Goal: Transaction & Acquisition: Purchase product/service

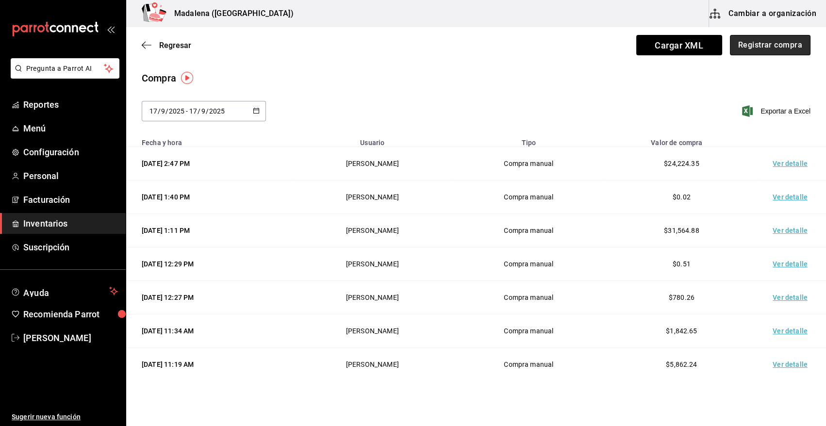
click at [774, 45] on button "Registrar compra" at bounding box center [770, 45] width 81 height 20
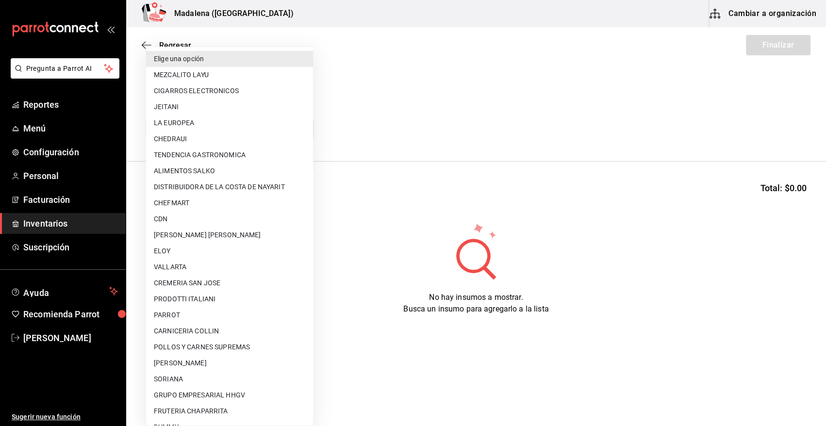
click at [305, 128] on body "Pregunta a Parrot AI Reportes Menú Configuración Personal Facturación Inventari…" at bounding box center [413, 185] width 826 height 371
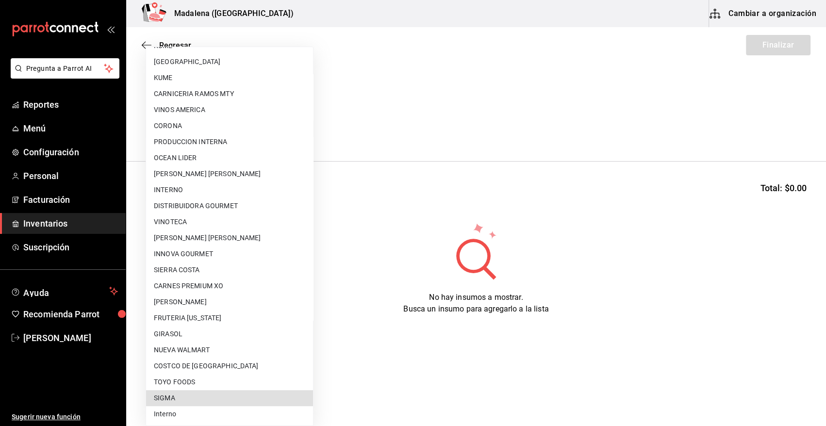
click at [185, 403] on li "SIGMA" at bounding box center [229, 398] width 167 height 16
type input "b3de96d6-3c20-45bc-abf9-e3c6c14f0adf"
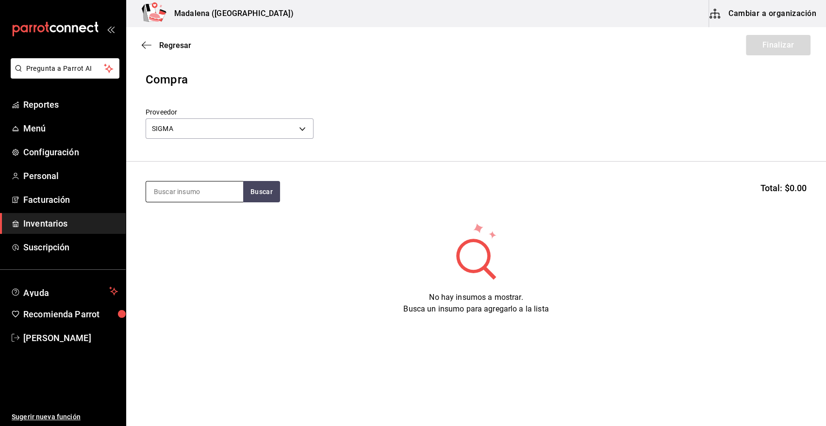
click at [206, 189] on input at bounding box center [194, 191] width 97 height 20
type input "NIEVE"
click at [257, 194] on button "Buscar" at bounding box center [261, 191] width 37 height 21
click at [255, 190] on button "Buscar" at bounding box center [261, 191] width 37 height 21
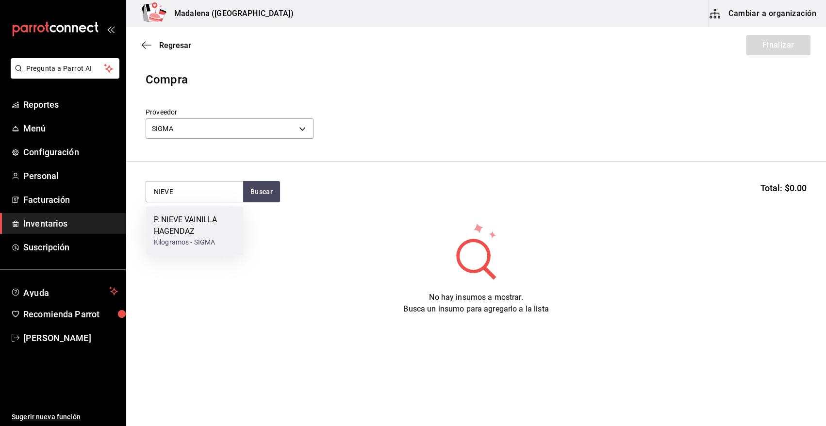
click at [218, 220] on div "P. NIEVE VAINILLA HAGENDAZ" at bounding box center [195, 225] width 82 height 23
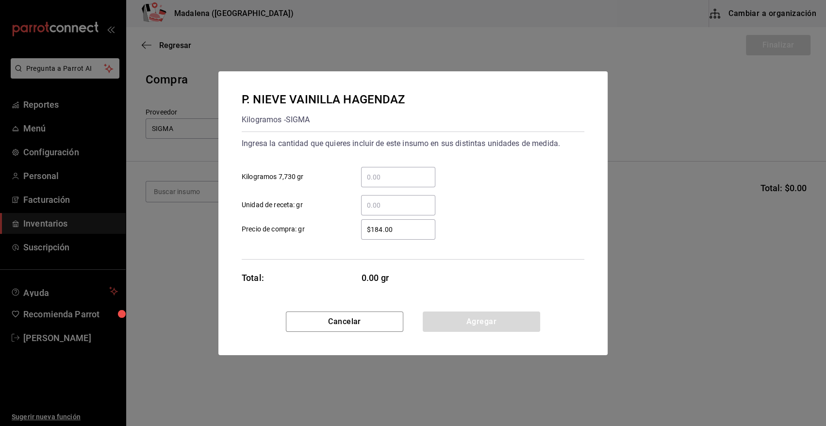
click at [401, 174] on input "​ Kilogramos 7,730 gr" at bounding box center [398, 177] width 74 height 12
type input "1"
drag, startPoint x: 408, startPoint y: 228, endPoint x: 329, endPoint y: 229, distance: 79.1
click at [329, 229] on label "$184.00 ​ Precio de compra: gr" at bounding box center [339, 229] width 194 height 20
type input "$1,490"
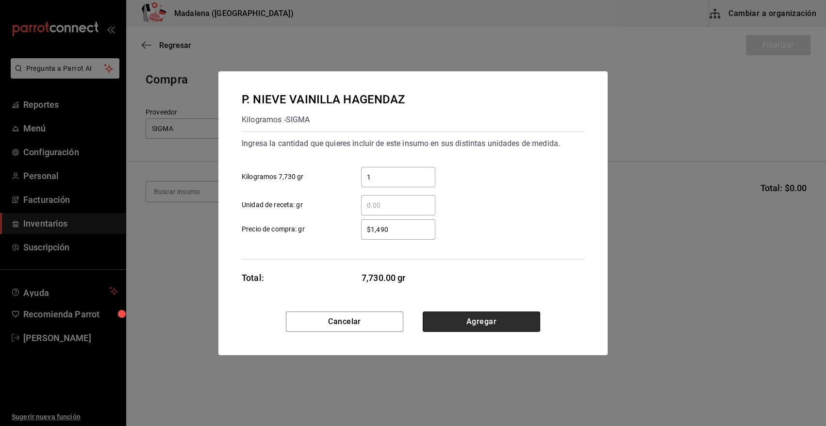
click at [441, 314] on button "Agregar" at bounding box center [481, 321] width 117 height 20
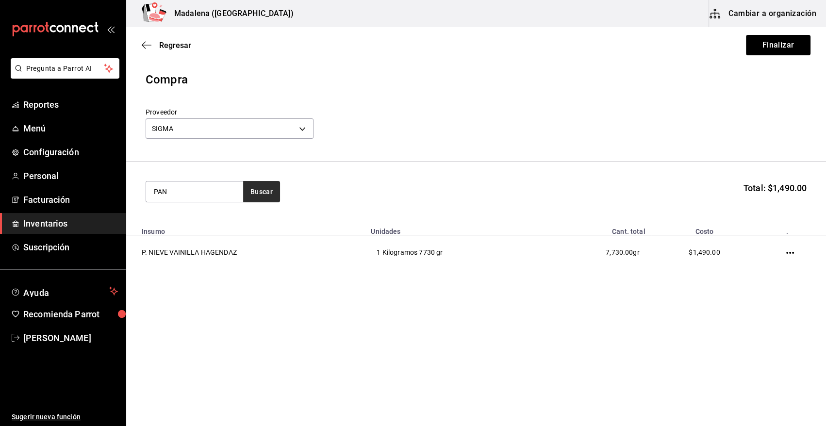
type input "PAN"
click at [266, 196] on button "Buscar" at bounding box center [261, 191] width 37 height 21
click at [191, 220] on div "V. PAN HAMBURGUESA" at bounding box center [194, 220] width 81 height 12
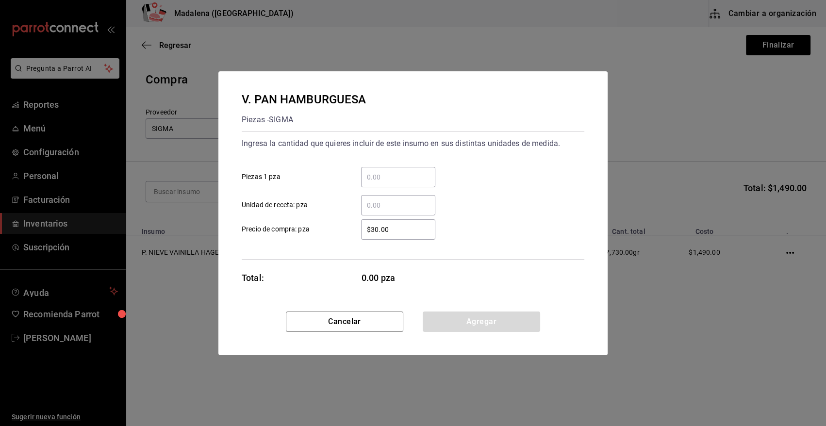
click at [385, 179] on input "​ Piezas 1 pza" at bounding box center [398, 177] width 74 height 12
type input "72"
drag, startPoint x: 403, startPoint y: 231, endPoint x: 245, endPoint y: 261, distance: 160.9
click at [246, 261] on div "V. PAN HAMBURGUESA Piezas - SIGMA Ingresa la cantidad que quieres incluir de es…" at bounding box center [412, 191] width 389 height 240
type input "$11.09"
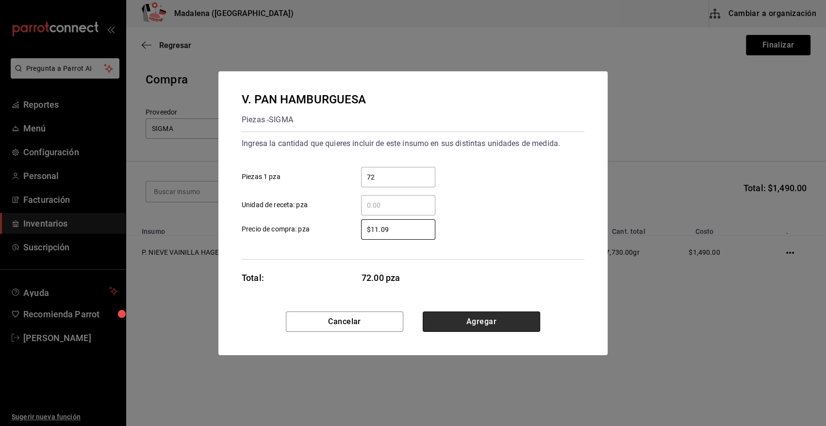
click at [453, 319] on button "Agregar" at bounding box center [481, 321] width 117 height 20
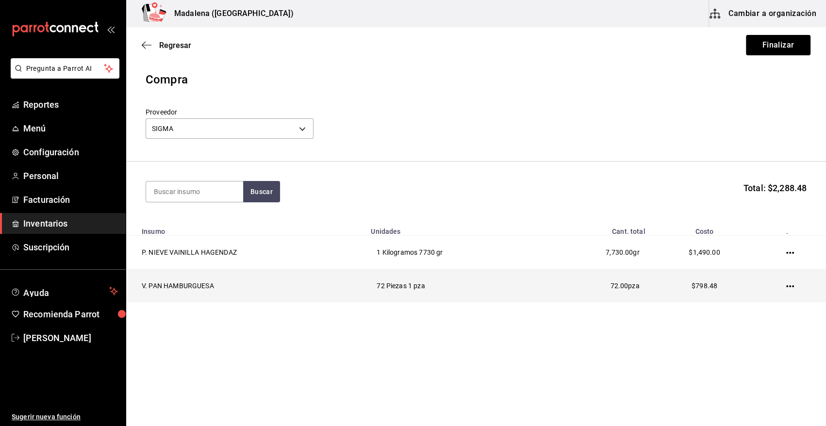
click at [790, 286] on icon "button" at bounding box center [790, 286] width 8 height 2
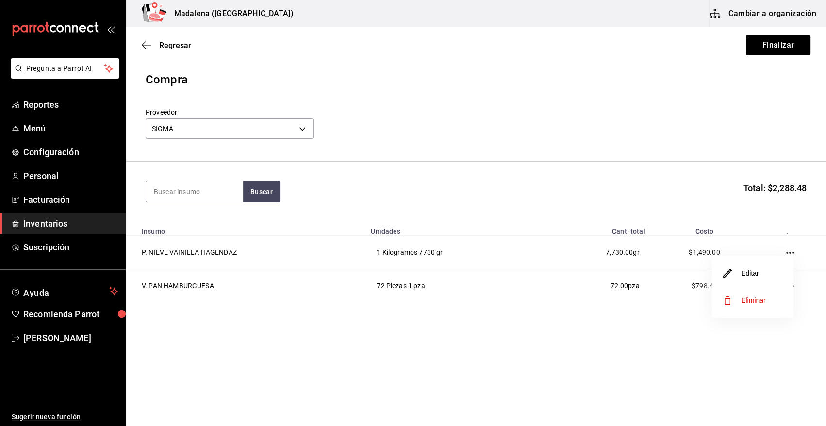
click at [760, 277] on li "Editar" at bounding box center [753, 273] width 82 height 27
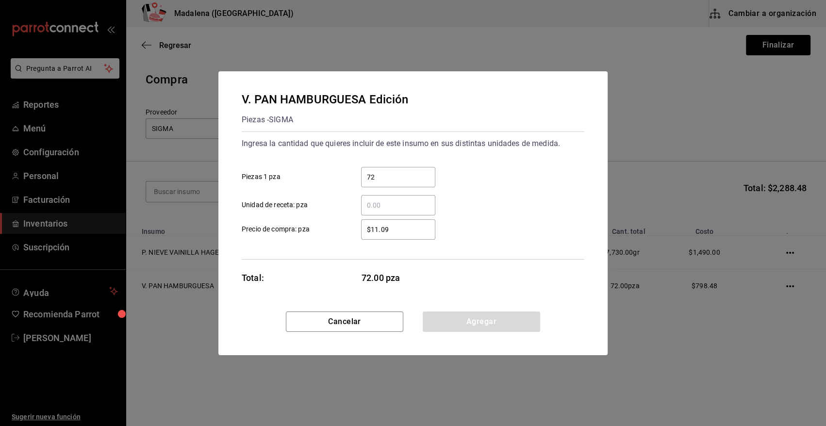
click at [411, 232] on input "$11.09" at bounding box center [398, 230] width 74 height 12
type input "$11.10"
click at [495, 322] on button "Agregar" at bounding box center [481, 321] width 117 height 20
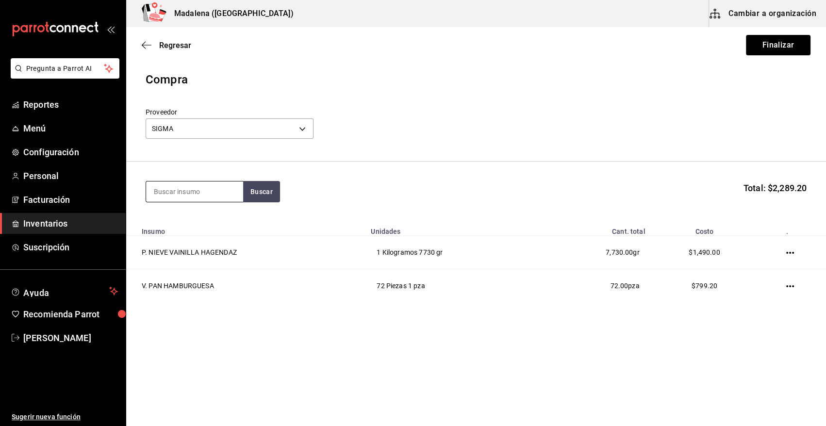
click at [197, 191] on input at bounding box center [194, 191] width 97 height 20
type input "COSTILLA"
click at [268, 189] on button "Buscar" at bounding box center [261, 191] width 37 height 21
click at [203, 252] on div "C. COSTILLA 1.5 KG" at bounding box center [189, 257] width 70 height 12
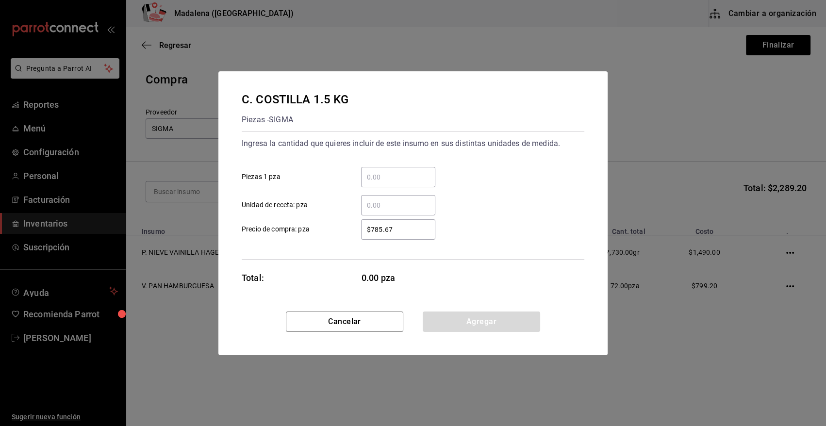
click at [391, 175] on input "​ Piezas 1 pza" at bounding box center [398, 177] width 74 height 12
type input "20"
drag, startPoint x: 405, startPoint y: 229, endPoint x: 261, endPoint y: 238, distance: 143.9
click at [261, 238] on label "$785.67 ​ Precio de compra: pza" at bounding box center [339, 229] width 194 height 20
type input "$1,025.94"
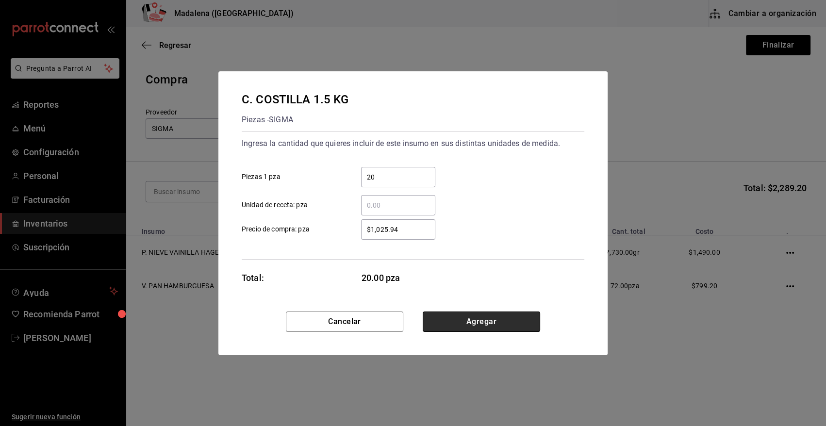
click at [458, 323] on button "Agregar" at bounding box center [481, 321] width 117 height 20
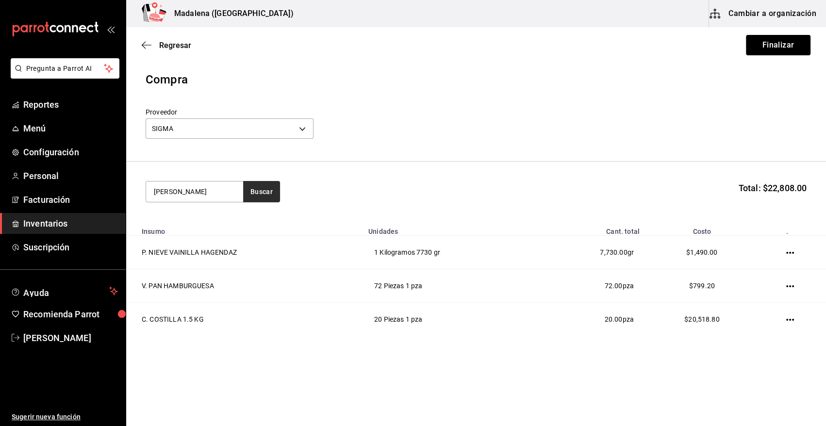
type input "[PERSON_NAME]"
click at [258, 196] on button "Buscar" at bounding box center [261, 191] width 37 height 21
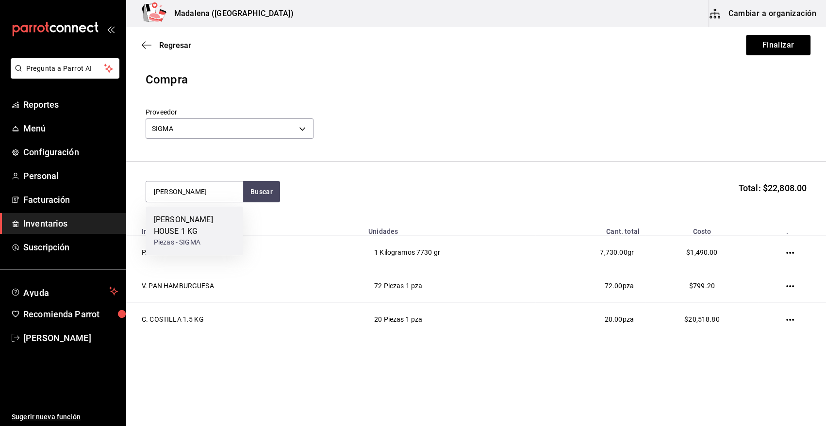
click at [208, 215] on div "[PERSON_NAME] HOUSE 1 KG" at bounding box center [195, 225] width 82 height 23
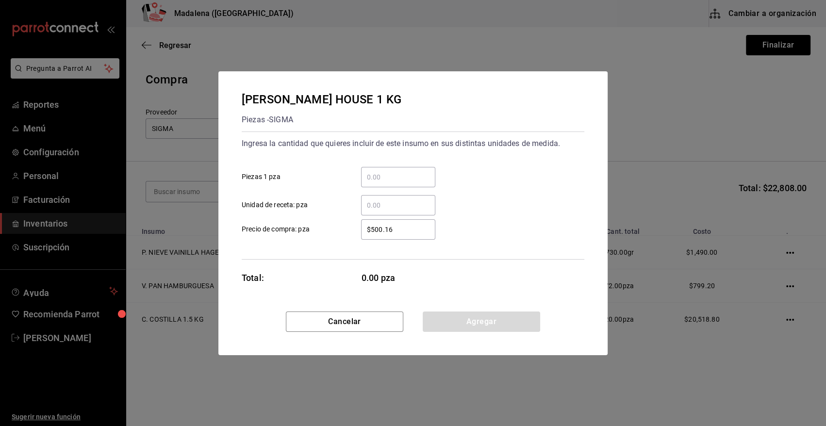
click at [396, 180] on input "​ Piezas 1 pza" at bounding box center [398, 177] width 74 height 12
type input "9"
drag, startPoint x: 403, startPoint y: 228, endPoint x: 340, endPoint y: 238, distance: 64.0
click at [340, 238] on label "$500.16 ​ Precio de compra: pza" at bounding box center [339, 229] width 194 height 20
type input "$588.01"
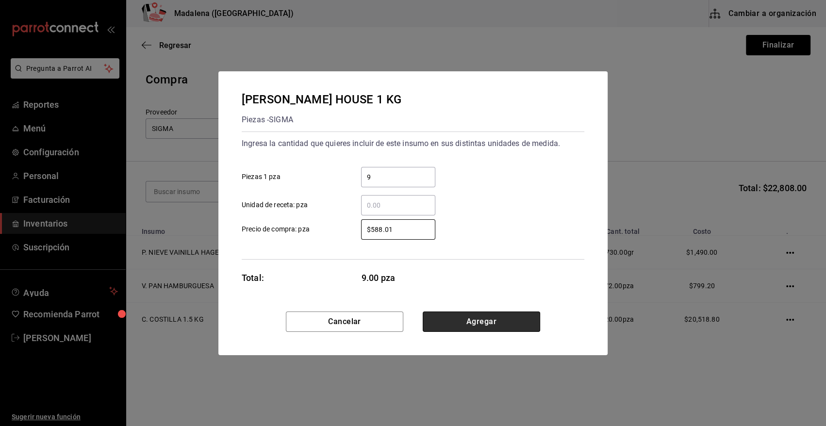
click at [480, 316] on button "Agregar" at bounding box center [481, 321] width 117 height 20
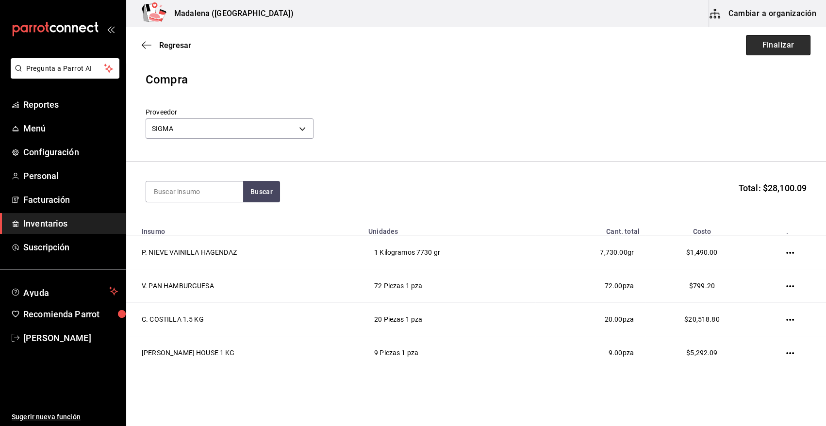
click at [765, 49] on button "Finalizar" at bounding box center [778, 45] width 65 height 20
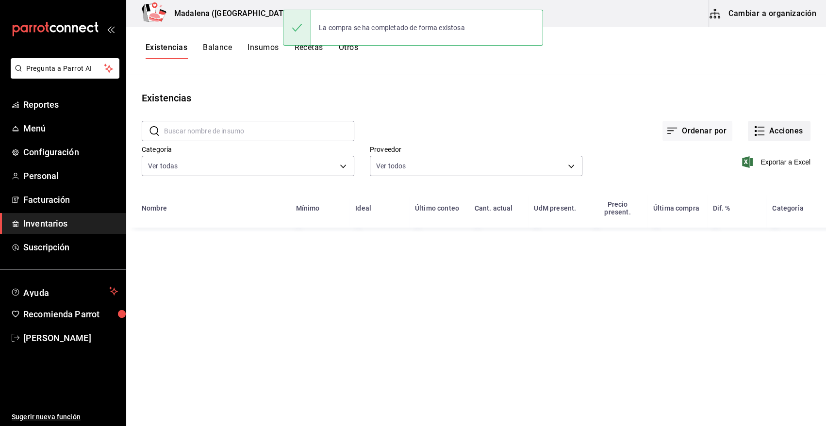
click at [793, 126] on button "Acciones" at bounding box center [779, 131] width 63 height 20
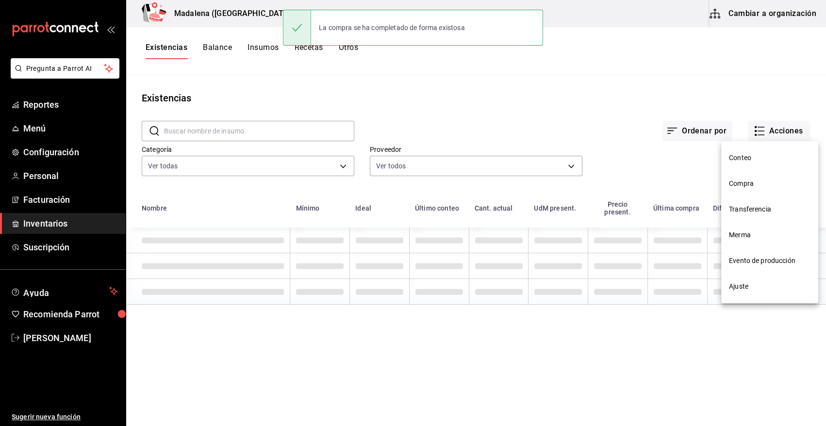
click at [756, 179] on span "Compra" at bounding box center [770, 184] width 82 height 10
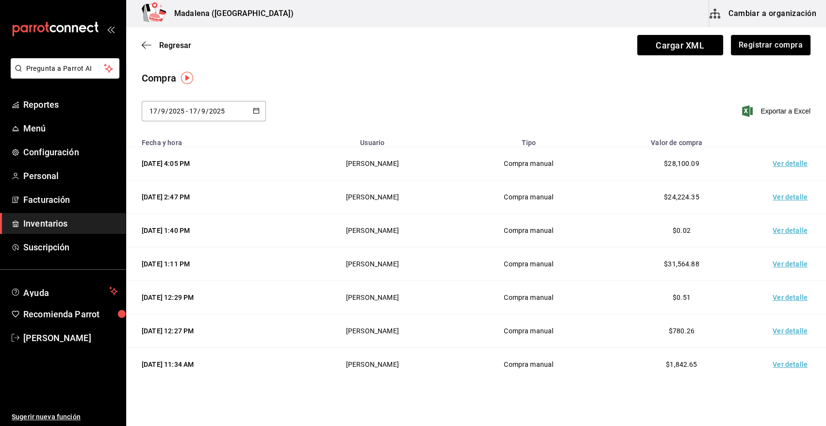
click at [780, 163] on td "Ver detalle" at bounding box center [792, 163] width 68 height 33
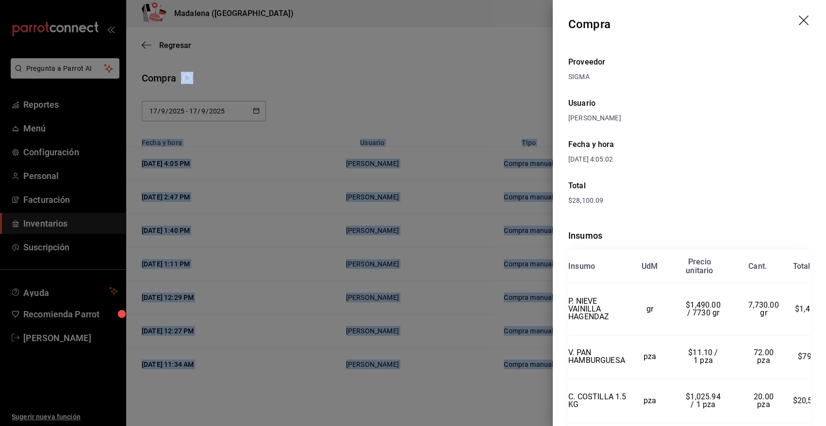
scroll to position [78, 0]
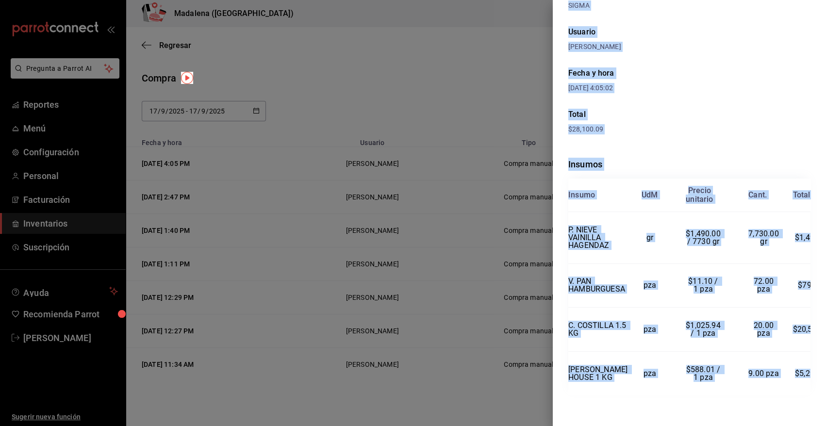
drag, startPoint x: 568, startPoint y: 23, endPoint x: 816, endPoint y: 364, distance: 421.9
click at [816, 364] on div "Compra Proveedor SIGMA Usuario [PERSON_NAME] Fecha y hora [DATE] 4:05:02 Total …" at bounding box center [689, 213] width 273 height 426
copy div "Compra Proveedor SIGMA Usuario [PERSON_NAME] Fecha y hora [DATE] 4:05:02 Total …"
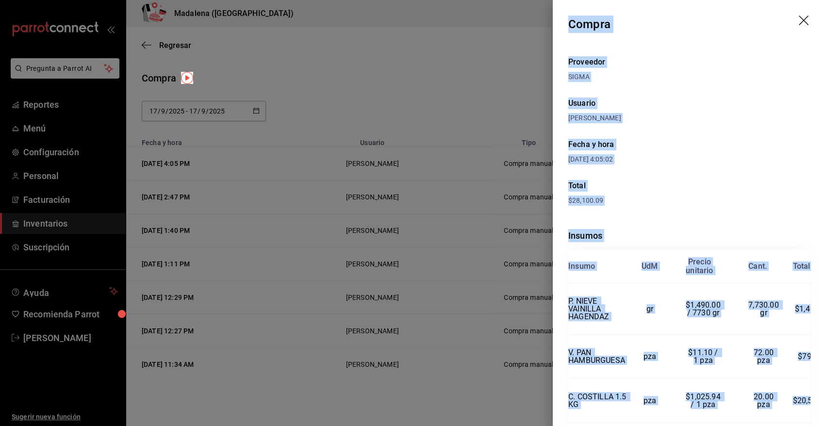
click at [799, 21] on icon "drag" at bounding box center [805, 22] width 12 height 12
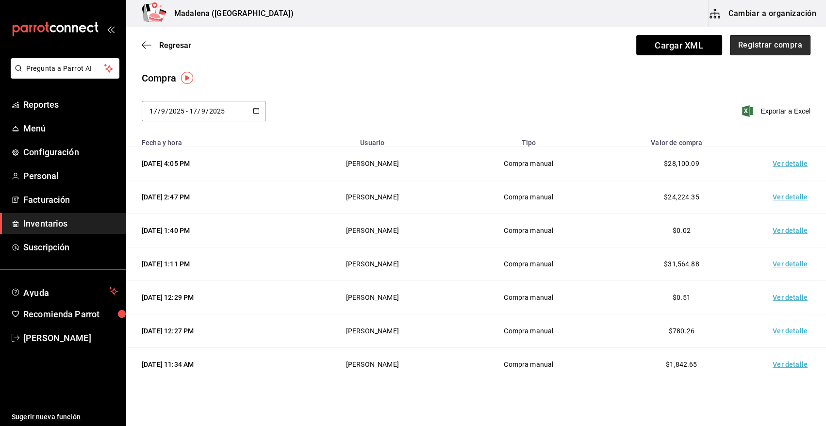
click at [788, 41] on button "Registrar compra" at bounding box center [770, 45] width 81 height 20
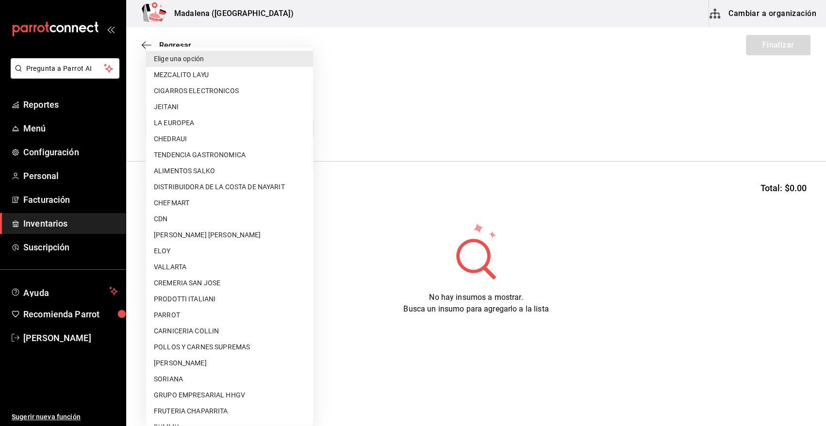
click at [186, 128] on body "Pregunta a Parrot AI Reportes Menú Configuración Personal Facturación Inventari…" at bounding box center [413, 185] width 826 height 371
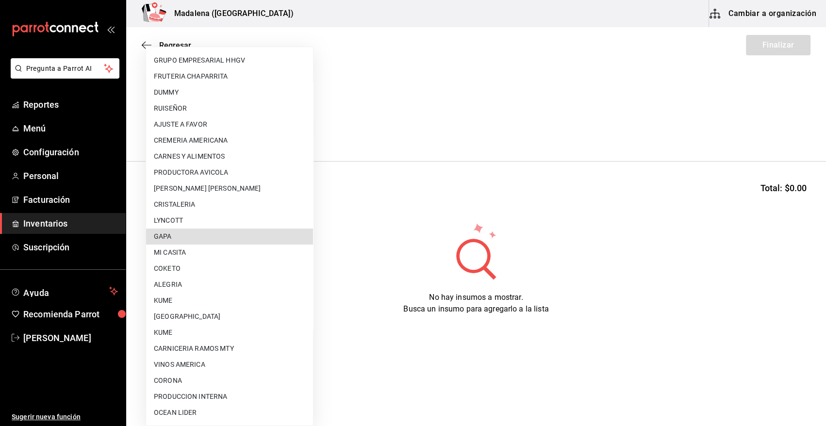
click at [187, 242] on li "GAPA" at bounding box center [229, 236] width 167 height 16
type input "67cef2db-6e67-4457-a2d1-6d93854fe5d6"
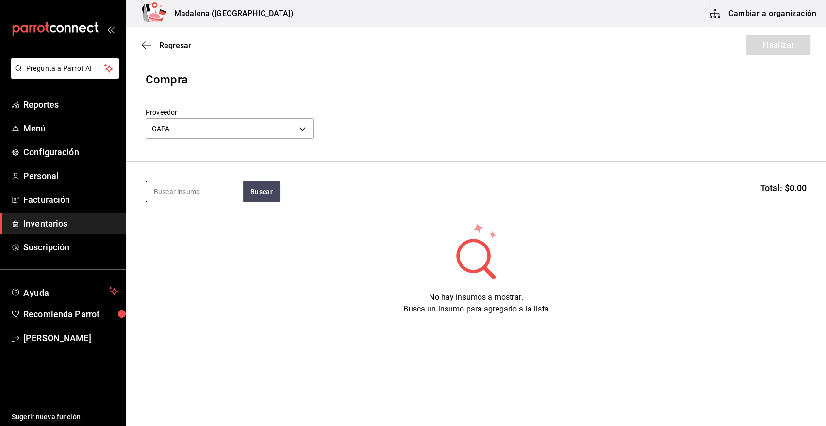
click at [168, 191] on input at bounding box center [194, 191] width 97 height 20
type input "RIB"
click at [253, 196] on button "Buscar" at bounding box center [261, 191] width 37 height 21
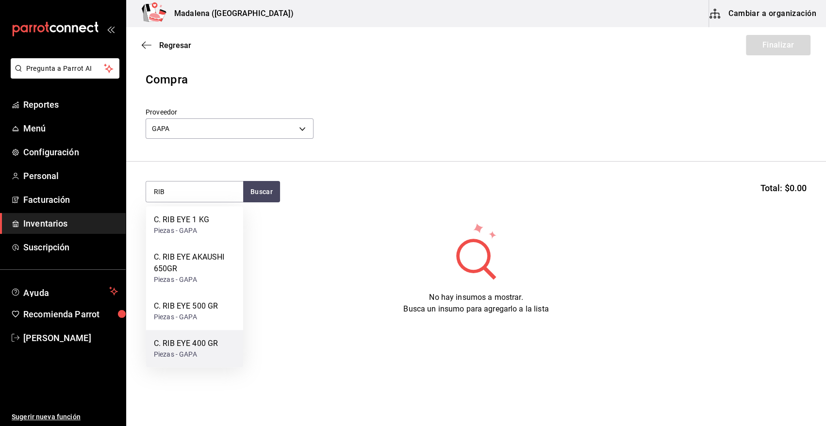
click at [194, 340] on div "C. RIB EYE 400 GR" at bounding box center [186, 344] width 64 height 12
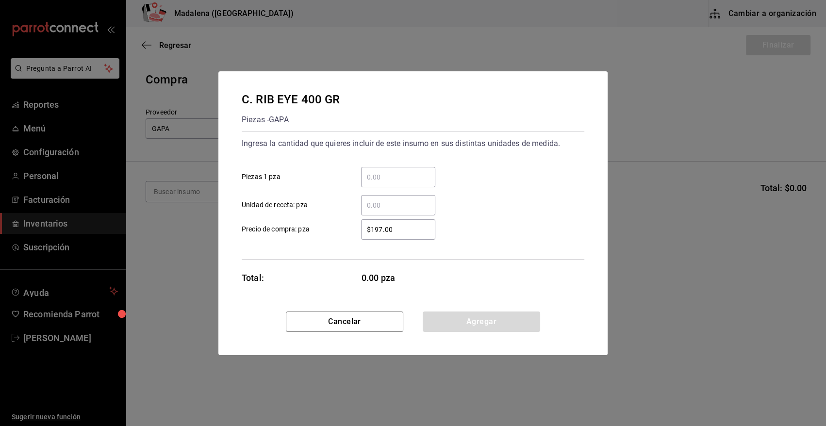
click at [401, 178] on input "​ Piezas 1 pza" at bounding box center [398, 177] width 74 height 12
type input "36"
drag, startPoint x: 399, startPoint y: 227, endPoint x: 321, endPoint y: 237, distance: 78.4
click at [321, 237] on label "$197.00 ​ Precio de compra: pza" at bounding box center [339, 229] width 194 height 20
type input "$465.38"
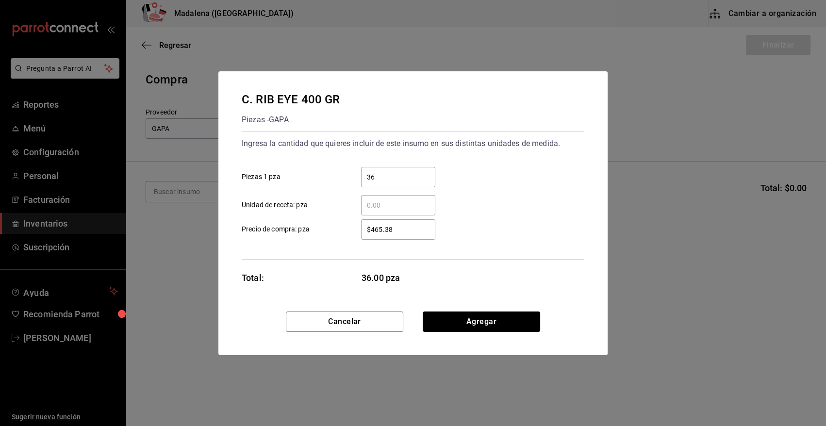
click at [445, 325] on button "Agregar" at bounding box center [481, 321] width 117 height 20
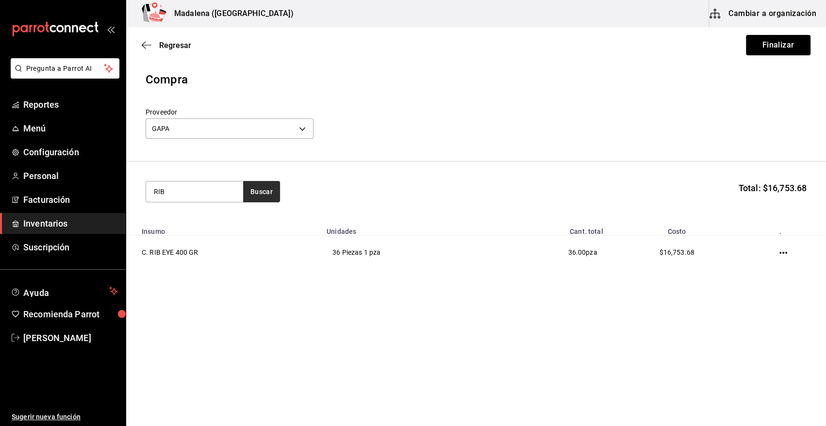
type input "RIB"
click at [273, 189] on button "Buscar" at bounding box center [261, 191] width 37 height 21
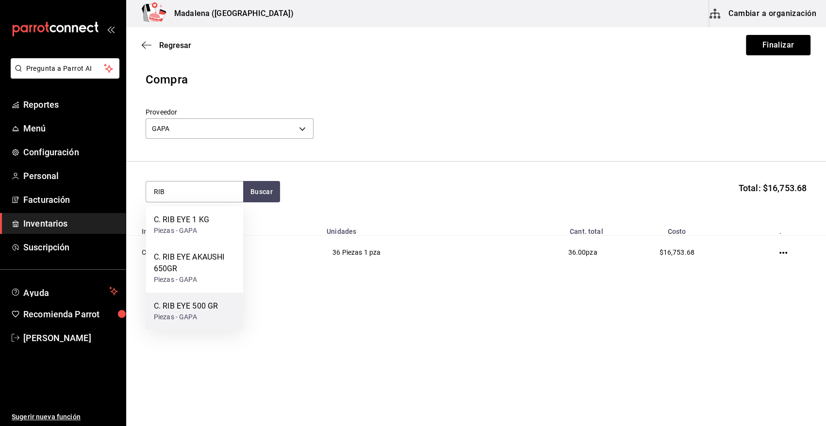
click at [193, 306] on div "C. RIB EYE 500 GR" at bounding box center [186, 306] width 64 height 12
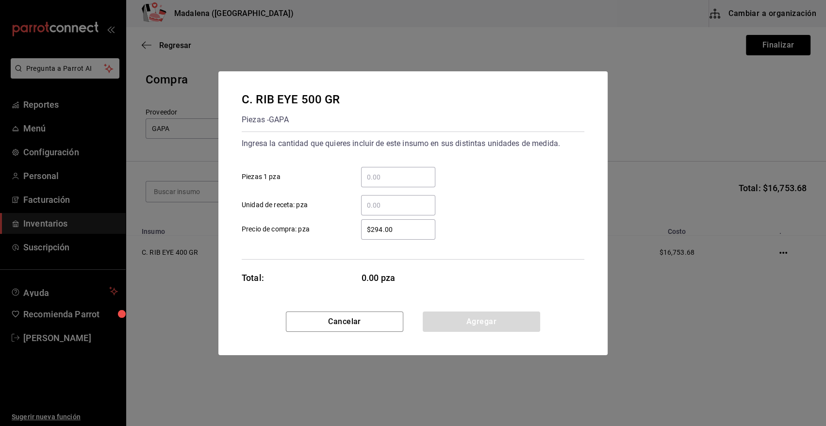
click at [415, 177] on input "​ Piezas 1 pza" at bounding box center [398, 177] width 74 height 12
type input "40"
drag, startPoint x: 415, startPoint y: 229, endPoint x: 343, endPoint y: 237, distance: 72.2
click at [343, 237] on label "$294.00 ​ Precio de compra: pza" at bounding box center [339, 229] width 194 height 20
type input "$554.34"
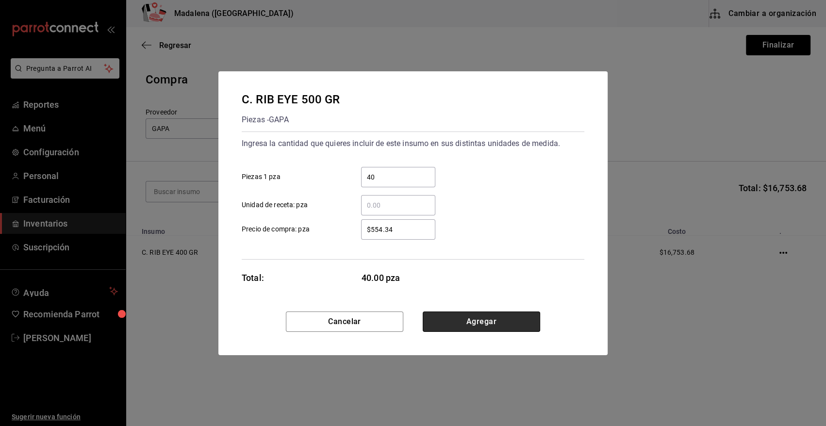
click at [481, 320] on button "Agregar" at bounding box center [481, 321] width 117 height 20
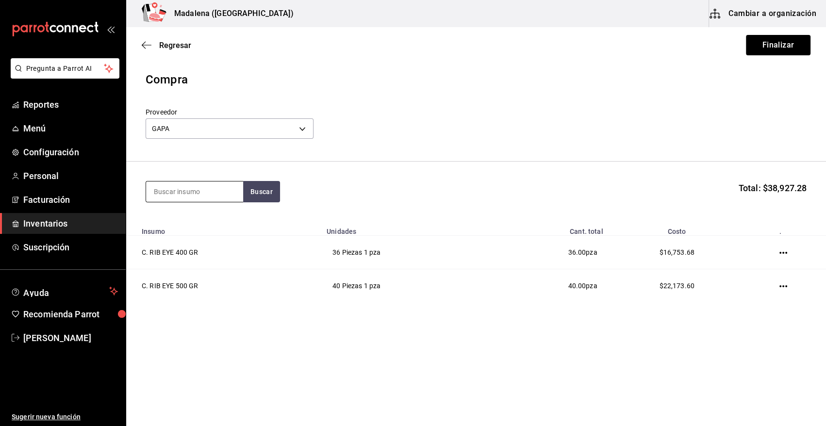
click at [165, 189] on input at bounding box center [194, 191] width 97 height 20
type input "RIB"
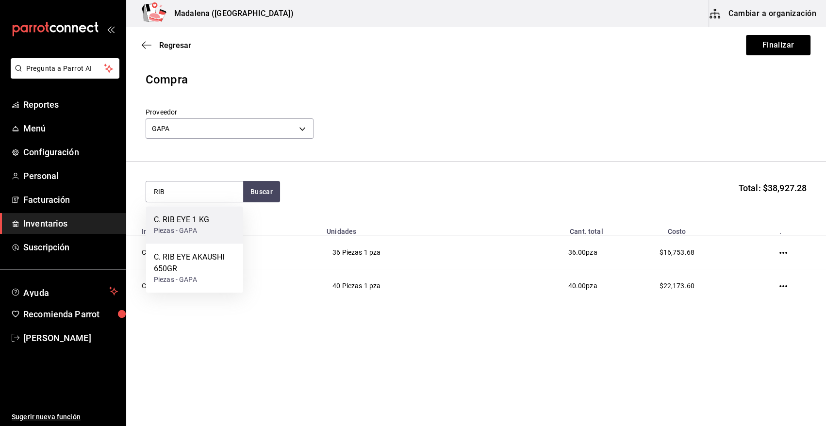
click at [180, 228] on div "Piezas - GAPA" at bounding box center [181, 231] width 55 height 10
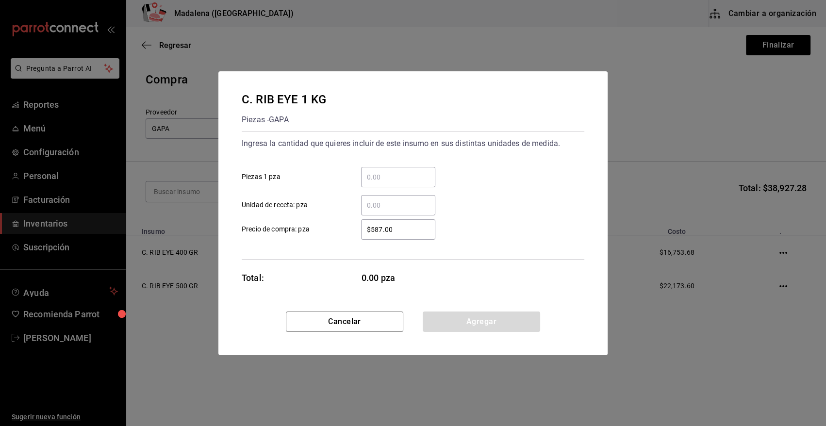
click at [391, 174] on input "​ Piezas 1 pza" at bounding box center [398, 177] width 74 height 12
type input "25"
drag, startPoint x: 402, startPoint y: 227, endPoint x: 350, endPoint y: 232, distance: 51.7
click at [350, 232] on div "$587.00 ​" at bounding box center [390, 229] width 90 height 20
type input "$1,116.02"
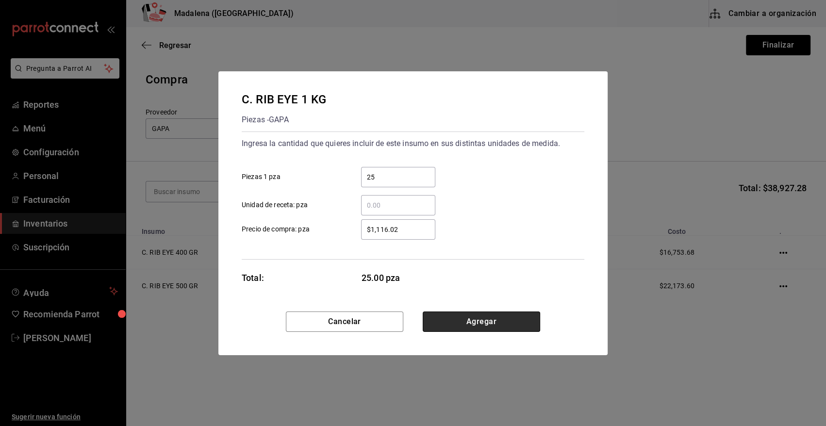
click at [489, 321] on button "Agregar" at bounding box center [481, 321] width 117 height 20
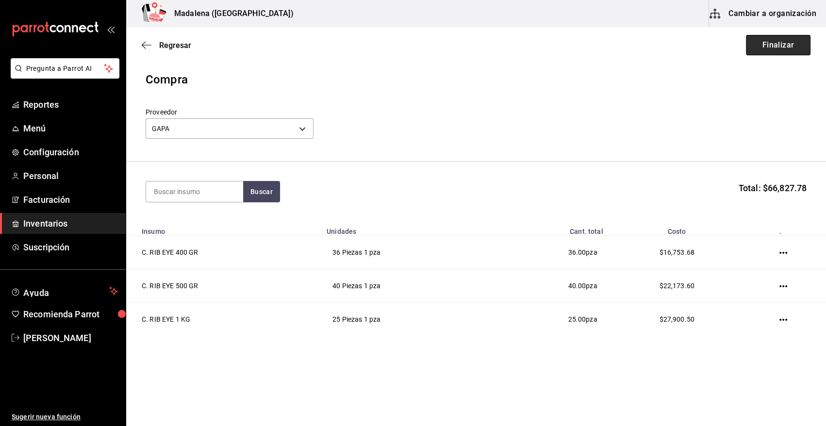
click at [760, 45] on button "Finalizar" at bounding box center [778, 45] width 65 height 20
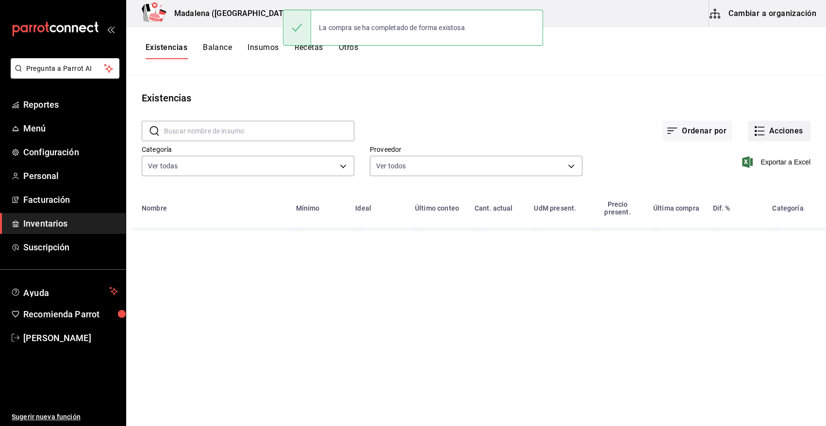
click at [793, 133] on button "Acciones" at bounding box center [779, 131] width 63 height 20
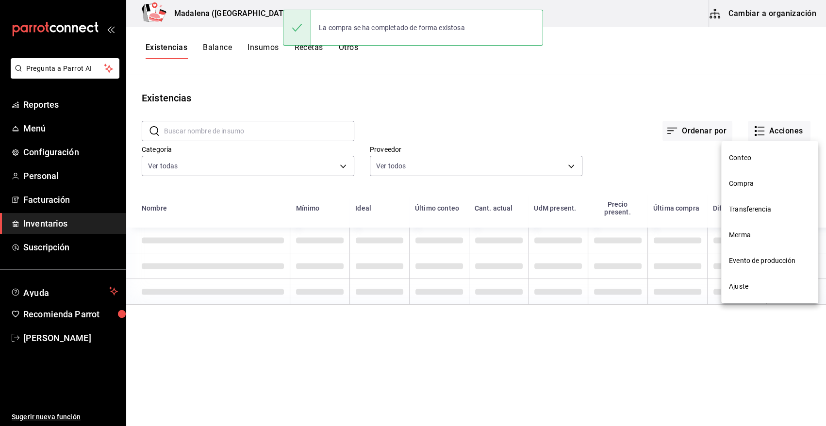
click at [752, 181] on span "Compra" at bounding box center [770, 184] width 82 height 10
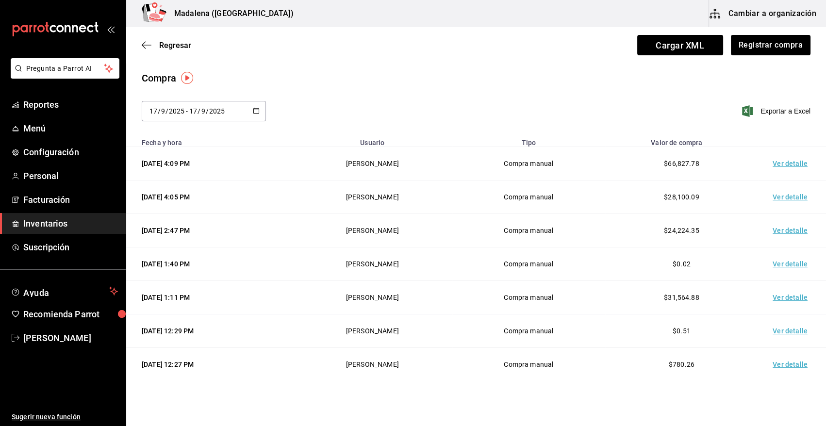
click at [786, 165] on td "Ver detalle" at bounding box center [792, 163] width 68 height 33
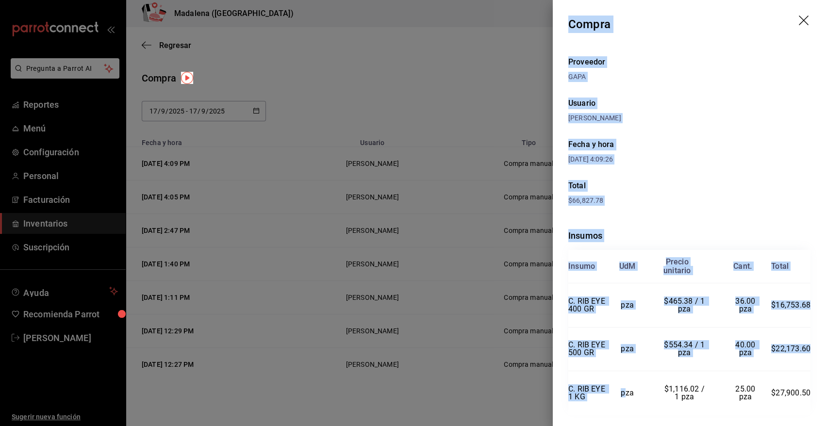
scroll to position [34, 0]
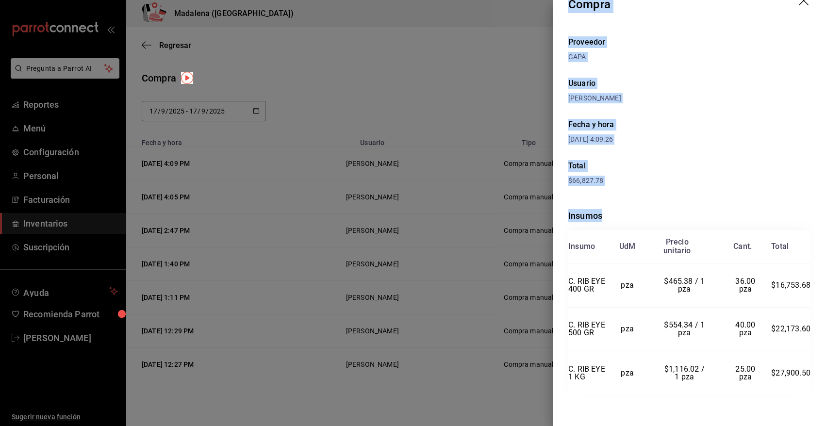
drag, startPoint x: 570, startPoint y: 18, endPoint x: 809, endPoint y: 374, distance: 428.8
click at [809, 374] on div "Compra Proveedor GAPA Usuario [PERSON_NAME] Fecha y hora [DATE] 4:09:26 Total $…" at bounding box center [689, 213] width 273 height 426
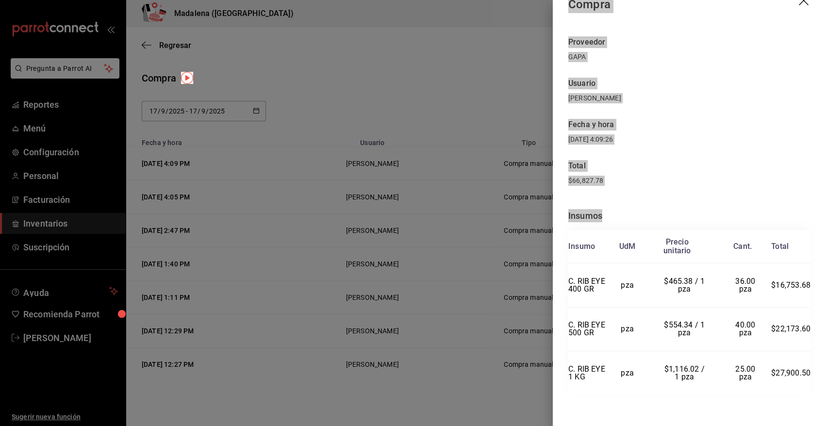
scroll to position [34, 0]
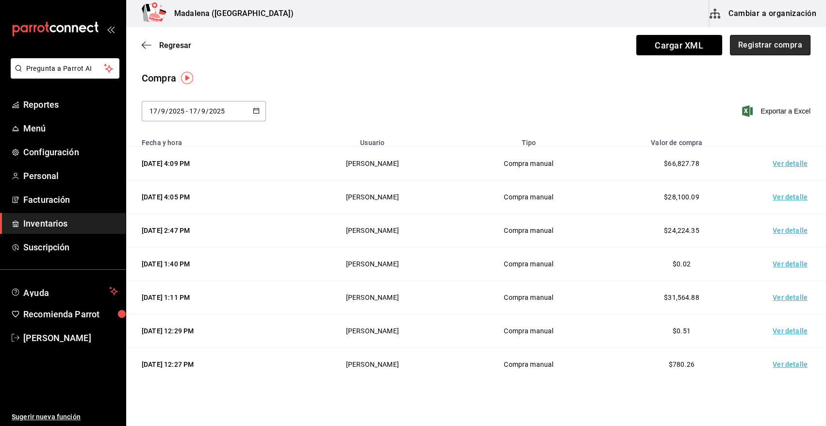
click at [779, 49] on button "Registrar compra" at bounding box center [770, 45] width 81 height 20
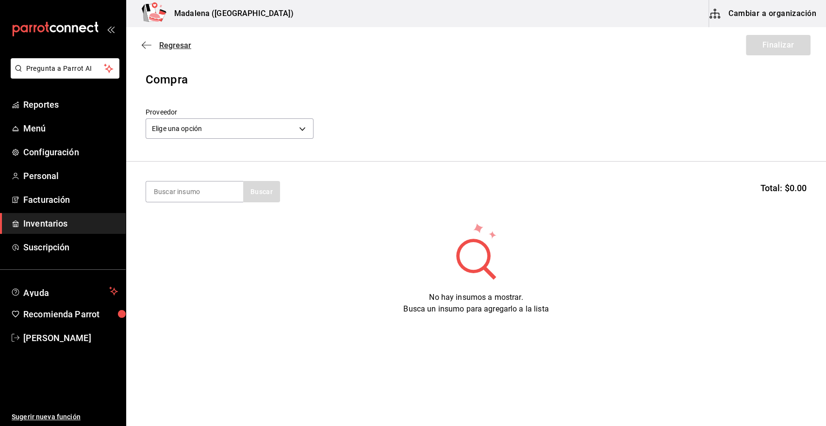
click at [175, 46] on span "Regresar" at bounding box center [175, 45] width 32 height 9
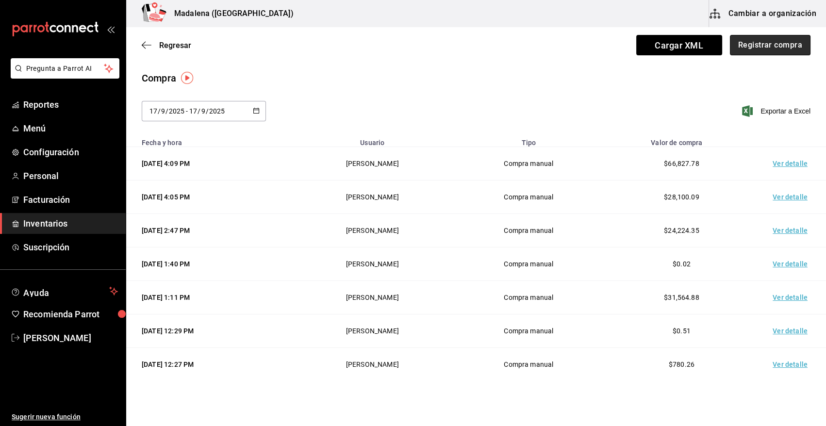
click at [765, 42] on button "Registrar compra" at bounding box center [770, 45] width 81 height 20
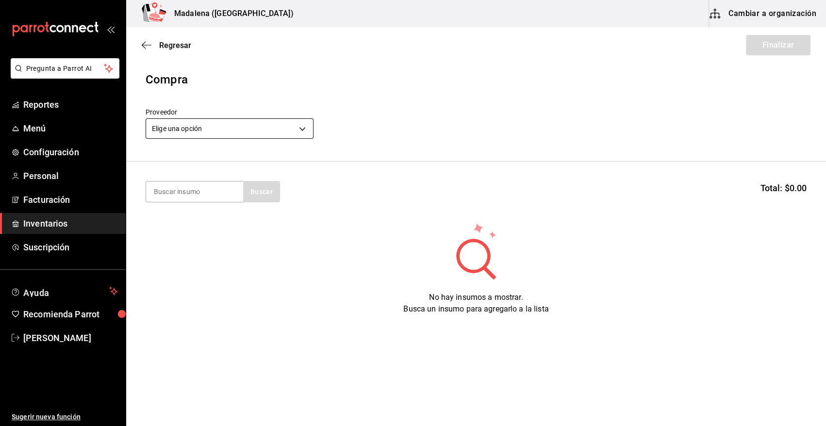
click at [220, 124] on body "Pregunta a Parrot AI Reportes Menú Configuración Personal Facturación Inventari…" at bounding box center [413, 185] width 826 height 371
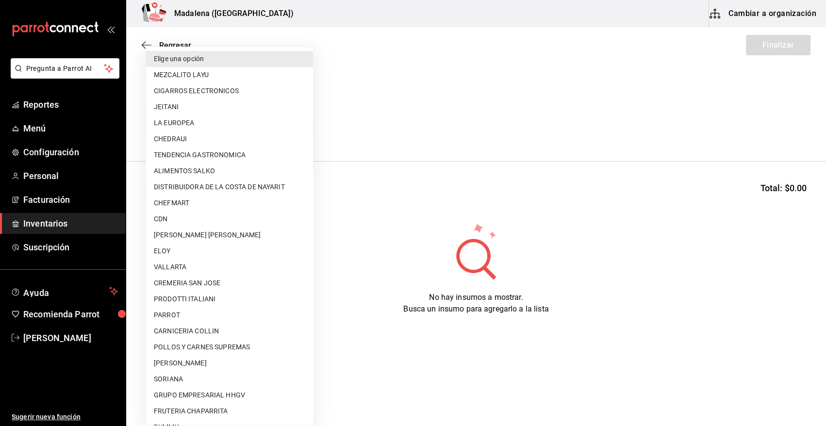
scroll to position [589, 0]
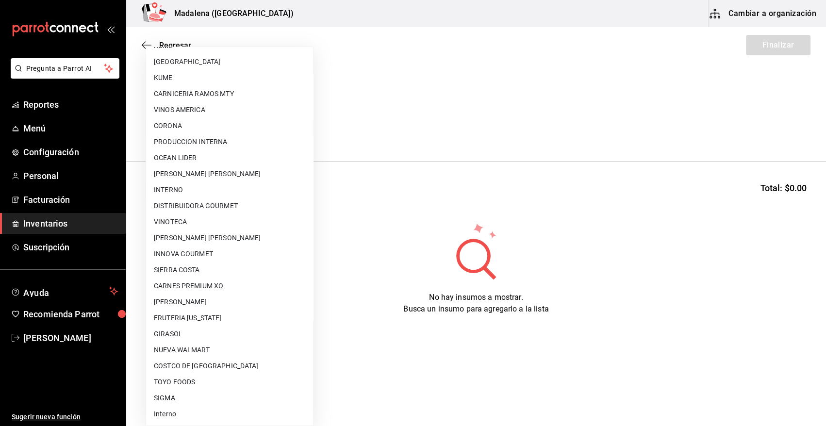
click at [174, 218] on li "VINOTECA" at bounding box center [229, 222] width 167 height 16
type input "bbec6e95-03ab-4cbc-bdec-5aafdfde0467"
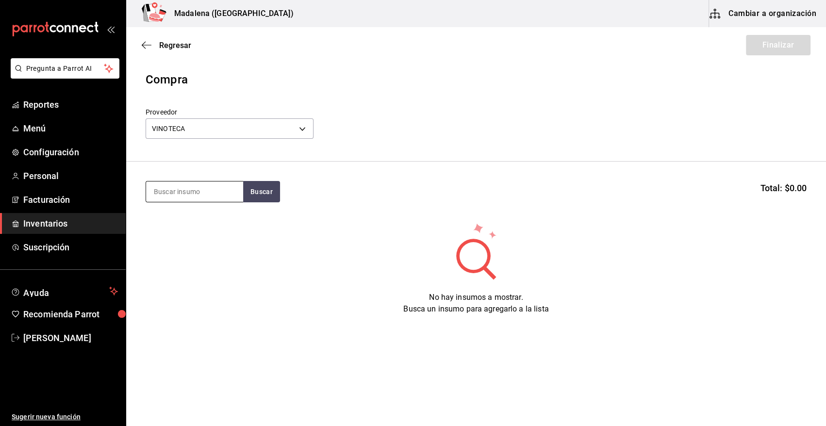
click at [164, 191] on input at bounding box center [194, 191] width 97 height 20
type input "agua p"
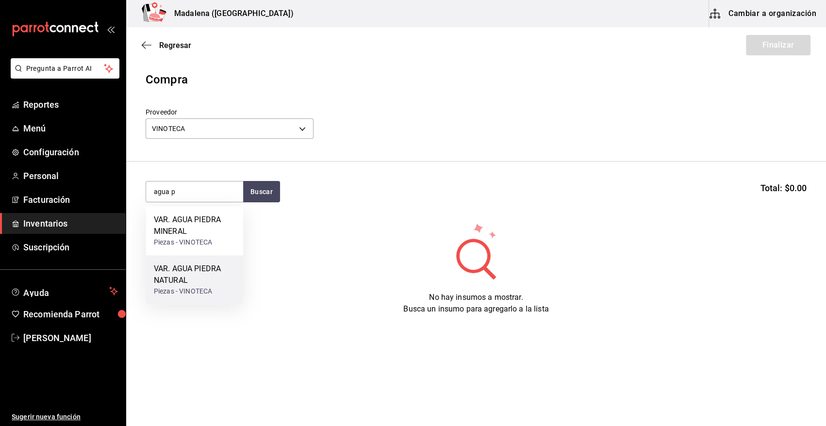
click at [200, 282] on div "VAR. AGUA PIEDRA NATURAL" at bounding box center [195, 274] width 82 height 23
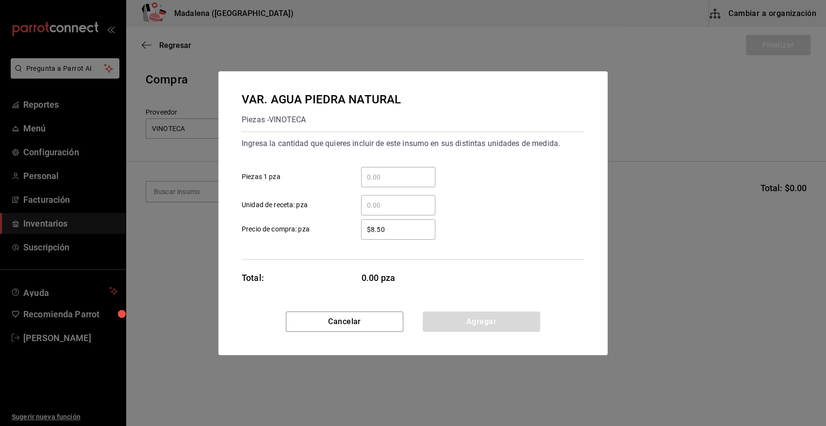
click at [372, 175] on input "​ Piezas 1 pza" at bounding box center [398, 177] width 74 height 12
type input "528"
type input "$28.75"
click at [494, 328] on button "Agregar" at bounding box center [481, 321] width 117 height 20
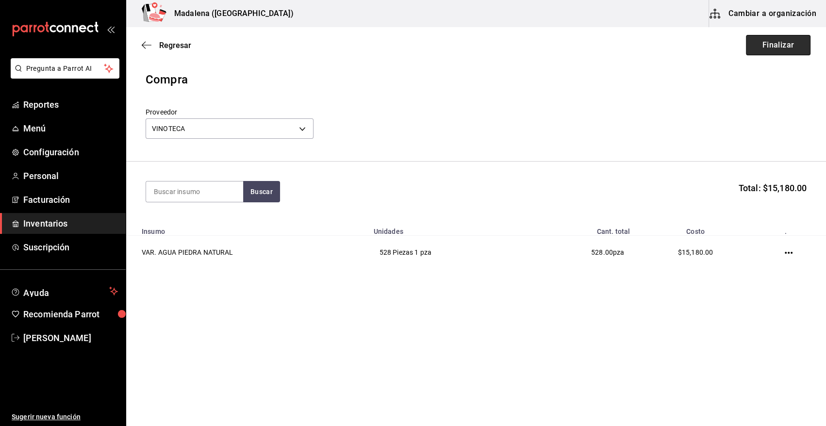
click at [784, 46] on button "Finalizar" at bounding box center [778, 45] width 65 height 20
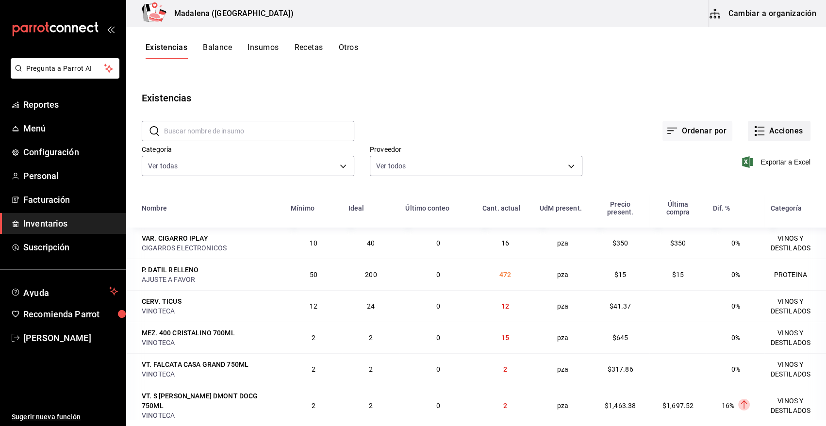
click at [767, 132] on button "Acciones" at bounding box center [779, 131] width 63 height 20
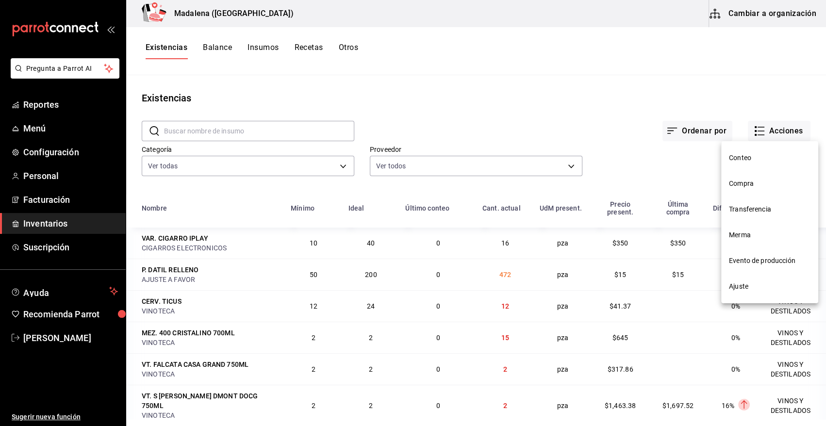
click at [753, 185] on span "Compra" at bounding box center [770, 184] width 82 height 10
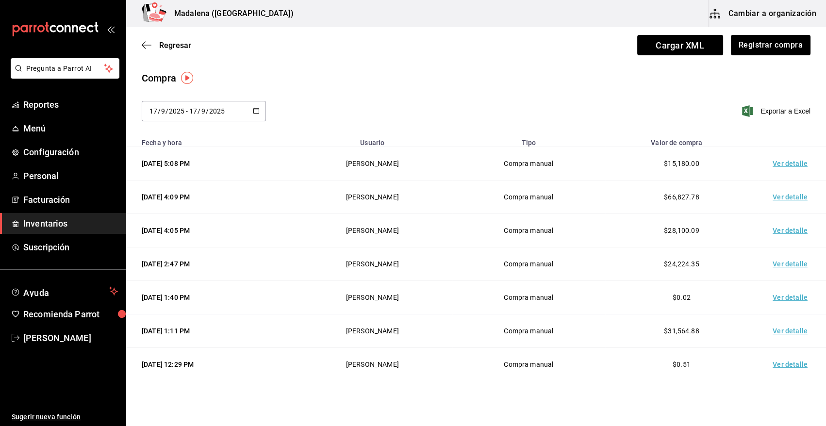
click at [791, 164] on td "Ver detalle" at bounding box center [792, 163] width 68 height 33
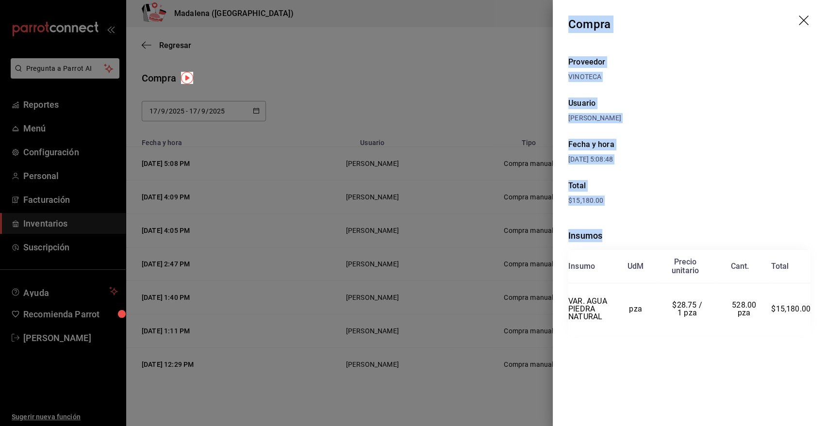
drag, startPoint x: 569, startPoint y: 21, endPoint x: 812, endPoint y: 365, distance: 420.5
click at [812, 365] on div "Compra Proveedor VINOTECA Usuario [PERSON_NAME] Fecha y hora [DATE] 5:08:48 Tot…" at bounding box center [689, 213] width 273 height 426
copy div "Compra Proveedor VINOTECA Usuario [PERSON_NAME] Fecha y hora [DATE] 5:08:48 Tot…"
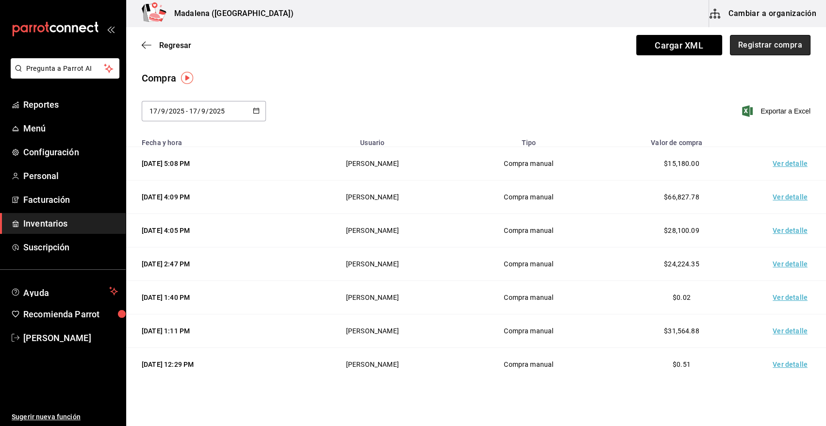
click at [762, 43] on button "Registrar compra" at bounding box center [770, 45] width 81 height 20
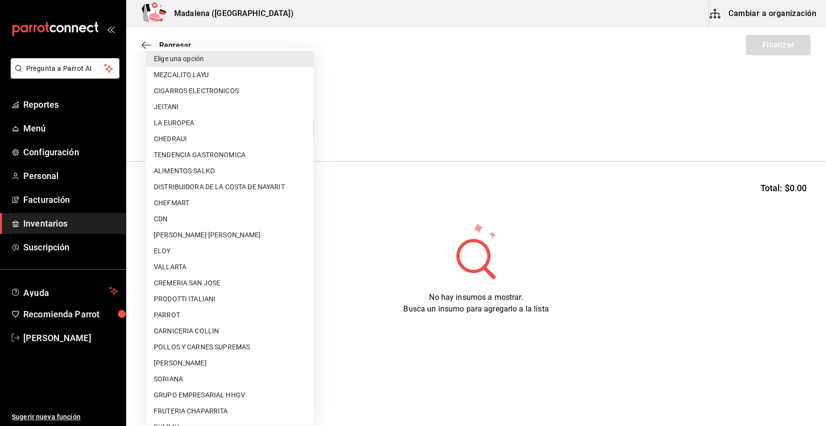
click at [229, 128] on body "Pregunta a Parrot AI Reportes Menú Configuración Personal Facturación Inventari…" at bounding box center [413, 185] width 826 height 371
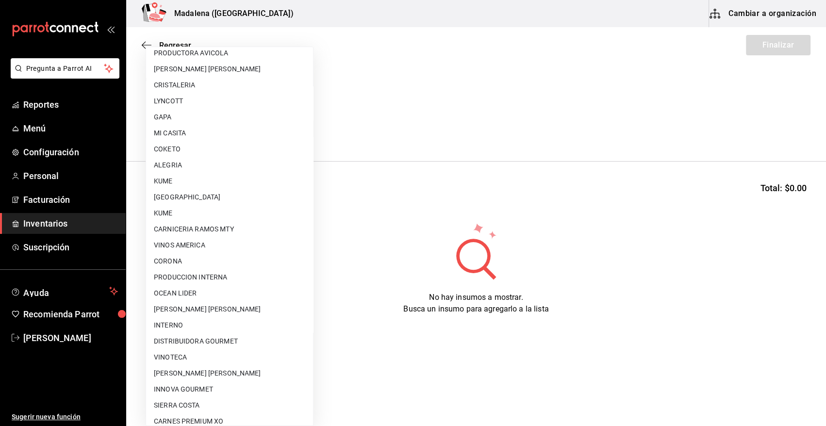
scroll to position [589, 0]
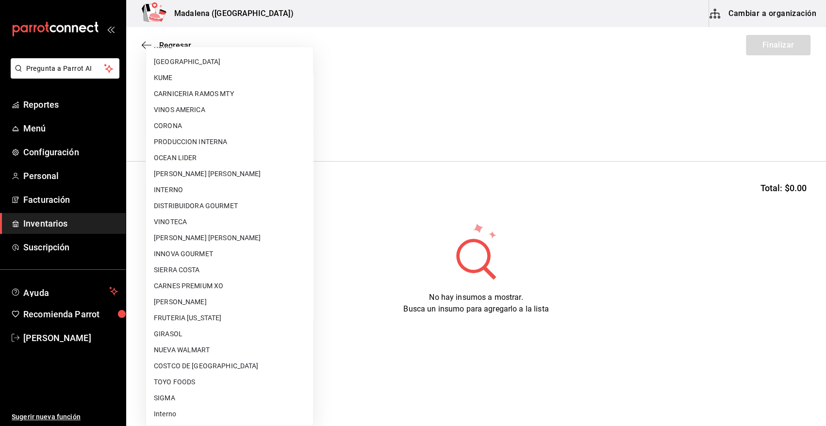
click at [190, 217] on li "VINOTECA" at bounding box center [229, 222] width 167 height 16
type input "bbec6e95-03ab-4cbc-bdec-5aafdfde0467"
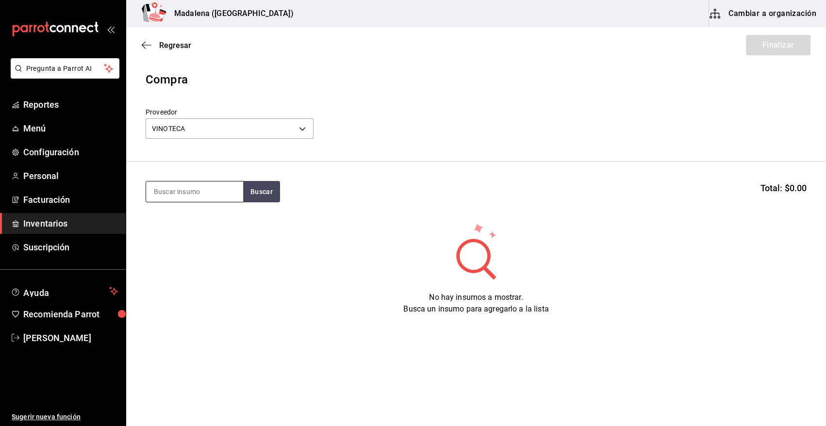
click at [201, 193] on input at bounding box center [194, 191] width 97 height 20
type input "agua p"
click at [170, 45] on span "Regresar" at bounding box center [175, 45] width 32 height 9
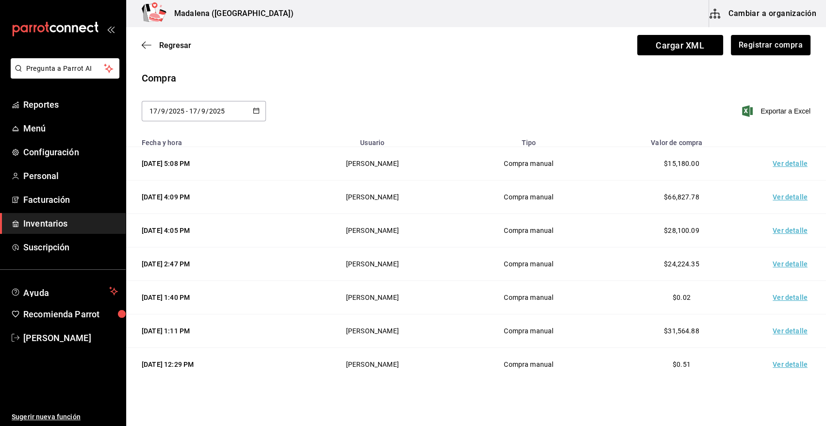
scroll to position [126, 0]
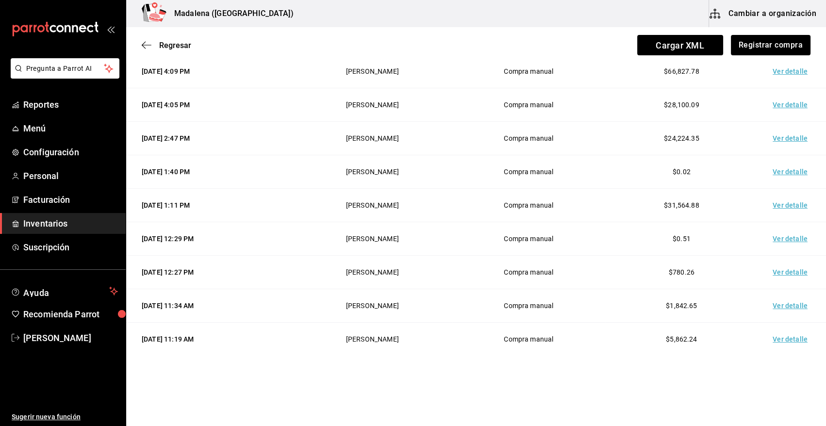
click at [776, 341] on td "Ver detalle" at bounding box center [792, 339] width 68 height 33
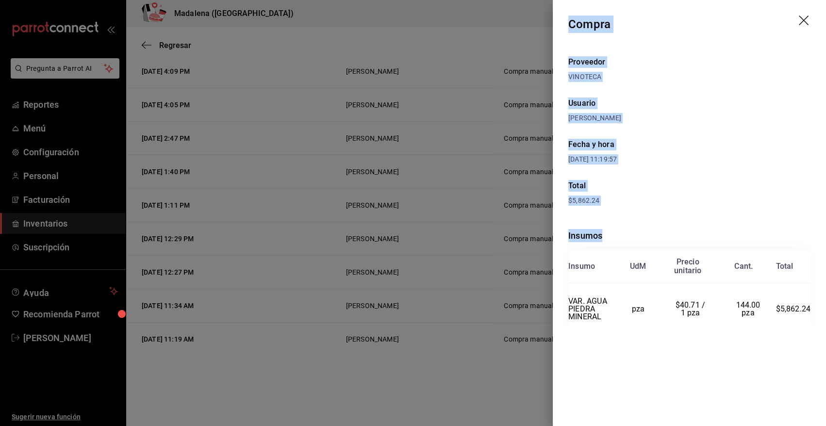
drag, startPoint x: 569, startPoint y: 22, endPoint x: 815, endPoint y: 323, distance: 388.2
click at [815, 323] on div "Compra Proveedor VINOTECA Usuario [PERSON_NAME] Fecha y hora [DATE] 11:19:57 To…" at bounding box center [689, 213] width 273 height 426
copy div "Compra Proveedor VINOTECA Usuario [PERSON_NAME] Fecha y hora [DATE] 11:19:57 To…"
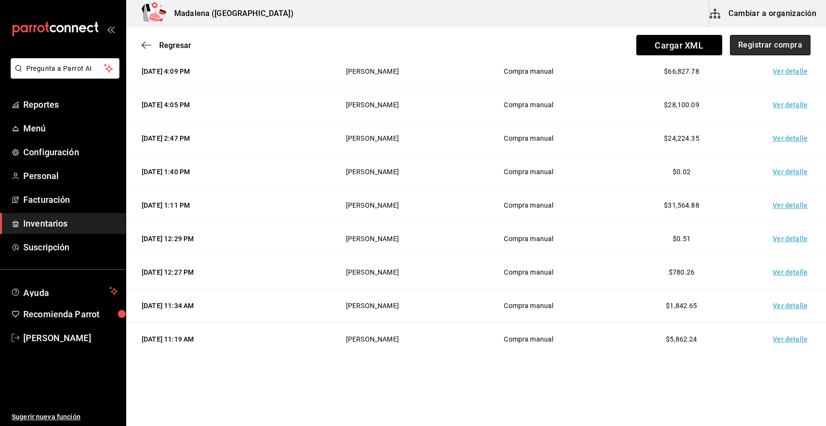
click at [755, 41] on button "Registrar compra" at bounding box center [770, 45] width 81 height 20
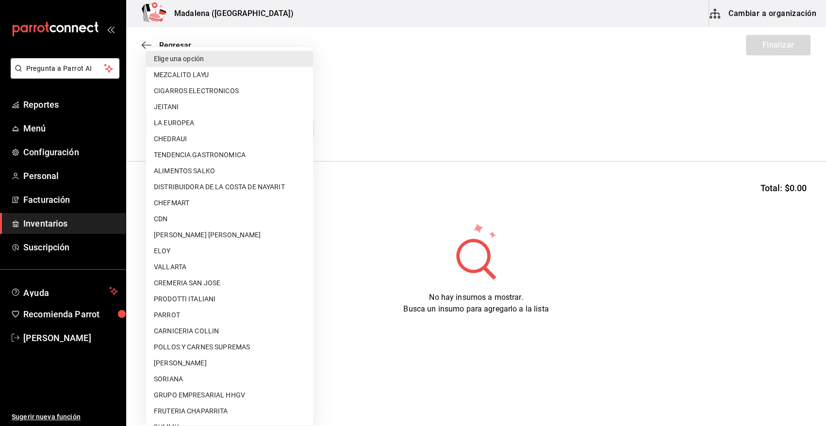
click at [230, 126] on body "Pregunta a Parrot AI Reportes Menú Configuración Personal Facturación Inventari…" at bounding box center [413, 185] width 826 height 371
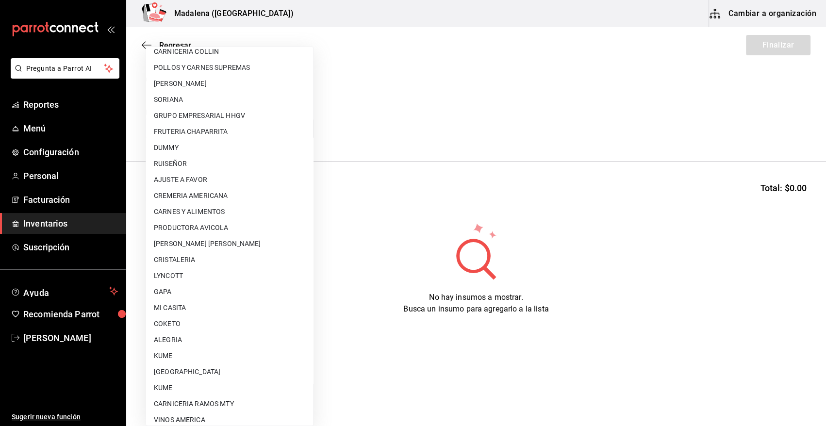
scroll to position [568, 0]
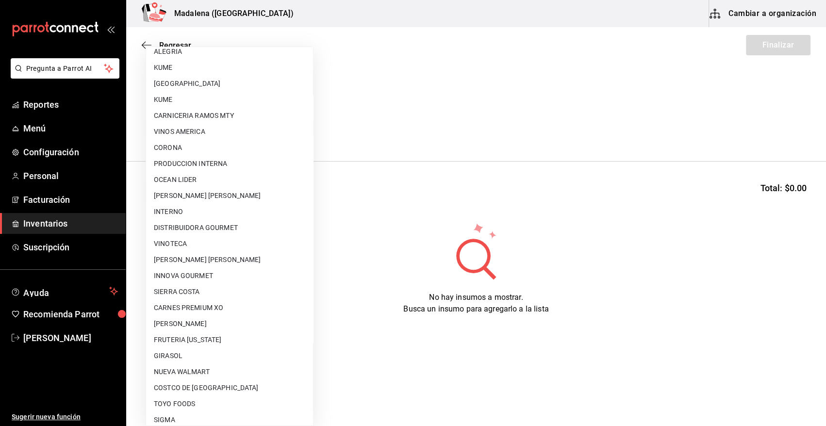
click at [178, 245] on li "VINOTECA" at bounding box center [229, 244] width 167 height 16
type input "bbec6e95-03ab-4cbc-bdec-5aafdfde0467"
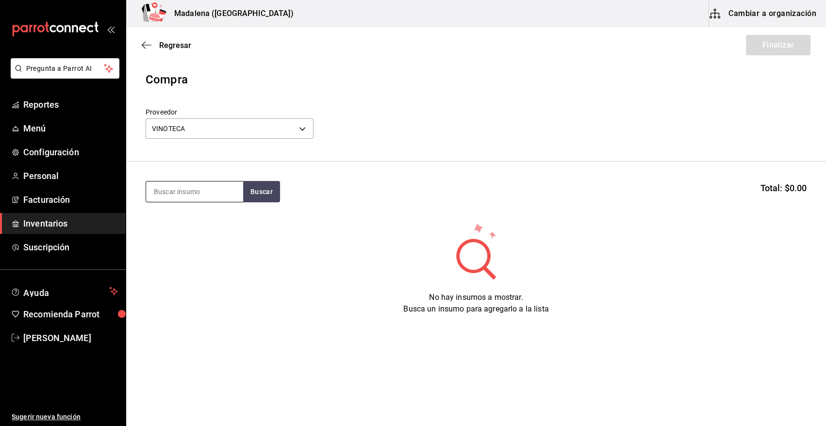
click at [185, 190] on input at bounding box center [194, 191] width 97 height 20
click at [181, 193] on input at bounding box center [194, 191] width 97 height 20
type input "le r"
click at [189, 222] on div "VB. BANFI LE RIME" at bounding box center [187, 220] width 66 height 12
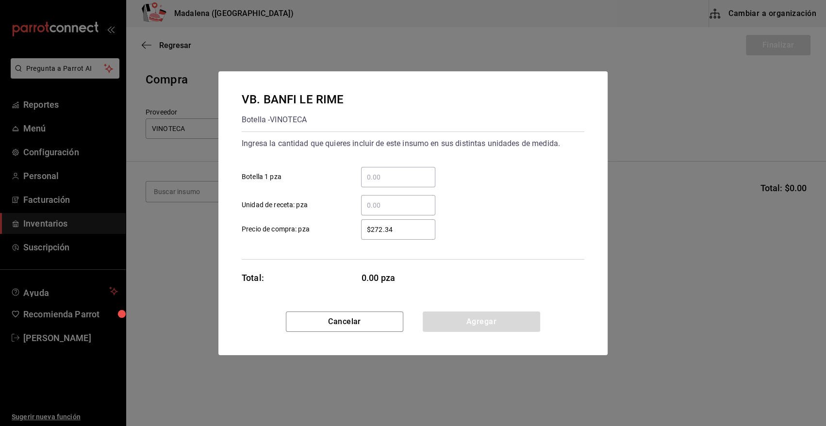
click at [373, 183] on div "​" at bounding box center [398, 177] width 74 height 20
click at [373, 183] on input "​ Botella 1 pza" at bounding box center [398, 177] width 74 height 12
type input "2"
type input "$324.73"
click at [472, 319] on button "Agregar" at bounding box center [481, 321] width 117 height 20
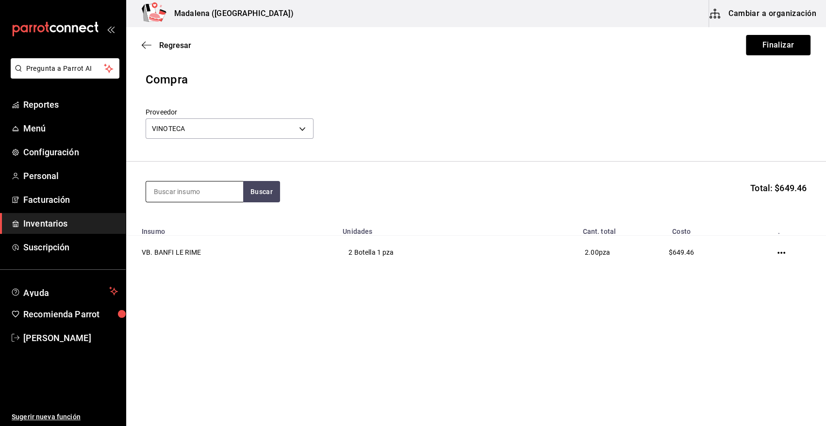
click at [191, 195] on input at bounding box center [194, 191] width 97 height 20
type input "[PERSON_NAME]"
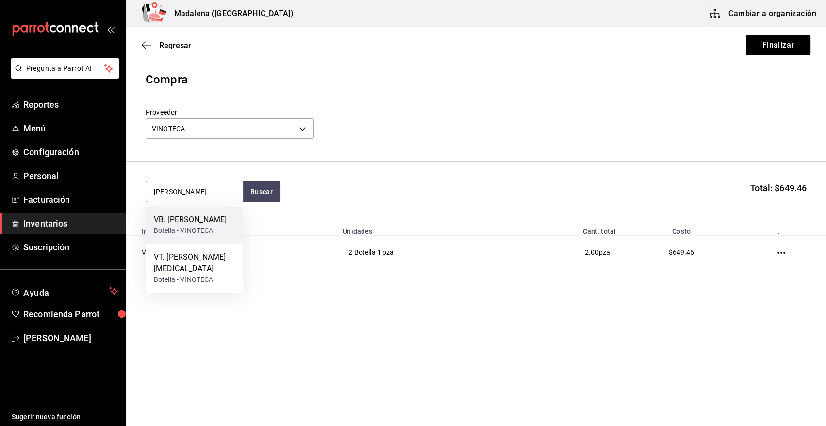
click at [192, 226] on div "VB. [PERSON_NAME]" at bounding box center [190, 220] width 73 height 12
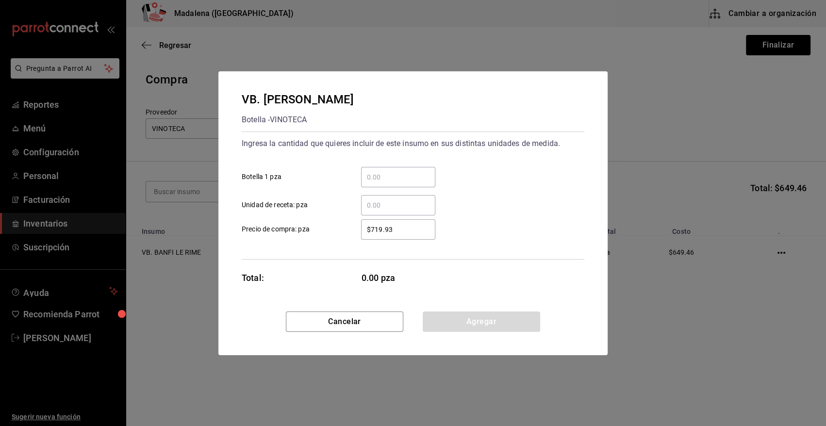
click at [388, 179] on input "​ Botella 1 pza" at bounding box center [398, 177] width 74 height 12
type input "1"
type input "$861.53"
click at [456, 325] on button "Agregar" at bounding box center [481, 321] width 117 height 20
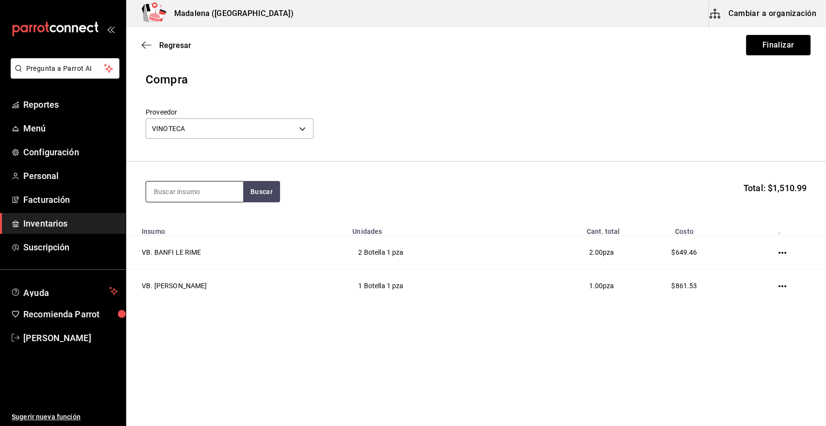
click at [189, 196] on input at bounding box center [194, 191] width 97 height 20
type input "mandolas"
click at [198, 221] on div "VB. TOKAJI DRY MANDOLAS 750 ML" at bounding box center [195, 225] width 82 height 23
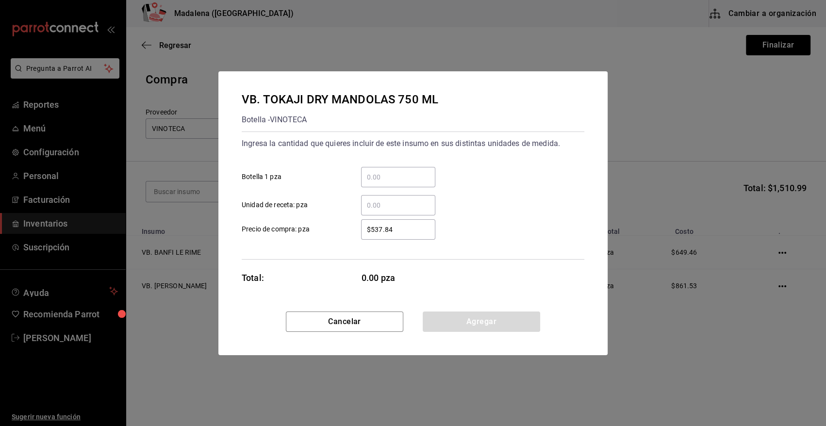
click at [373, 175] on input "​ Botella 1 pza" at bounding box center [398, 177] width 74 height 12
type input "1"
type input "$629.10"
click at [485, 328] on button "Agregar" at bounding box center [481, 321] width 117 height 20
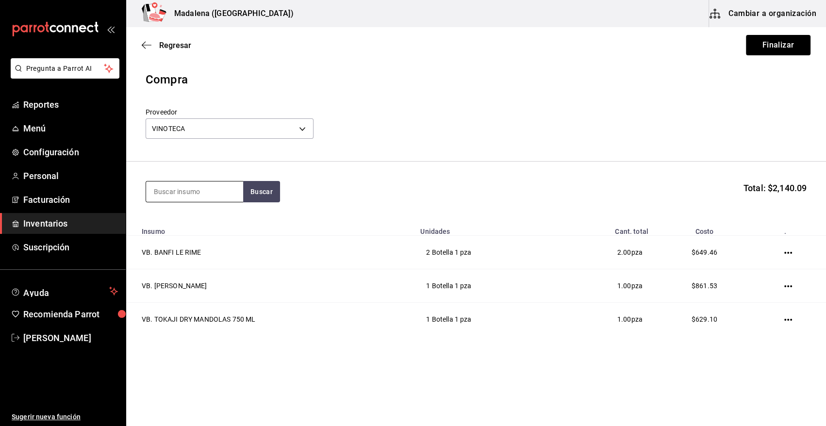
click at [220, 196] on input at bounding box center [194, 191] width 97 height 20
type input "sancerr"
click at [197, 228] on div "VB. SANCERRE [PERSON_NAME]" at bounding box center [195, 225] width 82 height 23
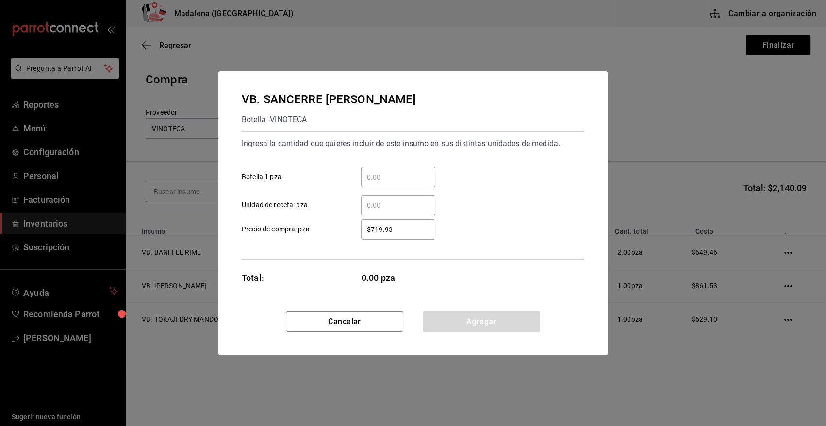
click at [378, 174] on input "​ Botella 1 pza" at bounding box center [398, 177] width 74 height 12
type input "1"
type input "$879.12"
click at [485, 325] on button "Agregar" at bounding box center [481, 321] width 117 height 20
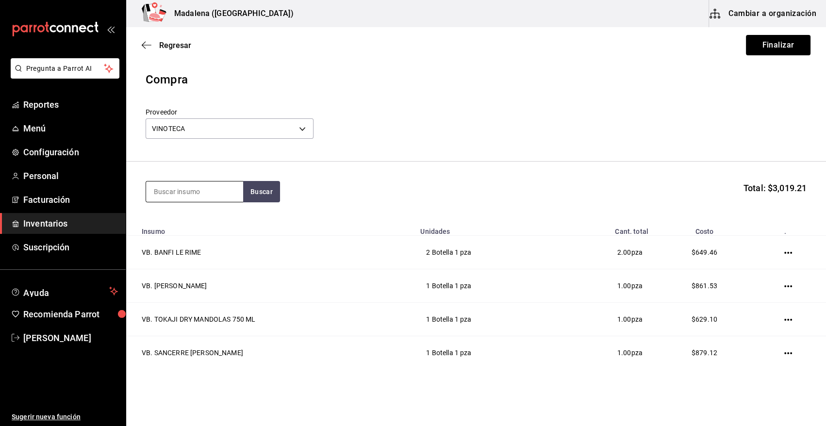
click at [207, 196] on input at bounding box center [194, 191] width 97 height 20
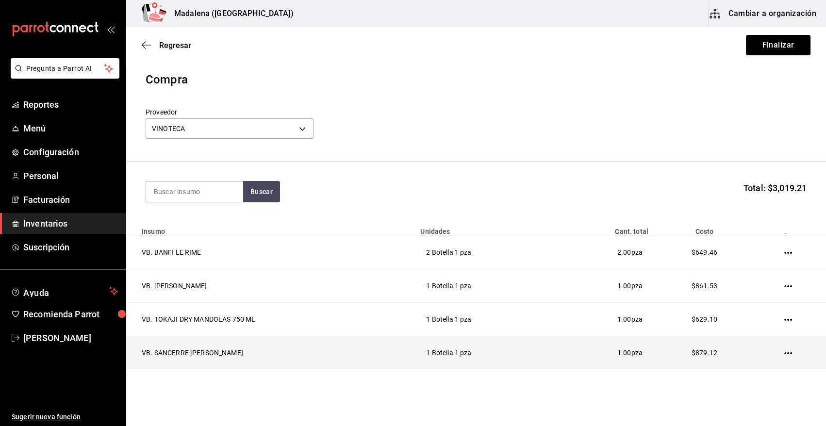
scroll to position [29, 0]
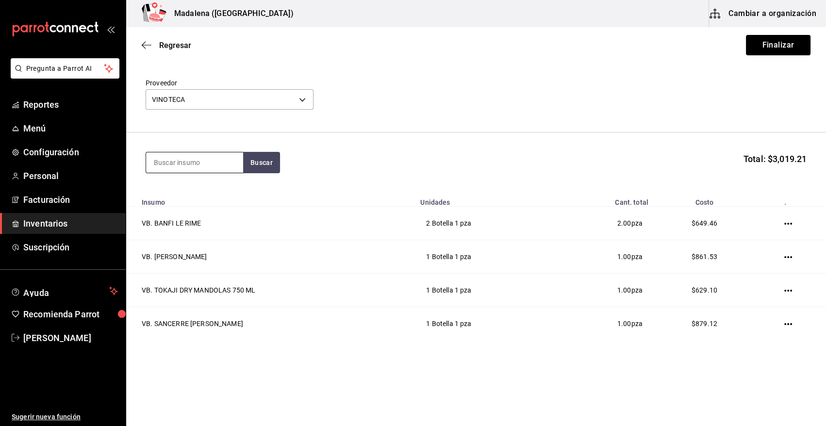
click at [182, 160] on input at bounding box center [194, 162] width 97 height 20
type input "[PERSON_NAME]"
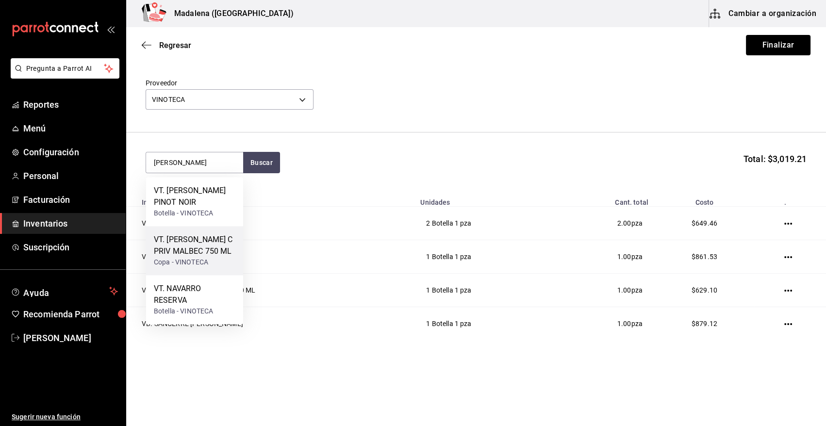
click at [215, 267] on div "Copa - VINOTECA" at bounding box center [195, 262] width 82 height 10
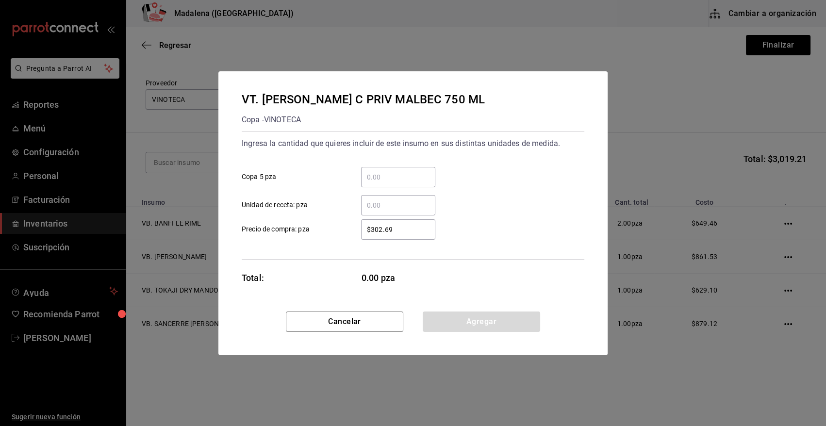
click at [369, 170] on div "​" at bounding box center [398, 177] width 74 height 20
click at [369, 171] on input "​ Copa 5 pza" at bounding box center [398, 177] width 74 height 12
type input "3"
type input "$368.72"
click at [489, 321] on button "Agregar" at bounding box center [481, 321] width 117 height 20
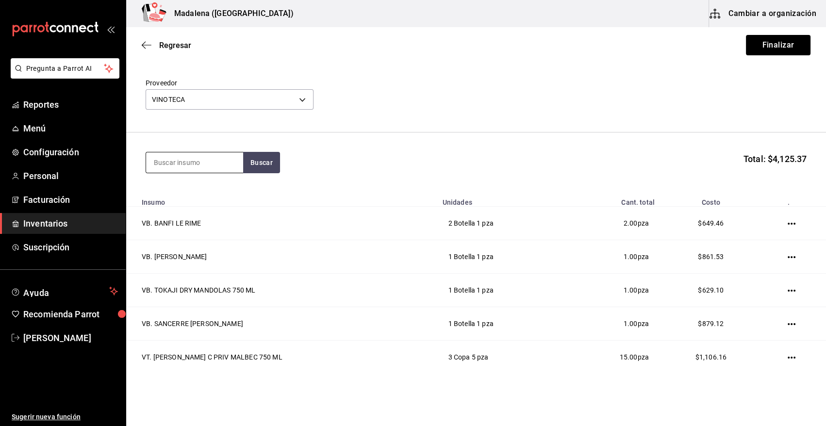
click at [166, 161] on input at bounding box center [194, 162] width 97 height 20
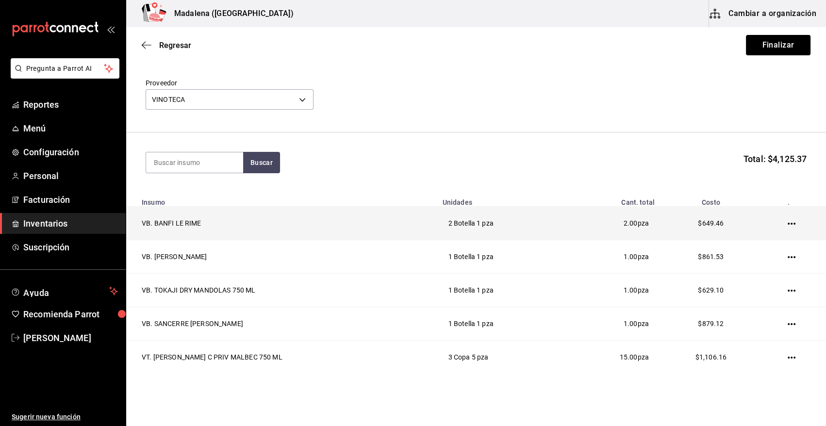
click at [787, 224] on icon "button" at bounding box center [791, 224] width 8 height 2
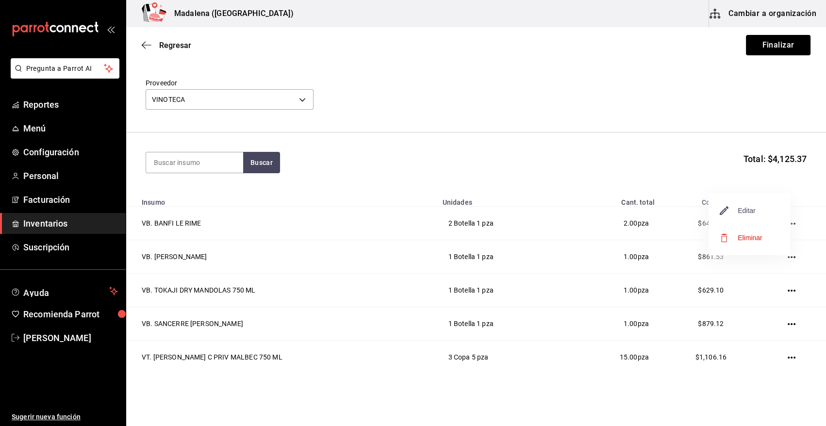
click at [749, 213] on span "Editar" at bounding box center [737, 211] width 35 height 12
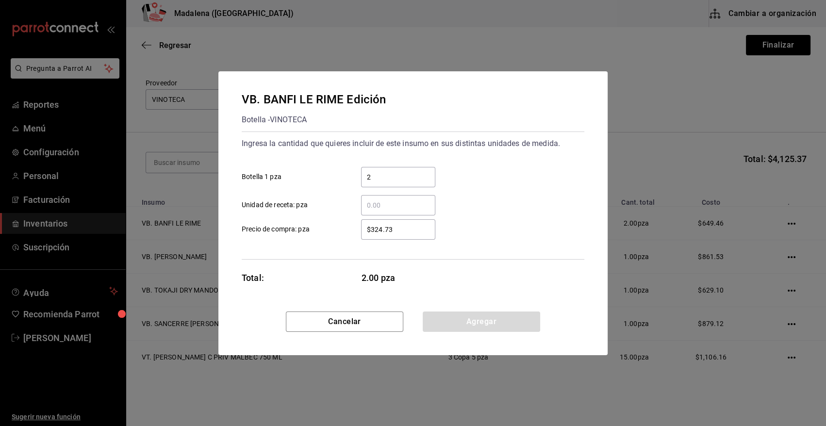
click at [408, 227] on input "$324.73" at bounding box center [398, 230] width 74 height 12
type input "$324.72"
click at [472, 324] on button "Agregar" at bounding box center [481, 321] width 117 height 20
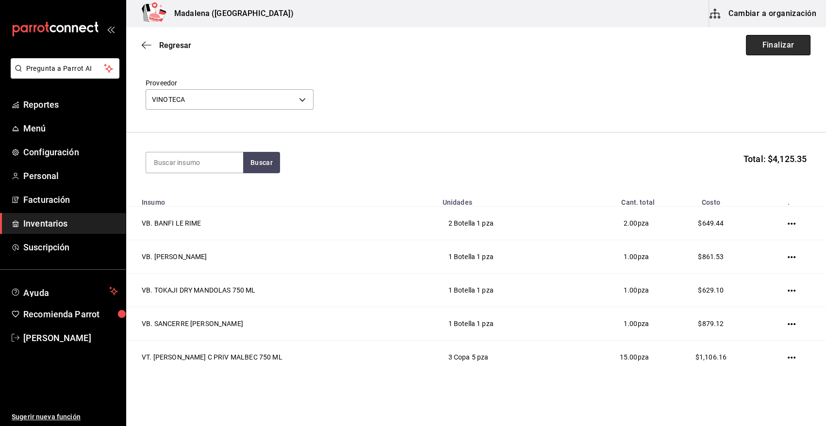
click at [770, 47] on button "Finalizar" at bounding box center [778, 45] width 65 height 20
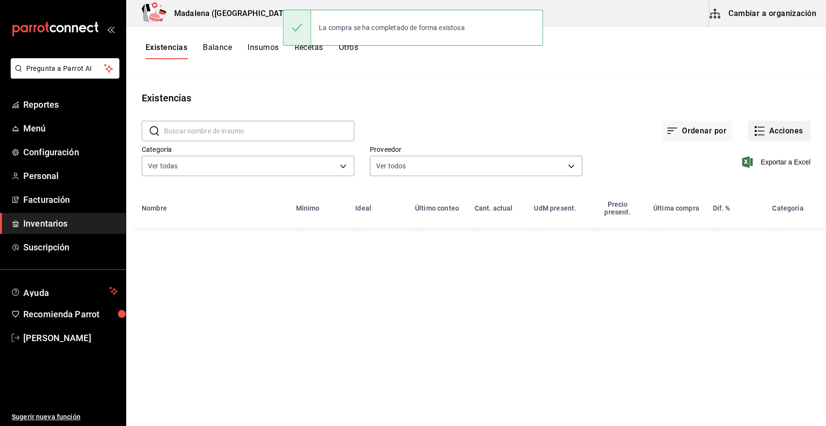
click at [774, 131] on button "Acciones" at bounding box center [779, 131] width 63 height 20
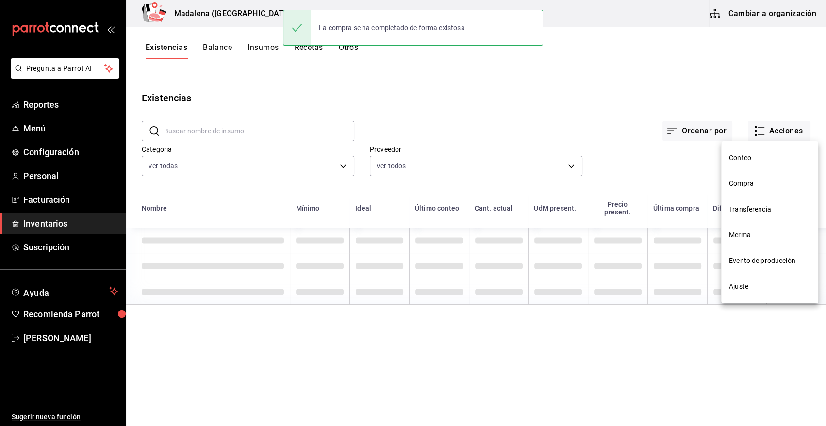
click at [743, 179] on span "Compra" at bounding box center [770, 184] width 82 height 10
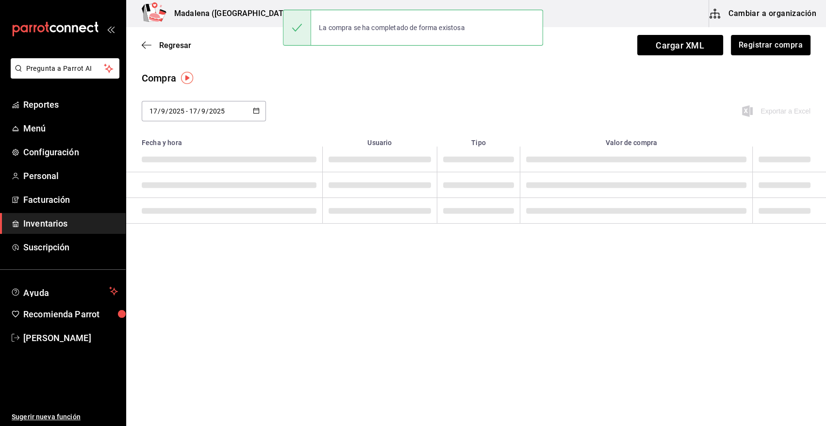
click at [744, 184] on td at bounding box center [636, 185] width 232 height 26
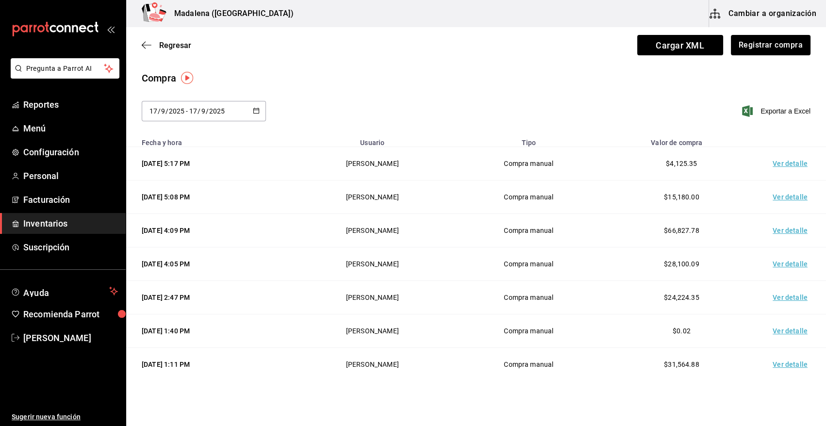
click at [783, 162] on td "Ver detalle" at bounding box center [792, 163] width 68 height 33
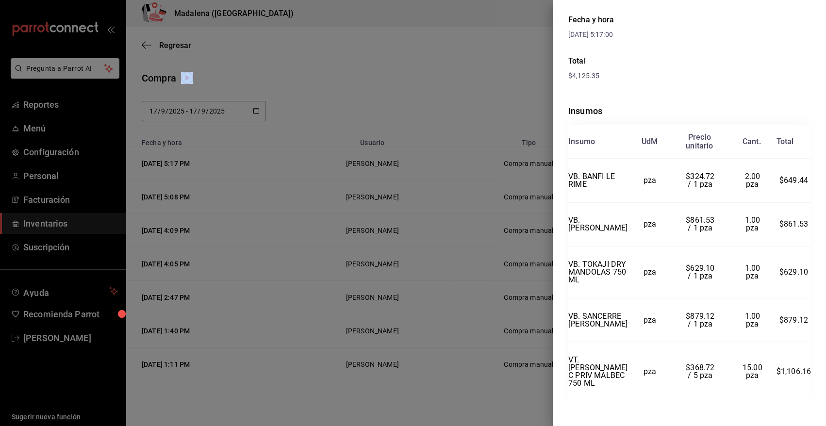
scroll to position [169, 0]
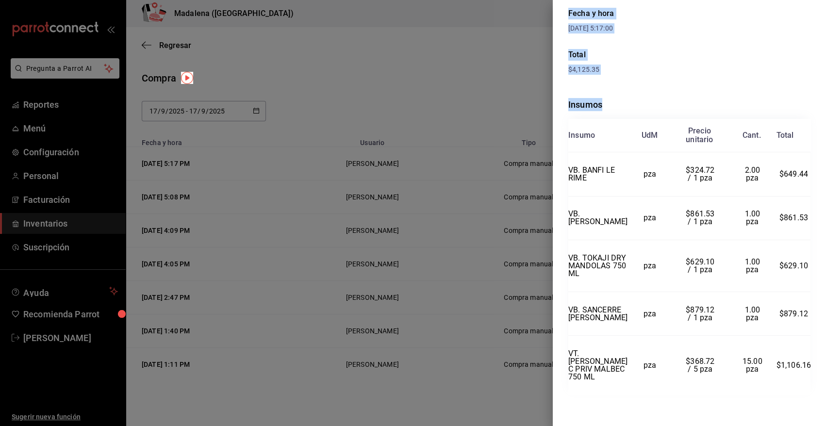
drag, startPoint x: 570, startPoint y: 22, endPoint x: 818, endPoint y: 390, distance: 443.8
click at [818, 390] on div "Compra Proveedor VINOTECA Usuario [PERSON_NAME] Fecha y hora [DATE] 5:17:00 Tot…" at bounding box center [689, 213] width 273 height 426
copy div "Compra Proveedor VINOTECA Usuario [PERSON_NAME] Fecha y hora [DATE] 5:17:00 Tot…"
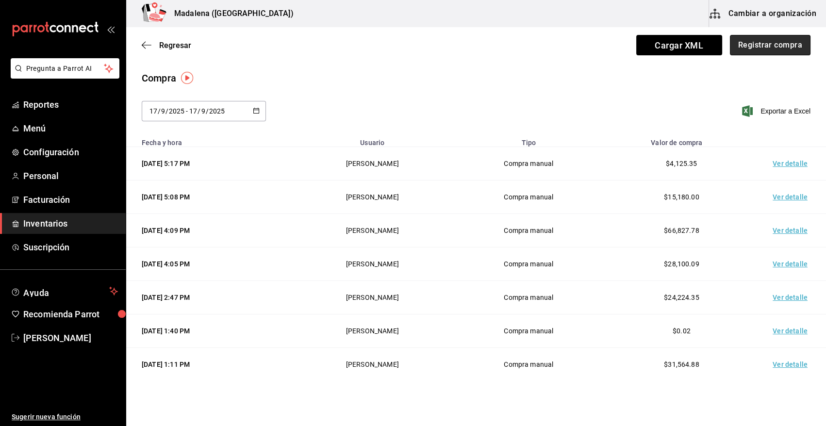
click at [769, 49] on button "Registrar compra" at bounding box center [770, 45] width 81 height 20
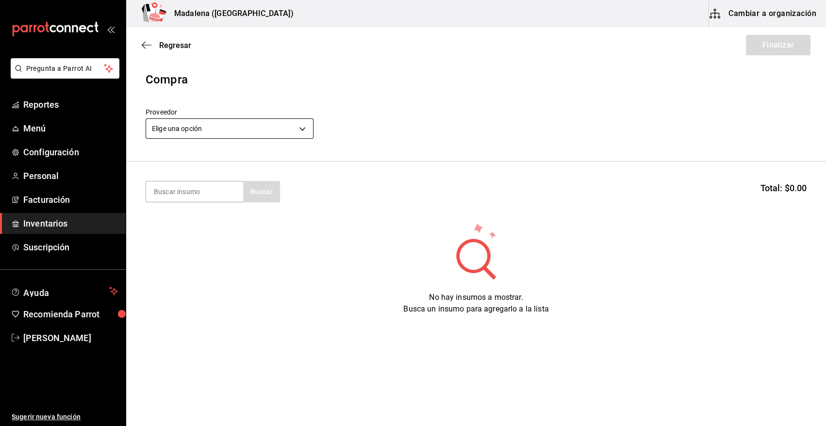
click at [230, 133] on body "Pregunta a Parrot AI Reportes Menú Configuración Personal Facturación Inventari…" at bounding box center [413, 185] width 826 height 371
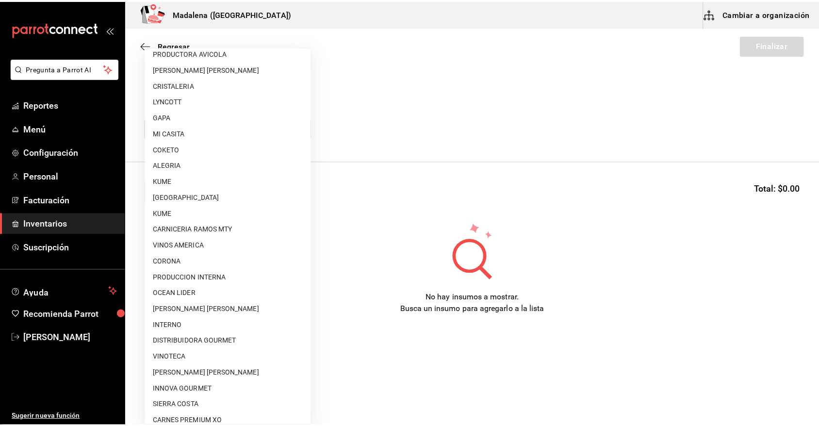
scroll to position [589, 0]
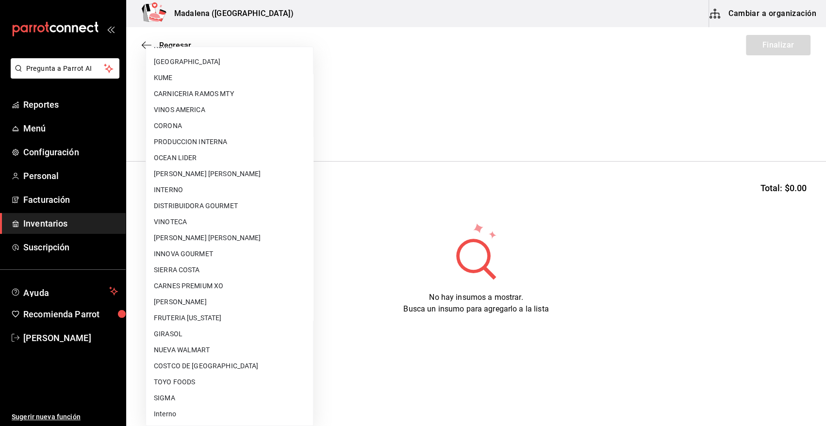
click at [204, 221] on li "VINOTECA" at bounding box center [229, 222] width 167 height 16
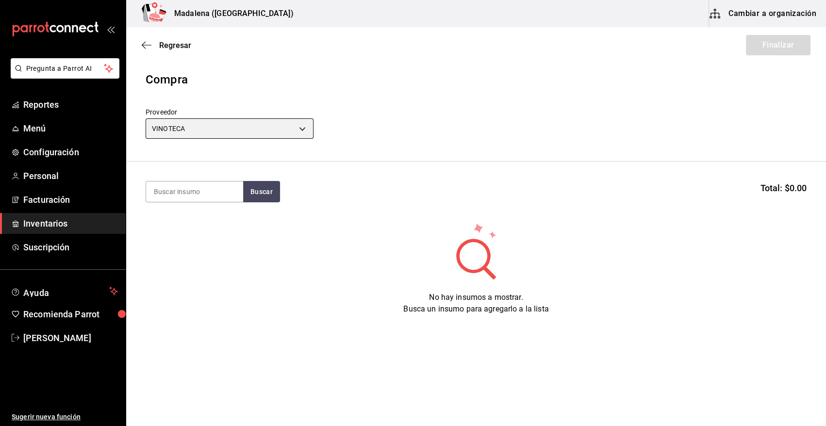
type input "bbec6e95-03ab-4cbc-bdec-5aafdfde0467"
click at [179, 192] on input at bounding box center [194, 191] width 97 height 20
type input "amareto d"
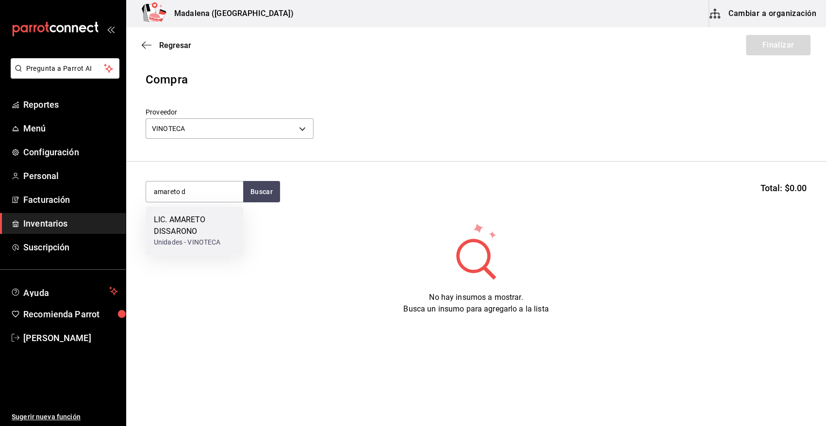
click at [166, 233] on div "LIC. AMARETO DISSARONO" at bounding box center [195, 225] width 82 height 23
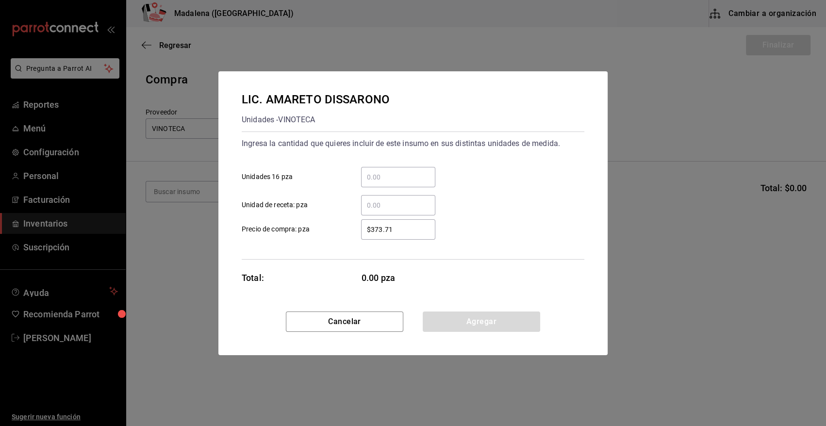
click at [383, 177] on input "​ Unidades 16 pza" at bounding box center [398, 177] width 74 height 12
type input "1"
type input "$404.65"
click at [495, 320] on button "Agregar" at bounding box center [481, 321] width 117 height 20
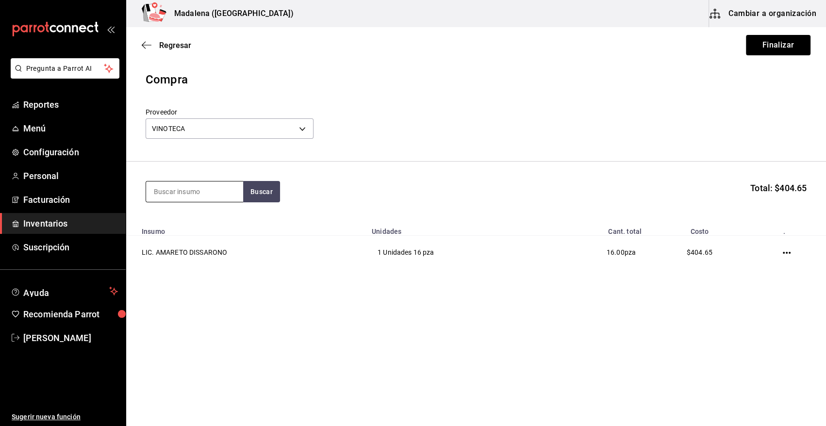
click at [209, 190] on input at bounding box center [194, 191] width 97 height 20
type input "aperol"
click at [195, 213] on div "LIC. APEROL 750 ML Unidades - VINOTECA" at bounding box center [194, 224] width 97 height 37
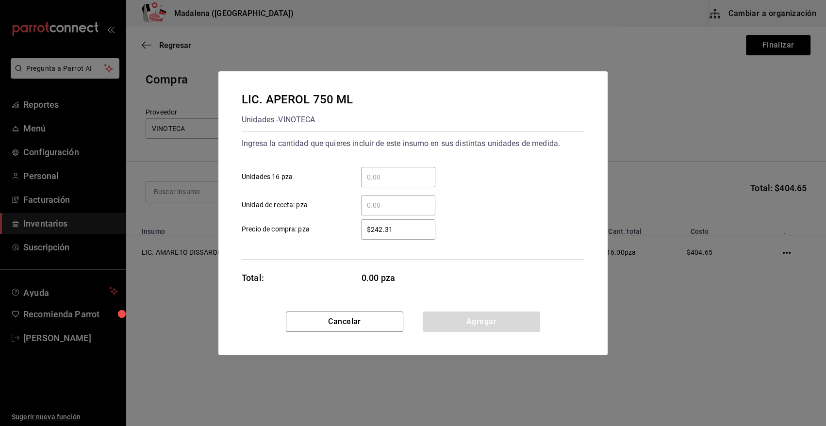
click at [417, 179] on input "​ Unidades 16 pza" at bounding box center [398, 177] width 74 height 12
type input "2"
type input "$288"
click at [467, 318] on button "Agregar" at bounding box center [481, 321] width 117 height 20
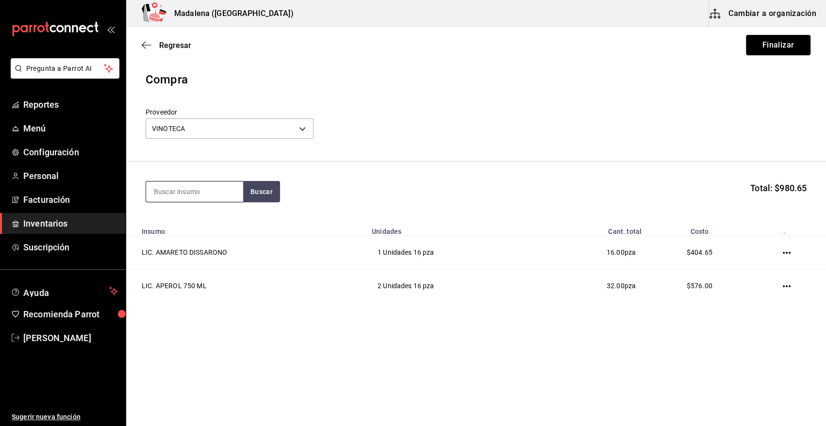
click at [229, 194] on input at bounding box center [194, 191] width 97 height 20
type input "bai"
click at [170, 218] on div "LIC. BAILEYS 700ML" at bounding box center [190, 220] width 72 height 12
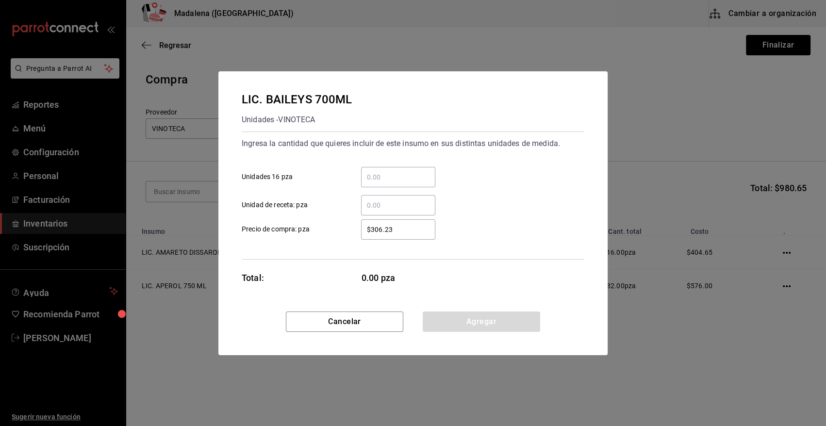
click at [395, 178] on input "​ Unidades 16 pza" at bounding box center [398, 177] width 74 height 12
type input "3"
type input "$327"
click at [448, 326] on button "Agregar" at bounding box center [481, 321] width 117 height 20
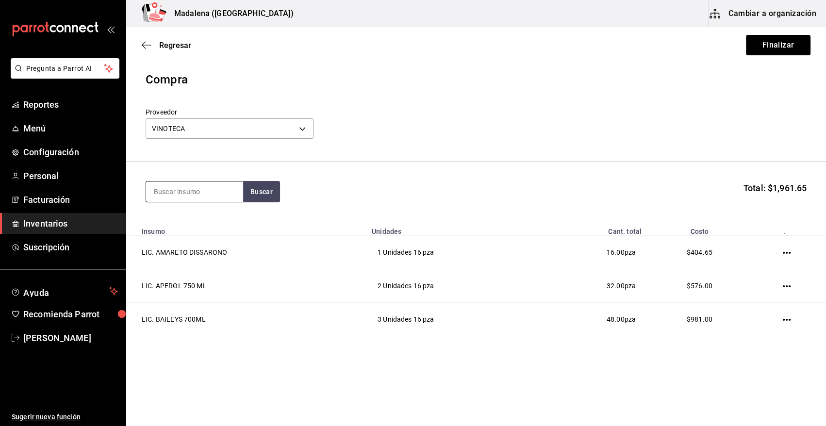
click at [214, 189] on input at bounding box center [194, 191] width 97 height 20
type input "contr"
click at [195, 221] on div "LIC. CONTROY 700ML" at bounding box center [193, 220] width 78 height 12
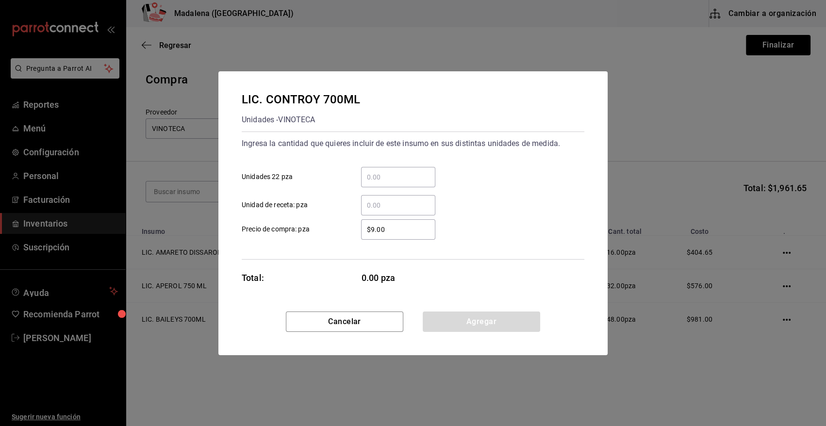
click at [403, 182] on input "​ Unidades 22 pza" at bounding box center [398, 177] width 74 height 12
type input "1"
drag, startPoint x: 409, startPoint y: 229, endPoint x: 327, endPoint y: 238, distance: 82.0
click at [327, 238] on label "$1.94 ​ Precio de compra: pza" at bounding box center [339, 229] width 194 height 20
type input "$194.86"
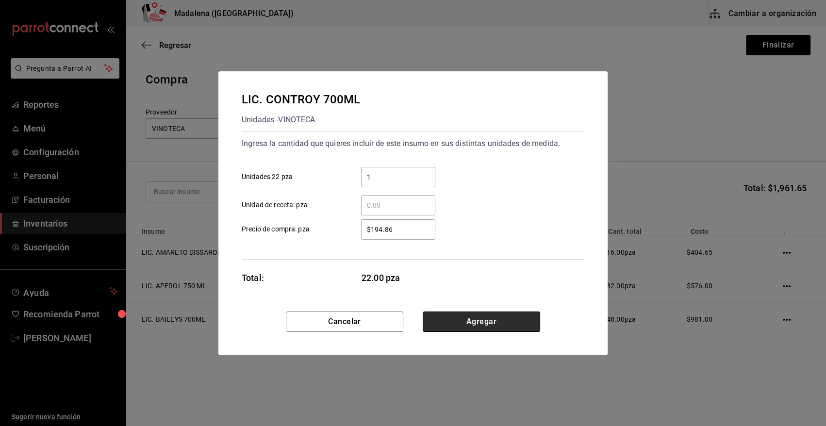
click at [479, 325] on button "Agregar" at bounding box center [481, 321] width 117 height 20
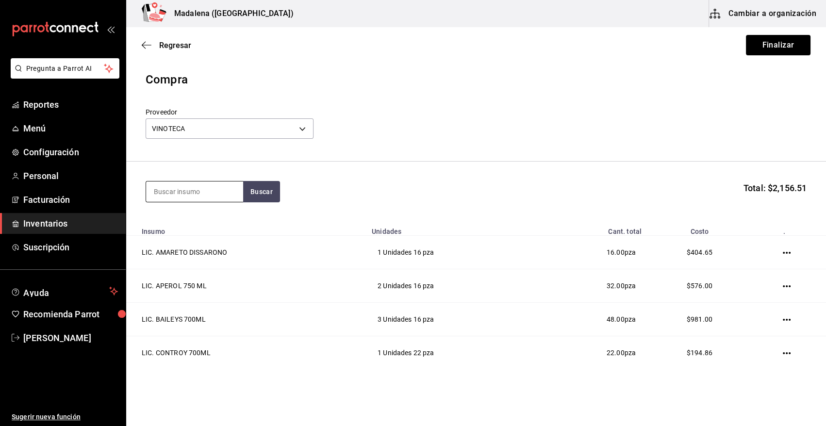
click at [214, 194] on input at bounding box center [194, 191] width 97 height 20
type input "hpn"
click at [203, 227] on div "Unidades - VINOTECA" at bounding box center [193, 231] width 78 height 10
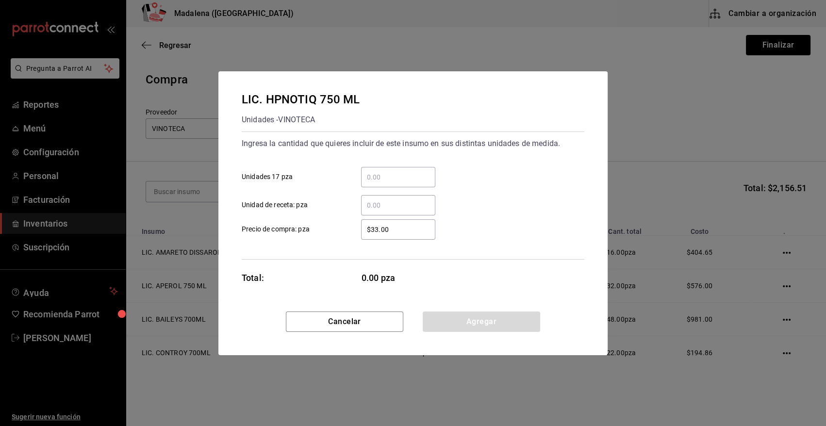
click at [391, 179] on input "​ Unidades 17 pza" at bounding box center [398, 177] width 74 height 12
type input "1"
type input "$540"
click at [499, 323] on button "Agregar" at bounding box center [481, 321] width 117 height 20
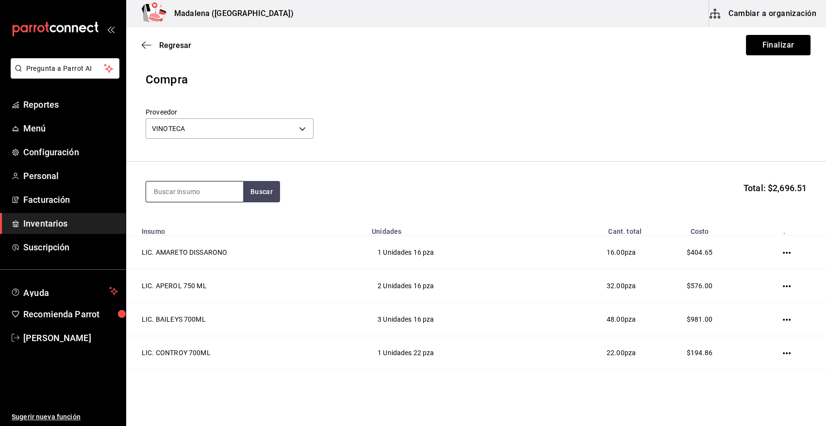
click at [219, 192] on input at bounding box center [194, 191] width 97 height 20
type input "jag"
click at [231, 217] on div "LIC. JAGERMEISTER 700 ML" at bounding box center [195, 225] width 82 height 23
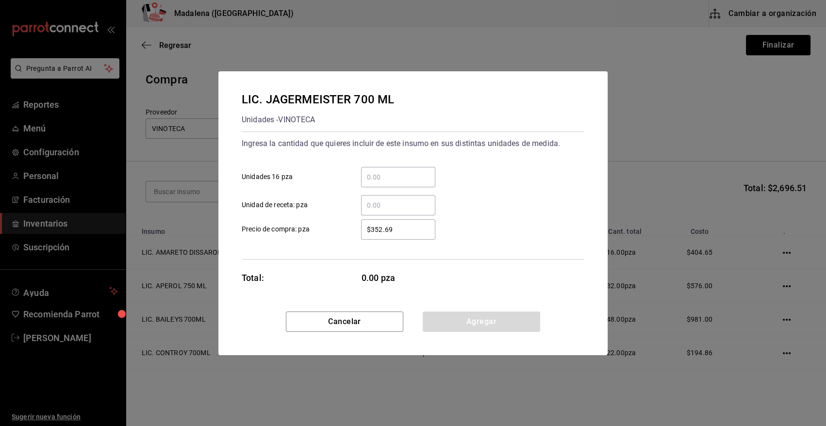
click at [404, 180] on input "​ Unidades 16 pza" at bounding box center [398, 177] width 74 height 12
type input "1"
type input "$350"
click at [498, 317] on button "Agregar" at bounding box center [481, 321] width 117 height 20
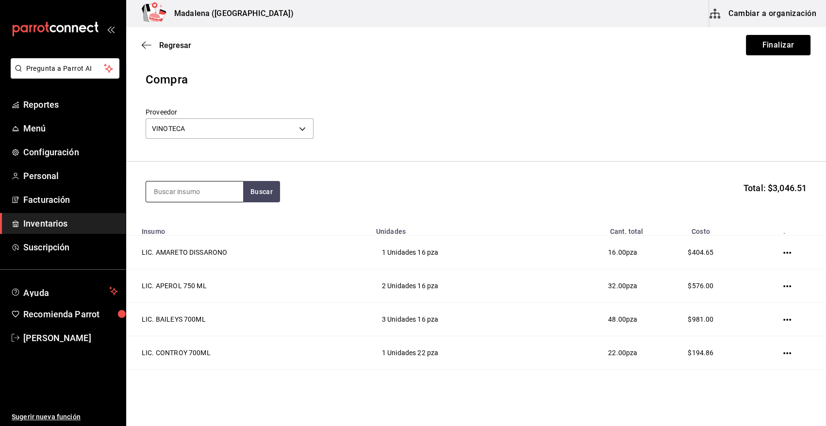
click at [199, 194] on input at bounding box center [194, 191] width 97 height 20
type input "kal"
click at [194, 223] on div "LIC. [GEOGRAPHIC_DATA]" at bounding box center [195, 225] width 82 height 23
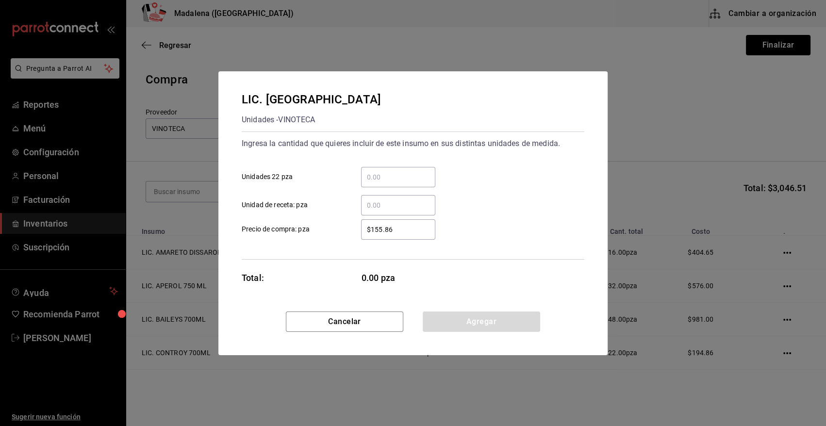
click at [384, 180] on input "​ Unidades 22 pza" at bounding box center [398, 177] width 74 height 12
type input "1"
type input "$160"
drag, startPoint x: 479, startPoint y: 332, endPoint x: 484, endPoint y: 326, distance: 7.6
click at [480, 330] on div "Cancelar Agregar" at bounding box center [412, 333] width 389 height 44
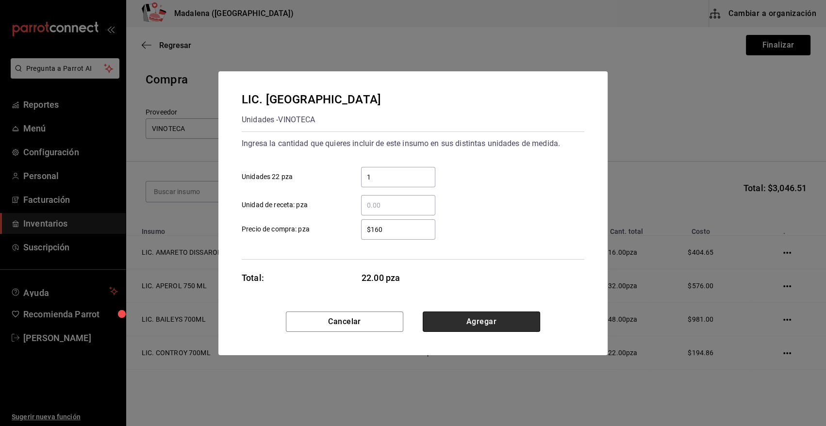
click at [484, 326] on button "Agregar" at bounding box center [481, 321] width 117 height 20
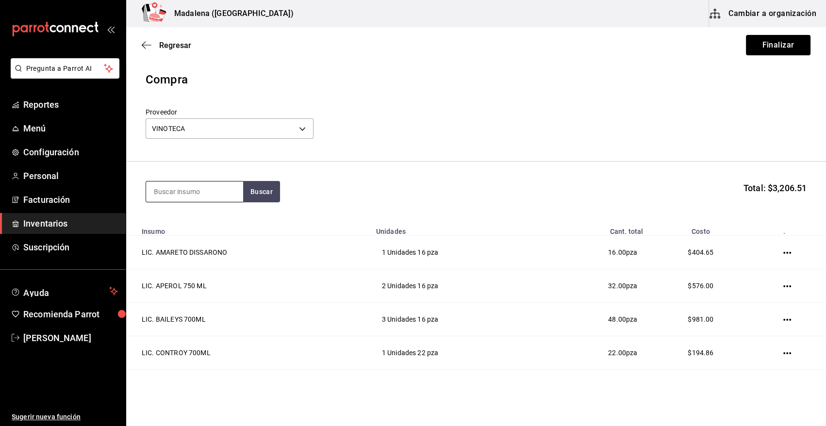
click at [206, 188] on input at bounding box center [194, 191] width 97 height 20
type input "licor"
click at [199, 224] on div "LIC. LICOR 43 750 ML" at bounding box center [192, 220] width 77 height 12
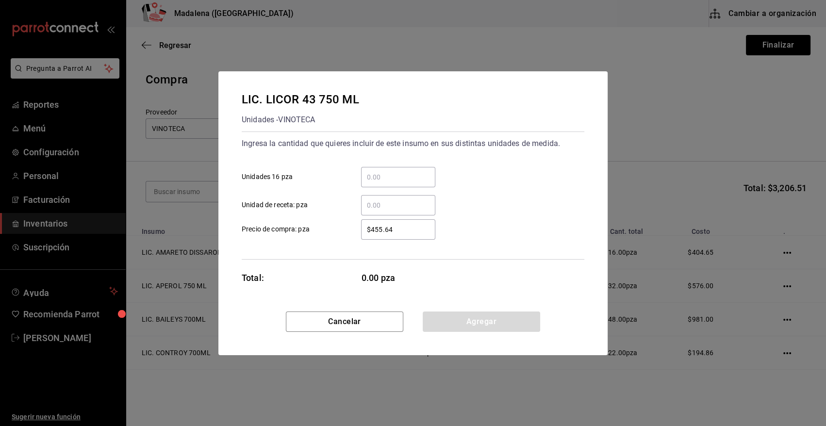
click at [394, 177] on input "​ Unidades 16 pza" at bounding box center [398, 177] width 74 height 12
type input "6"
type input "$5"
type input "$415"
click at [455, 323] on button "Agregar" at bounding box center [481, 321] width 117 height 20
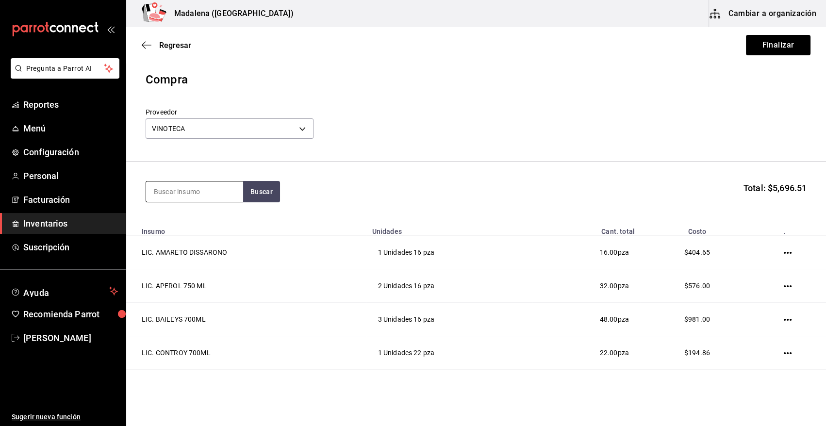
click at [195, 185] on input at bounding box center [194, 191] width 97 height 20
type input "sake"
click at [188, 223] on div "LIC. SAKE 750 ML" at bounding box center [187, 220] width 67 height 12
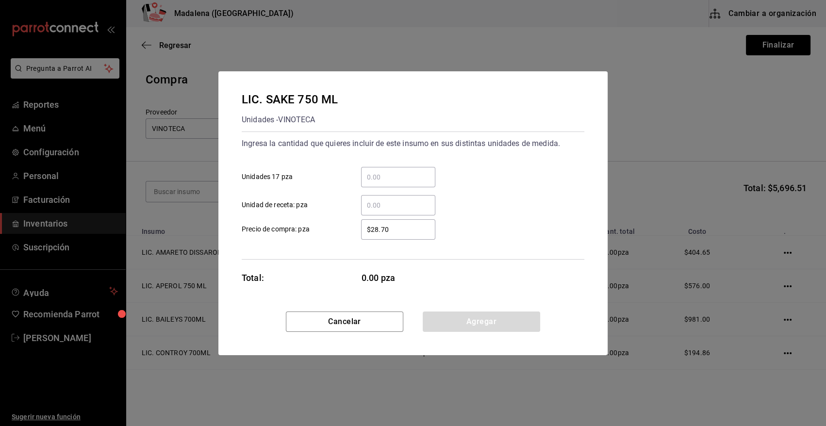
click at [386, 174] on input "​ Unidades 17 pza" at bounding box center [398, 177] width 74 height 12
type input "1"
type input "$591.40"
click at [515, 326] on button "Agregar" at bounding box center [481, 321] width 117 height 20
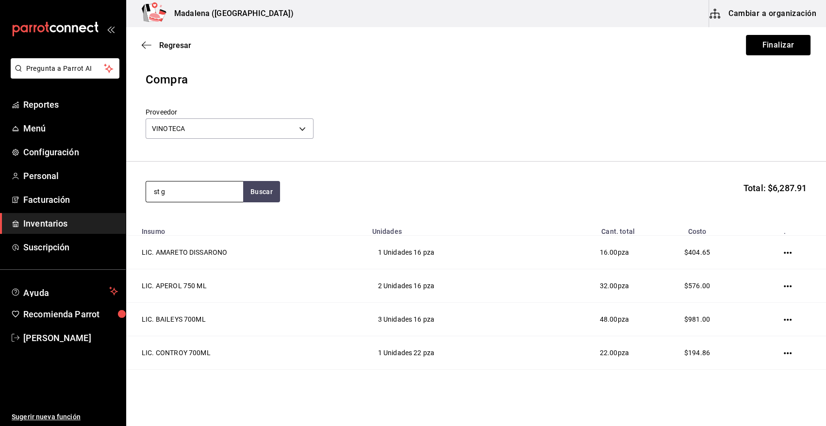
type input "st g"
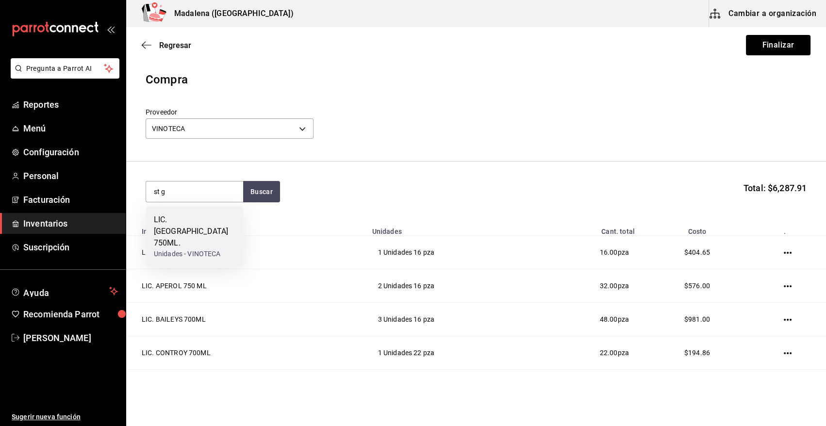
click at [197, 249] on div "Unidades - VINOTECA" at bounding box center [195, 254] width 82 height 10
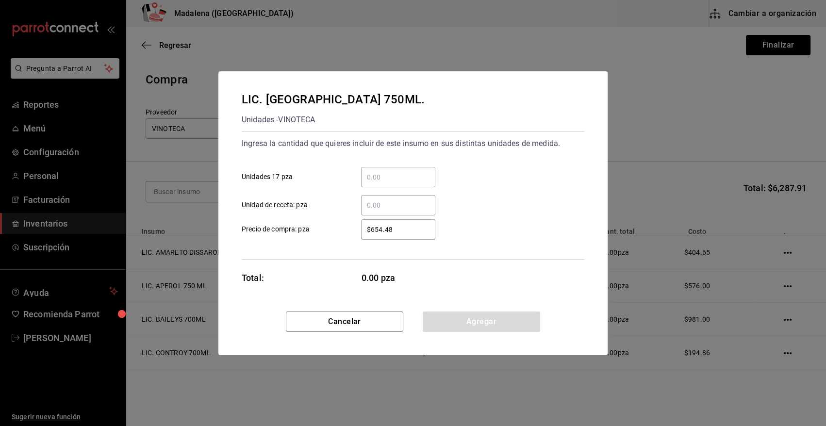
click at [403, 179] on input "​ Unidades 17 pza" at bounding box center [398, 177] width 74 height 12
type input "2"
type input "$603"
click at [490, 323] on button "Agregar" at bounding box center [481, 321] width 117 height 20
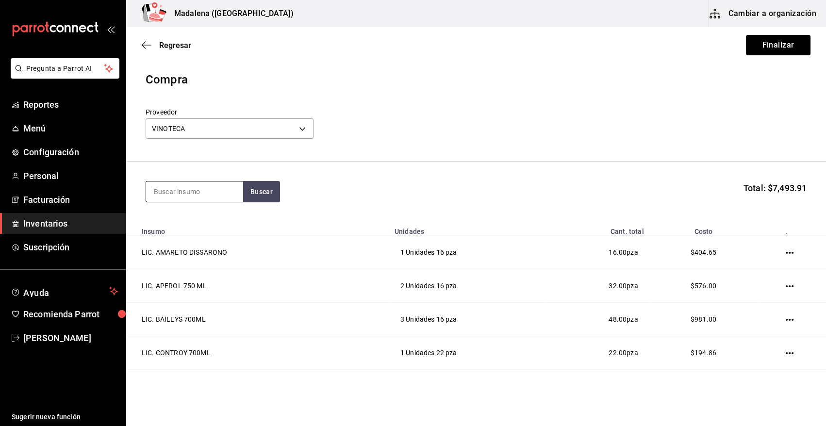
click at [206, 192] on input at bounding box center [194, 191] width 97 height 20
type input "union"
click at [201, 221] on div "MEZ. UNION JOVEN 700 ML" at bounding box center [195, 225] width 82 height 23
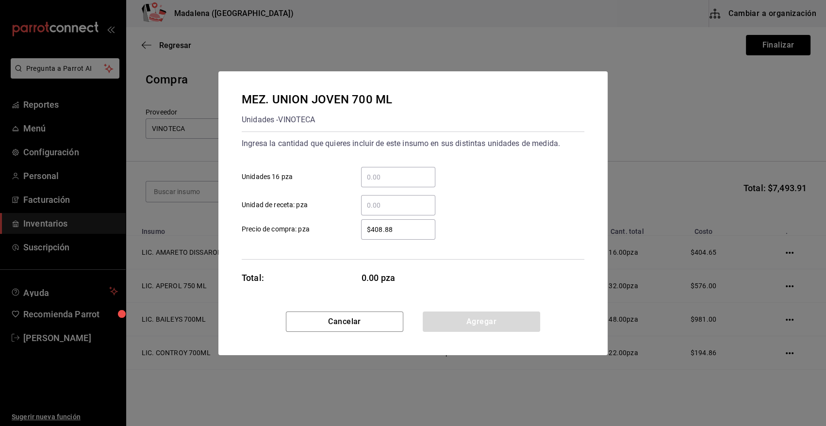
click at [422, 172] on input "​ Unidades 16 pza" at bounding box center [398, 177] width 74 height 12
type input "7"
type input "$415"
click at [471, 316] on button "Agregar" at bounding box center [481, 321] width 117 height 20
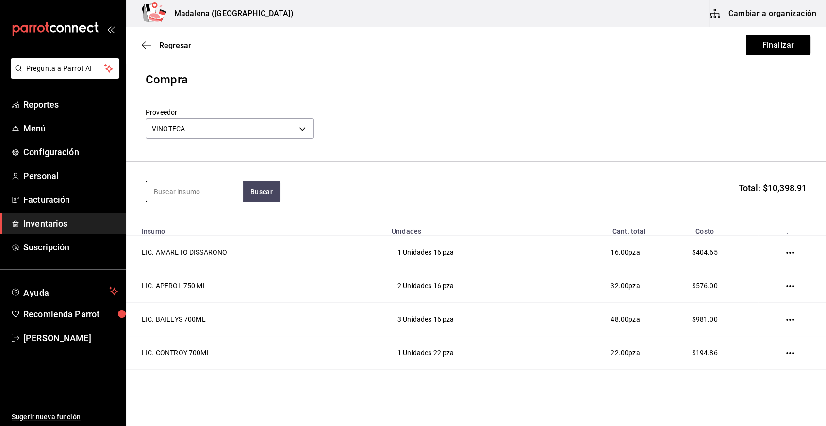
click at [207, 191] on input at bounding box center [194, 191] width 97 height 20
type input "bacardi b"
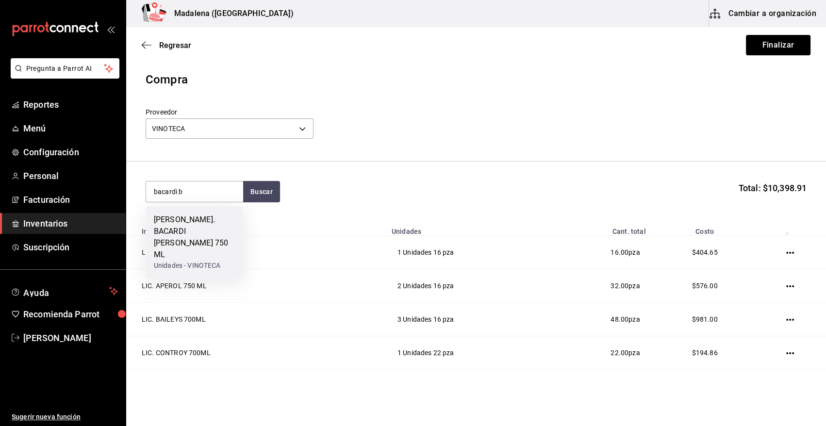
click at [195, 261] on div "Unidades - VINOTECA" at bounding box center [195, 266] width 82 height 10
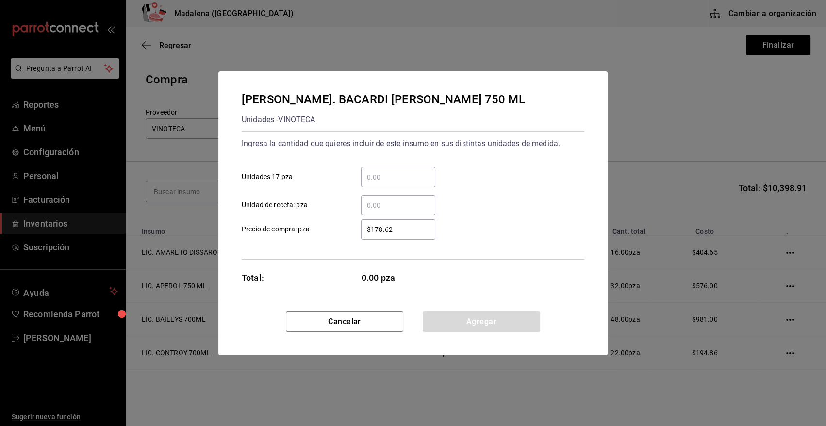
click at [422, 178] on input "​ Unidades 17 pza" at bounding box center [398, 177] width 74 height 12
type input "3"
type input "$147"
drag, startPoint x: 511, startPoint y: 315, endPoint x: 260, endPoint y: 193, distance: 279.9
click at [511, 314] on button "Agregar" at bounding box center [481, 321] width 117 height 20
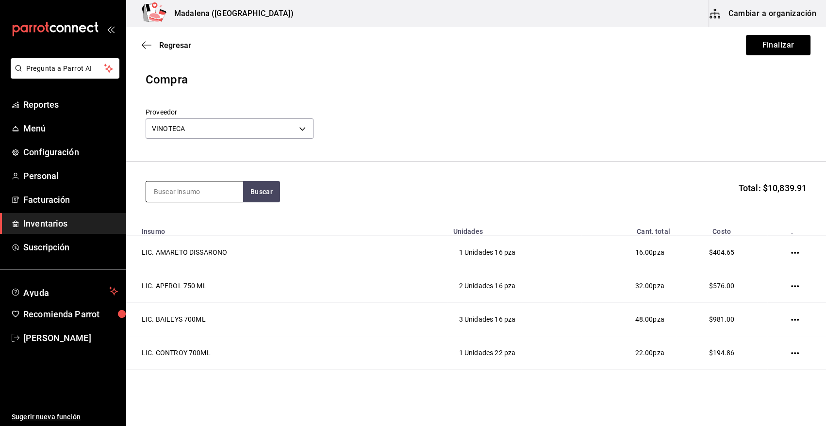
click at [200, 196] on input at bounding box center [194, 191] width 97 height 20
type input "cap"
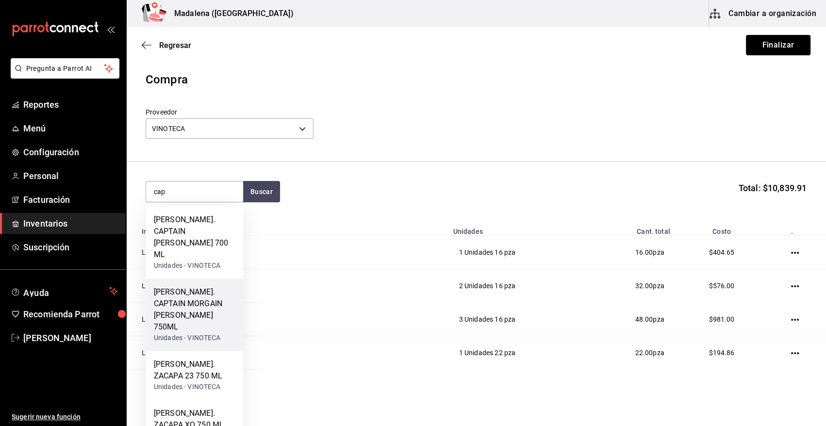
click at [212, 333] on div "Unidades - VINOTECA" at bounding box center [195, 338] width 82 height 10
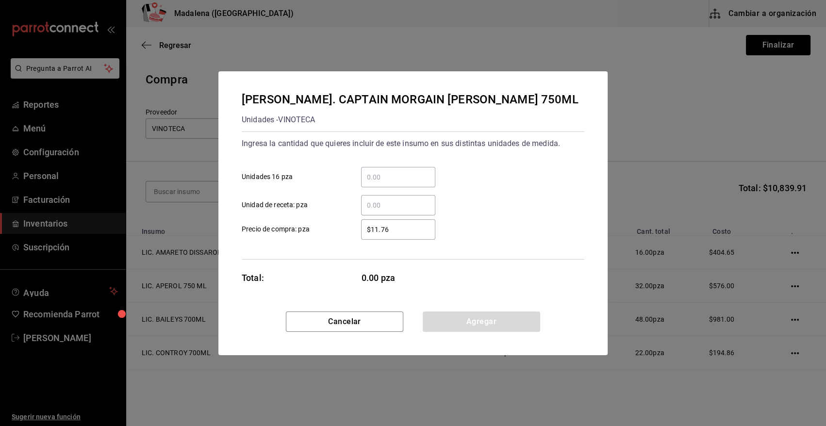
click at [372, 176] on input "​ Unidades 16 pza" at bounding box center [398, 177] width 74 height 12
type input "1"
type input "$141"
drag, startPoint x: 461, startPoint y: 325, endPoint x: 243, endPoint y: 189, distance: 256.5
click at [459, 323] on button "Agregar" at bounding box center [481, 321] width 117 height 20
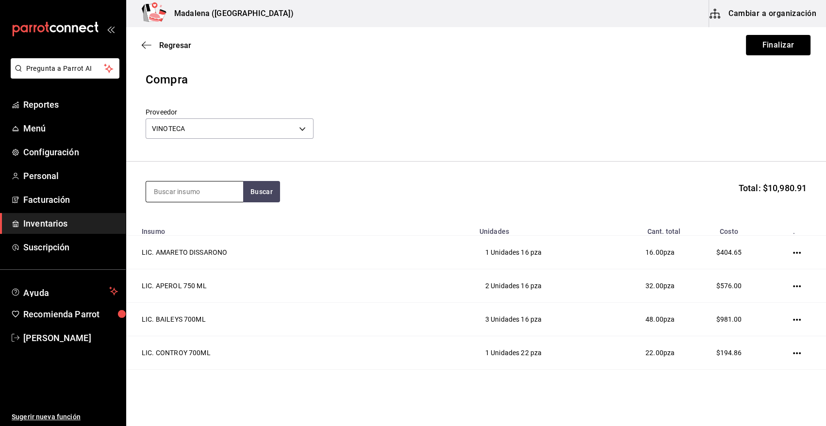
click at [191, 202] on div at bounding box center [195, 191] width 98 height 21
type input "pa"
click at [211, 190] on input at bounding box center [194, 191] width 97 height 20
type input "zacap"
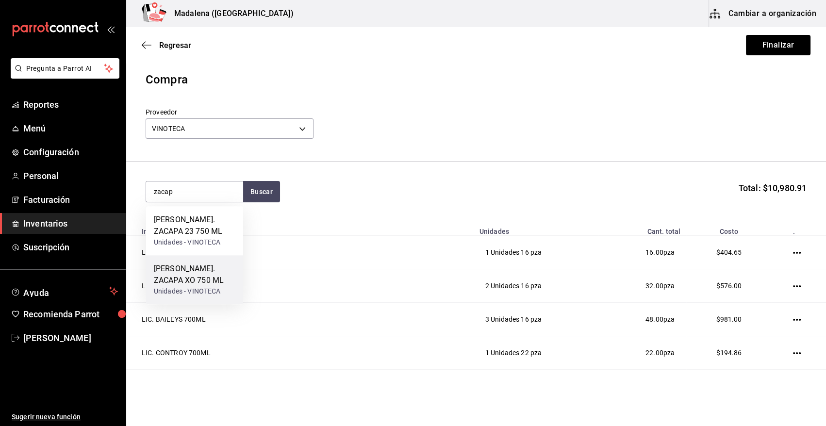
click at [215, 288] on div "Unidades - VINOTECA" at bounding box center [195, 291] width 82 height 10
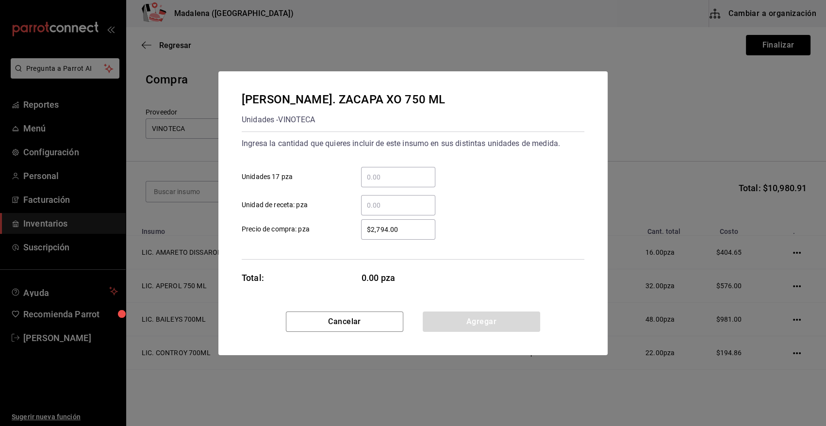
click at [419, 169] on div "​" at bounding box center [398, 177] width 74 height 20
click at [419, 171] on input "​ Unidades 17 pza" at bounding box center [398, 177] width 74 height 12
type input "1"
type input "$3,178.50"
click at [465, 325] on button "Agregar" at bounding box center [481, 321] width 117 height 20
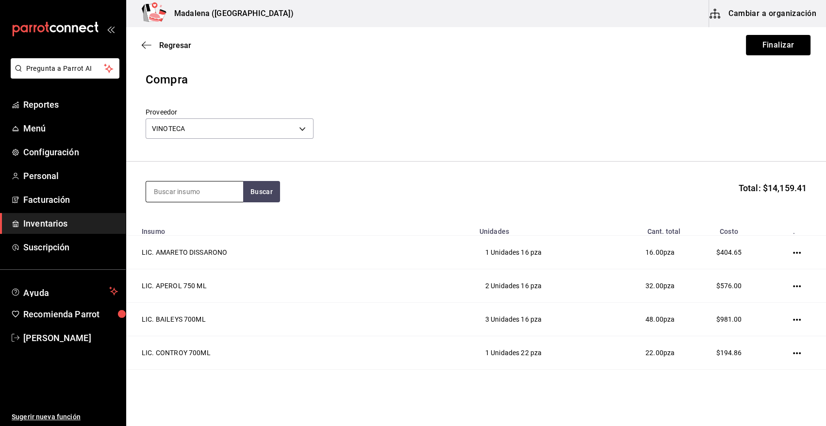
click at [168, 194] on input at bounding box center [194, 191] width 97 height 20
type input "[PERSON_NAME]"
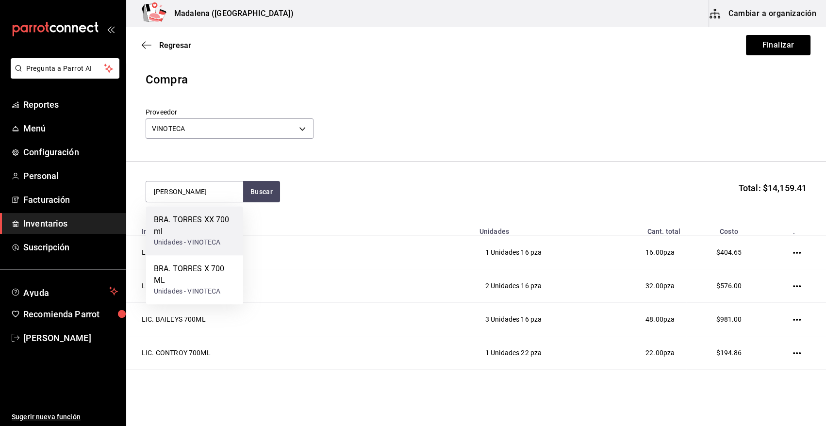
click at [179, 235] on div "BRA. TORRES XX 700 ml" at bounding box center [195, 225] width 82 height 23
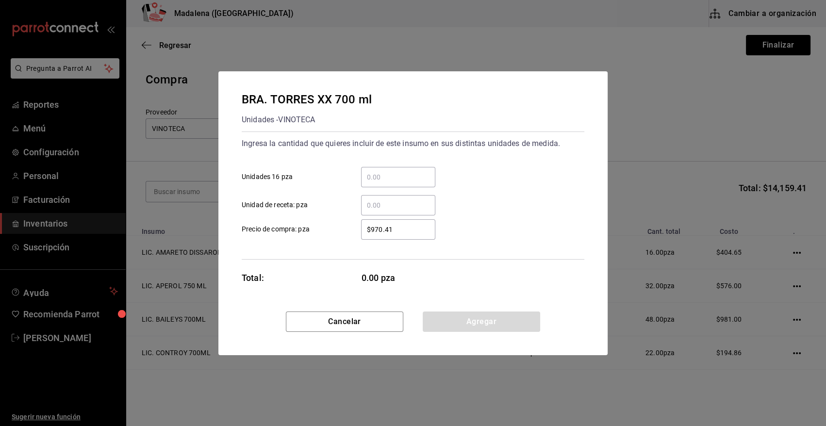
click at [395, 176] on input "​ Unidades 16 pza" at bounding box center [398, 177] width 74 height 12
type input "1"
type input "$880"
click at [485, 326] on button "Agregar" at bounding box center [481, 321] width 117 height 20
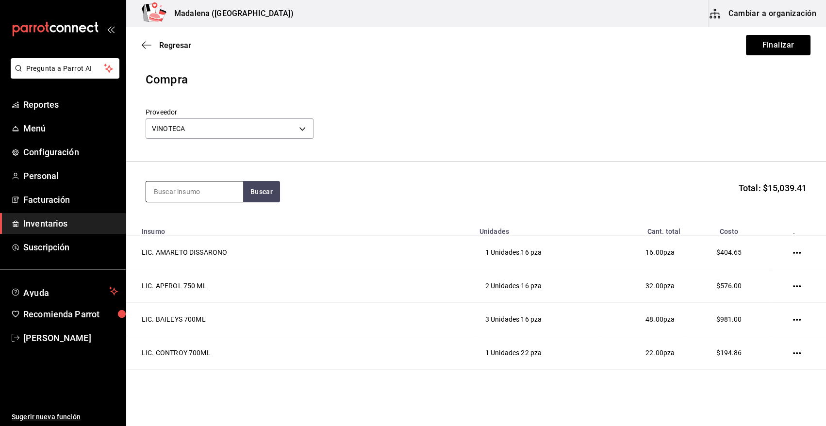
click at [172, 199] on input at bounding box center [194, 191] width 97 height 20
type input "[DEMOGRAPHIC_DATA]"
click at [175, 228] on div "Unidades - VINOTECA" at bounding box center [187, 231] width 67 height 10
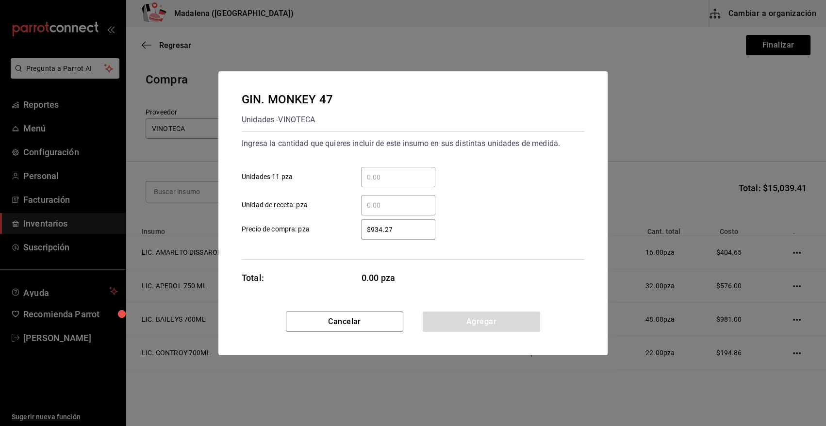
click at [385, 178] on input "​ Unidades 11 pza" at bounding box center [398, 177] width 74 height 12
type input "2"
type input "$1,228.90"
click at [450, 323] on button "Agregar" at bounding box center [481, 321] width 117 height 20
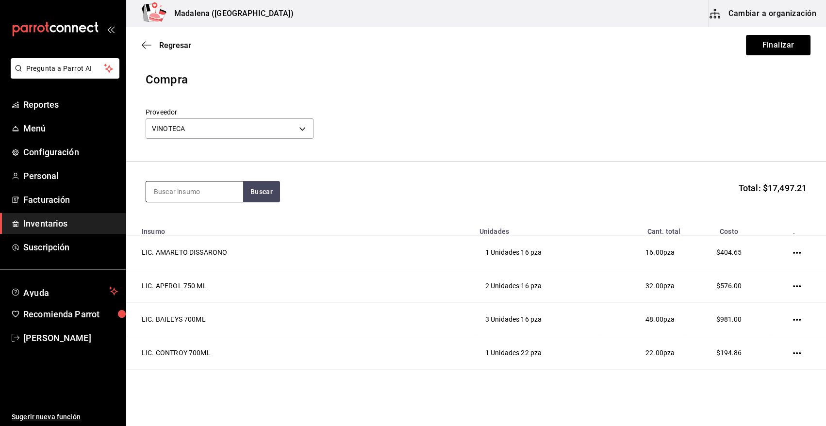
click at [225, 187] on input at bounding box center [194, 191] width 97 height 20
type input "tanq"
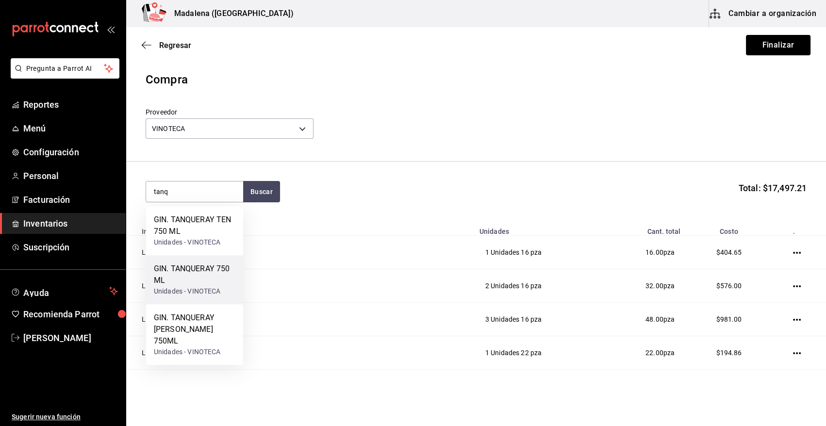
click at [211, 293] on div "Unidades - VINOTECA" at bounding box center [195, 291] width 82 height 10
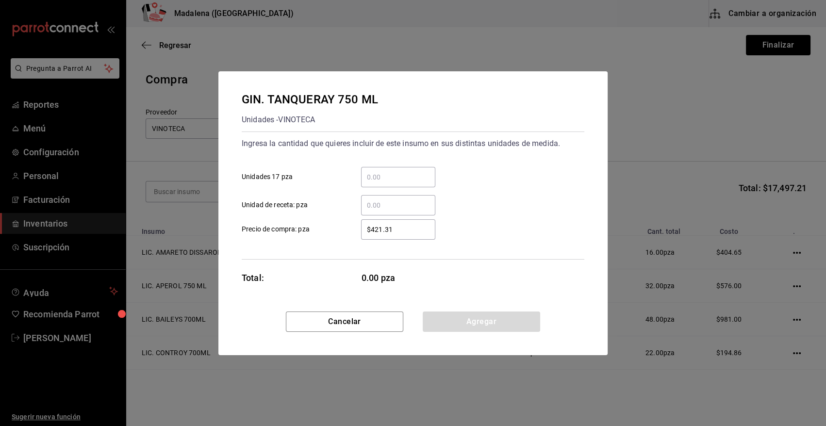
click at [403, 179] on input "​ Unidades 17 pza" at bounding box center [398, 177] width 74 height 12
type input "4"
type input "$445"
click at [475, 317] on button "Agregar" at bounding box center [481, 321] width 117 height 20
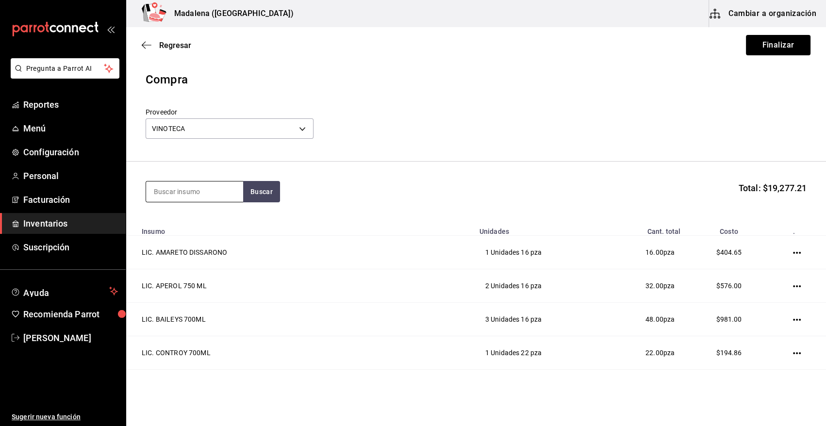
click at [226, 200] on input at bounding box center [194, 191] width 97 height 20
type input "7 le"
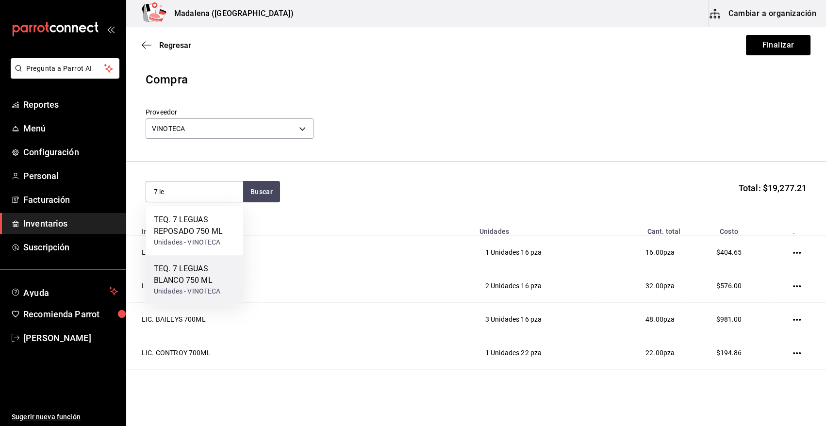
click at [199, 291] on div "Unidades - VINOTECA" at bounding box center [195, 291] width 82 height 10
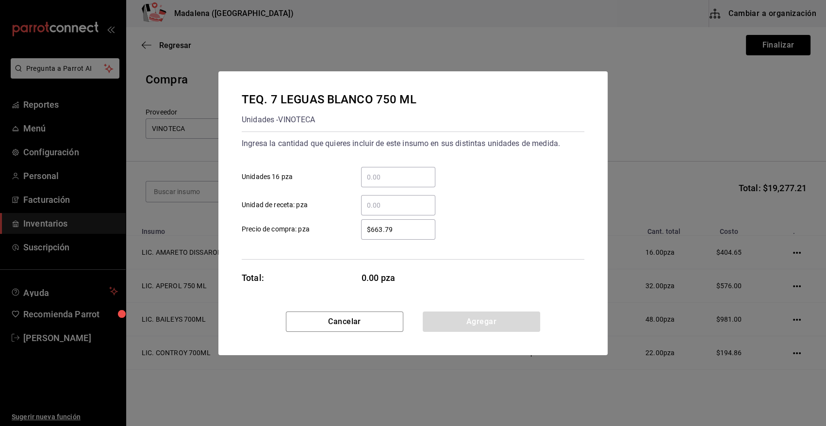
click at [393, 168] on div "​" at bounding box center [398, 177] width 74 height 20
click at [393, 171] on input "​ Unidades 16 pza" at bounding box center [398, 177] width 74 height 12
type input "3"
type input "$544.55"
drag, startPoint x: 479, startPoint y: 321, endPoint x: 415, endPoint y: 295, distance: 69.0
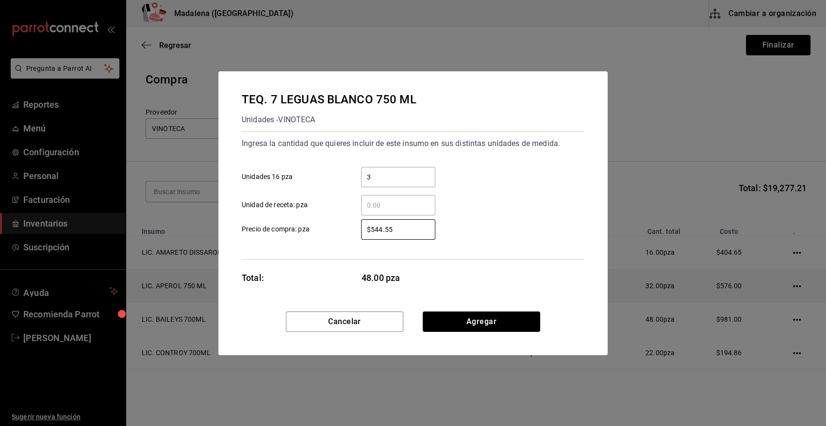
click at [479, 320] on button "Agregar" at bounding box center [481, 321] width 117 height 20
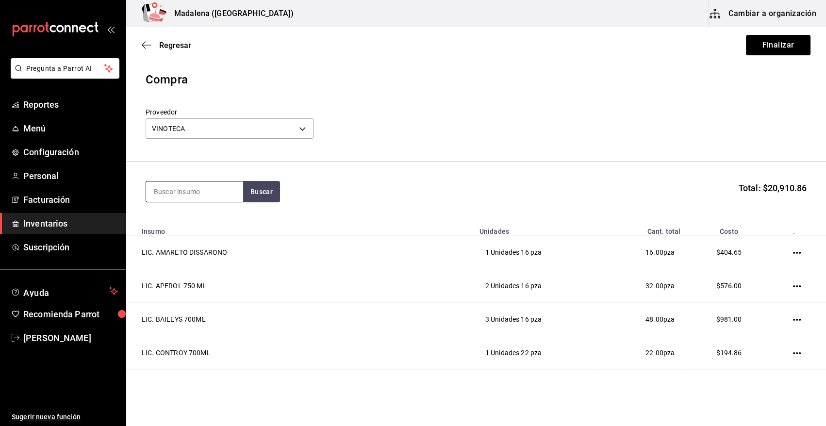
click at [208, 187] on input at bounding box center [194, 191] width 97 height 20
type input "dobel"
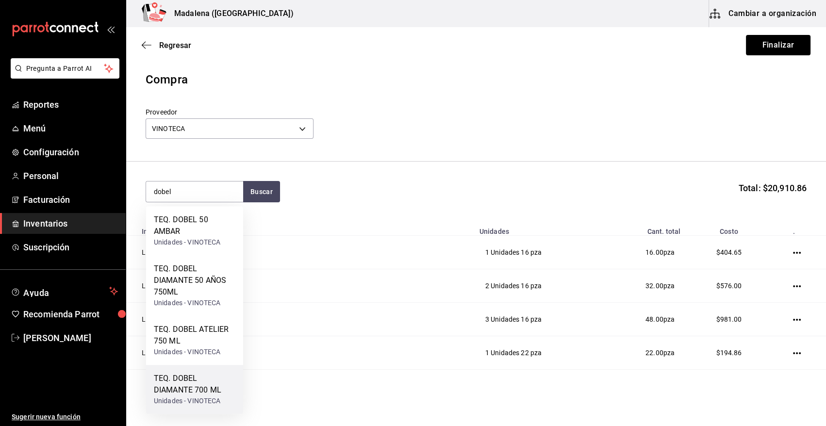
click at [212, 392] on div "TEQ. DOBEL DIAMANTE 700 ML" at bounding box center [195, 384] width 82 height 23
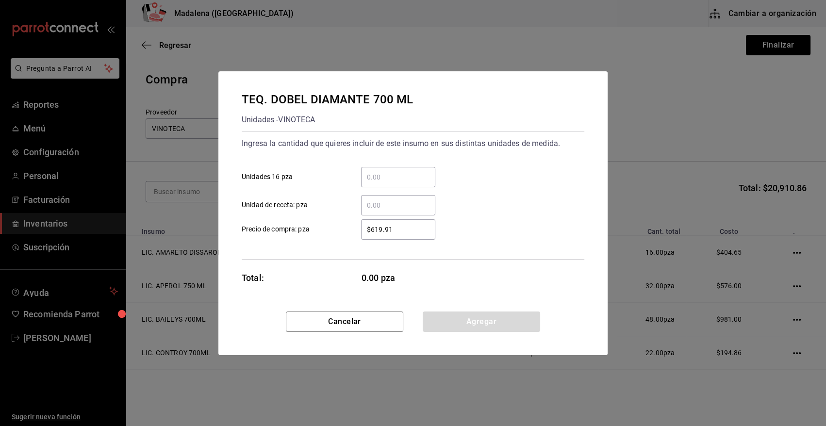
click at [406, 173] on input "​ Unidades 16 pza" at bounding box center [398, 177] width 74 height 12
type input "10"
type input "$585"
click at [465, 324] on button "Agregar" at bounding box center [481, 321] width 117 height 20
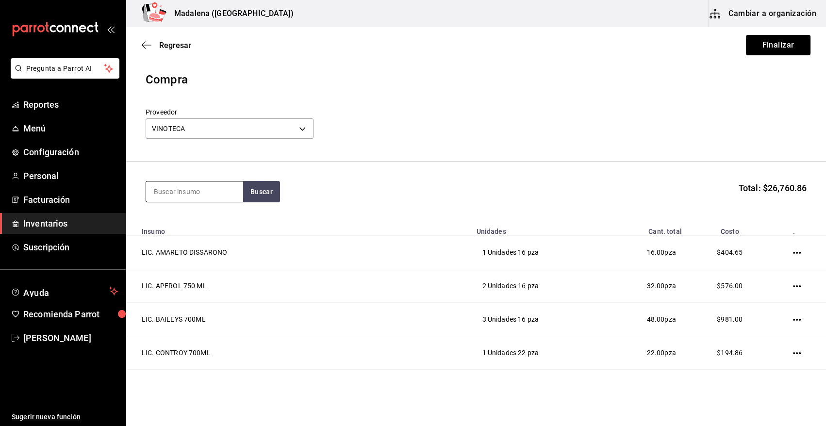
click at [201, 196] on input at bounding box center [194, 191] width 97 height 20
type input "julio"
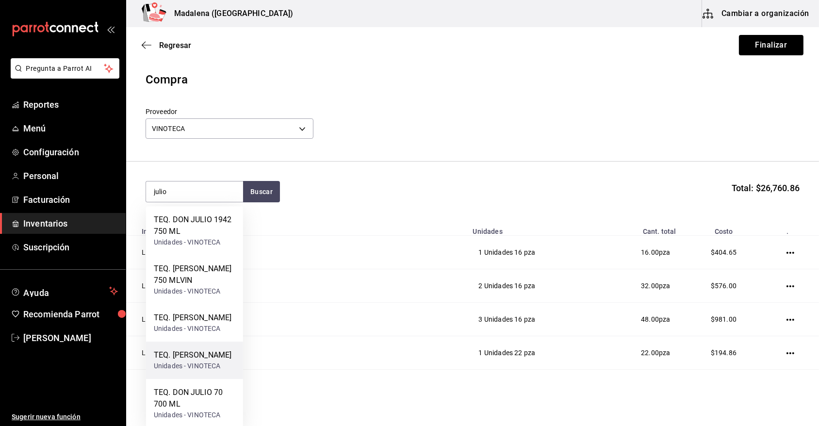
scroll to position [29, 0]
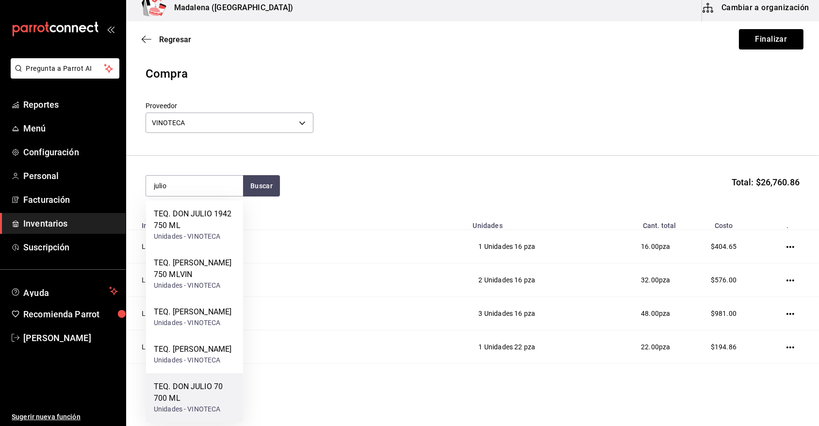
click at [217, 392] on div "TEQ. DON JULIO 70 700 ML" at bounding box center [195, 392] width 82 height 23
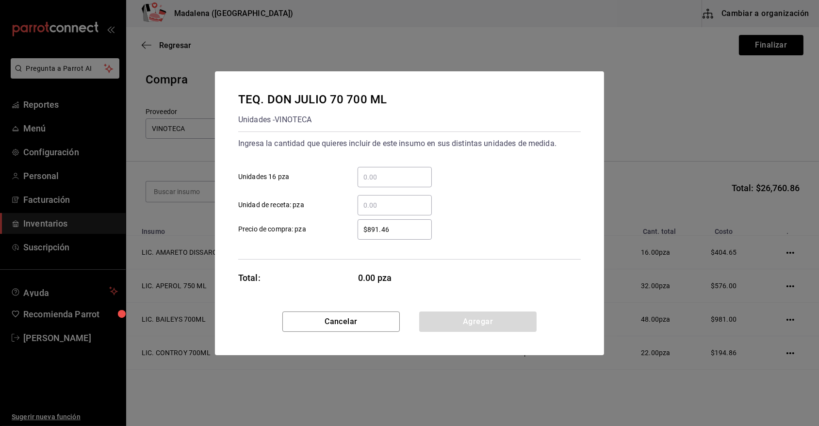
scroll to position [0, 0]
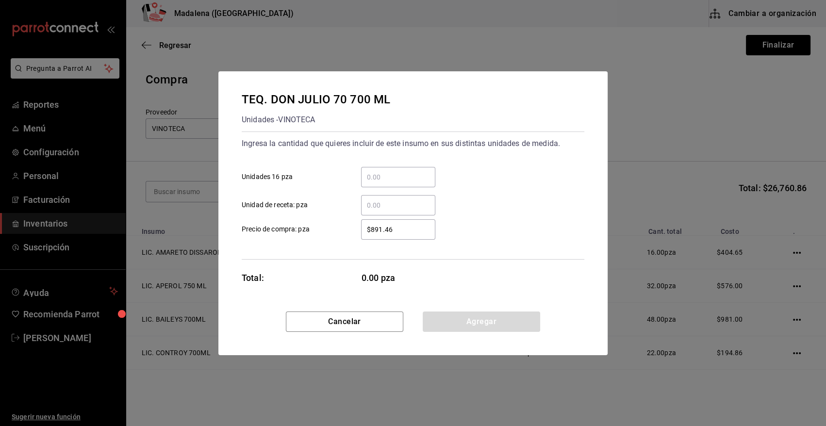
click at [384, 165] on div "​ Unidades 16 pza" at bounding box center [409, 173] width 350 height 28
click at [384, 172] on input "​ Unidades 16 pza" at bounding box center [398, 177] width 74 height 12
type input "7"
type input "$773"
click at [485, 326] on button "Agregar" at bounding box center [481, 321] width 117 height 20
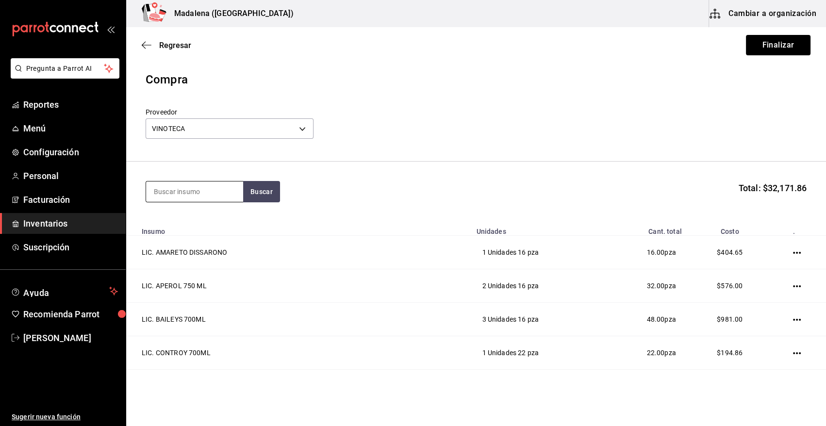
click at [184, 196] on input at bounding box center [194, 191] width 97 height 20
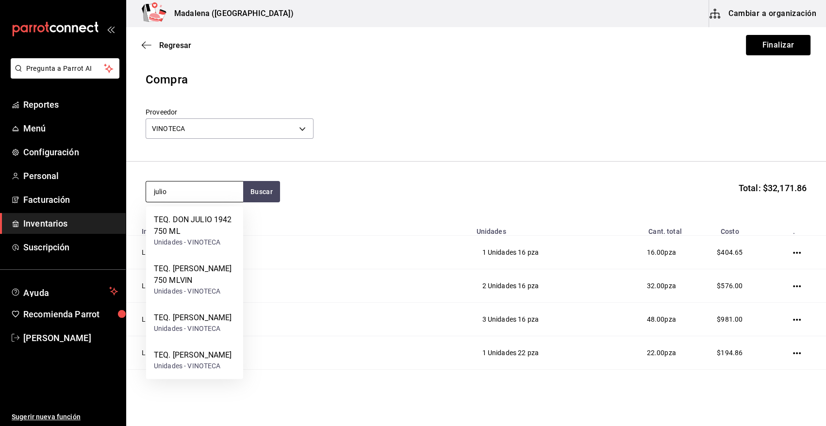
type input "julio"
click at [190, 283] on div "TEQ. [PERSON_NAME] 750 MLVIN" at bounding box center [195, 274] width 82 height 23
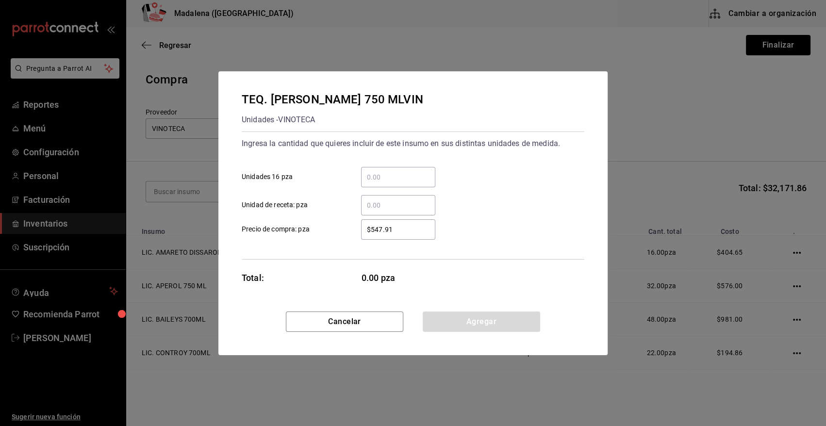
click at [387, 175] on input "​ Unidades 16 pza" at bounding box center [398, 177] width 74 height 12
type input "3"
type input "$468"
click at [449, 332] on div "Cancelar Agregar" at bounding box center [412, 333] width 389 height 44
drag, startPoint x: 446, startPoint y: 327, endPoint x: 181, endPoint y: 234, distance: 281.4
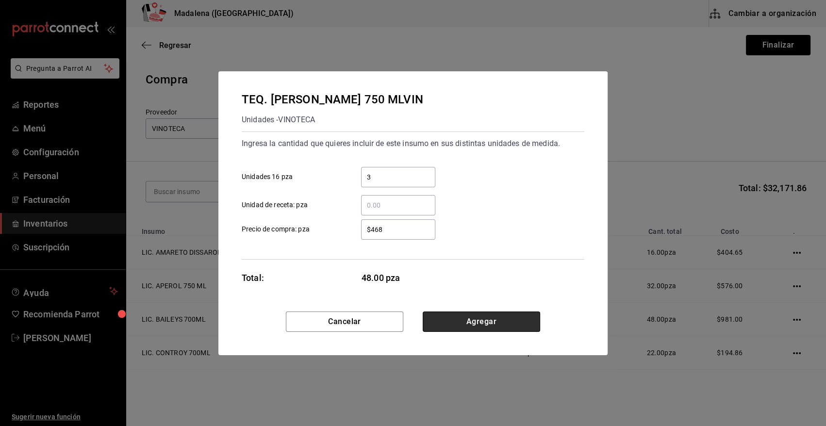
click at [446, 327] on button "Agregar" at bounding box center [481, 321] width 117 height 20
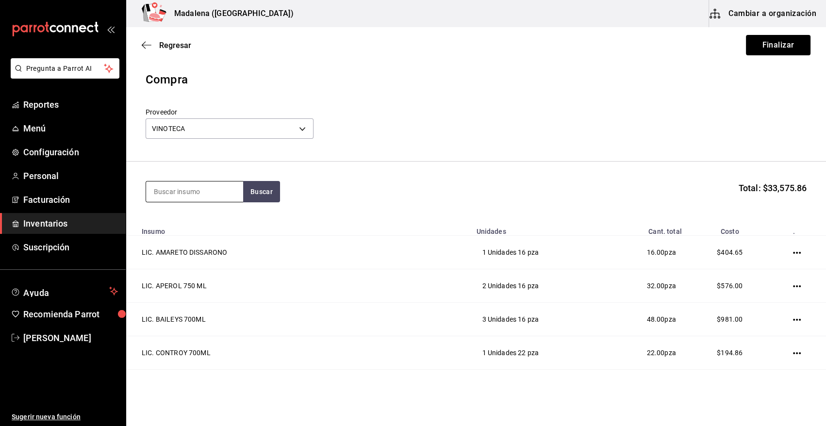
click at [157, 186] on input at bounding box center [194, 191] width 97 height 20
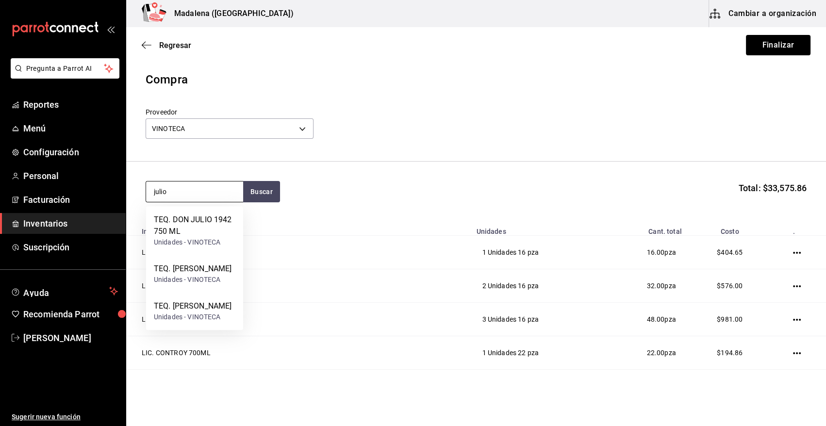
type input "julio"
click at [207, 312] on div "TEQ. [PERSON_NAME]" at bounding box center [193, 306] width 78 height 12
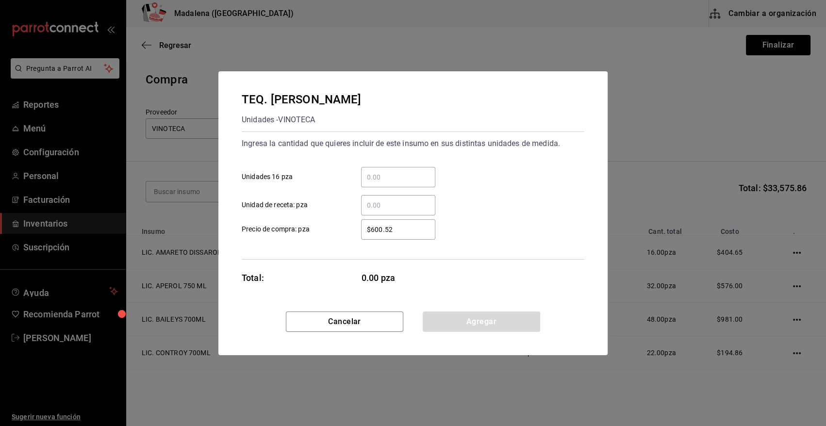
click at [380, 179] on input "​ Unidades 16 pza" at bounding box center [398, 177] width 74 height 12
type input "1"
type input "$565"
drag, startPoint x: 508, startPoint y: 326, endPoint x: 325, endPoint y: 316, distance: 183.2
click at [506, 322] on button "Agregar" at bounding box center [481, 321] width 117 height 20
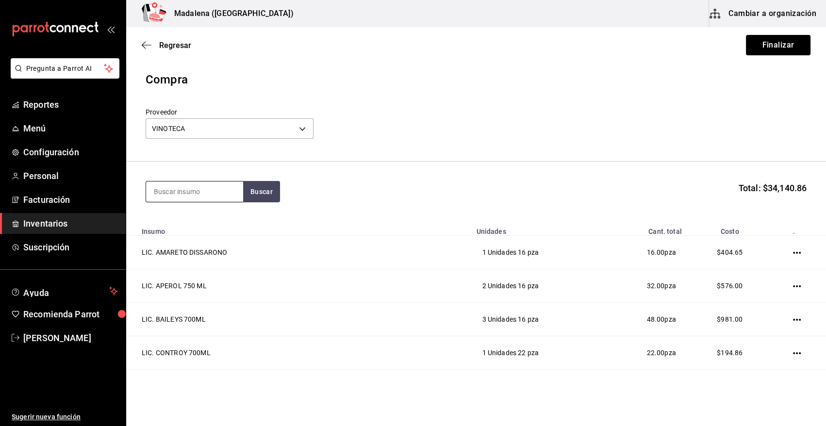
click at [195, 192] on input at bounding box center [194, 191] width 97 height 20
type input "[PERSON_NAME]"
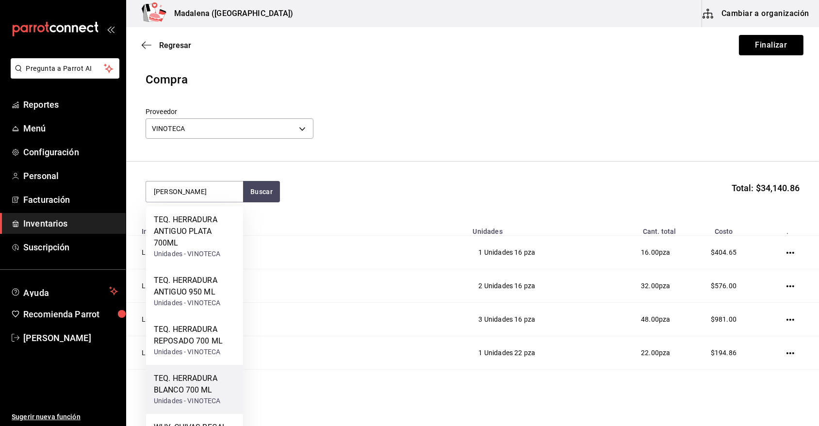
scroll to position [139, 0]
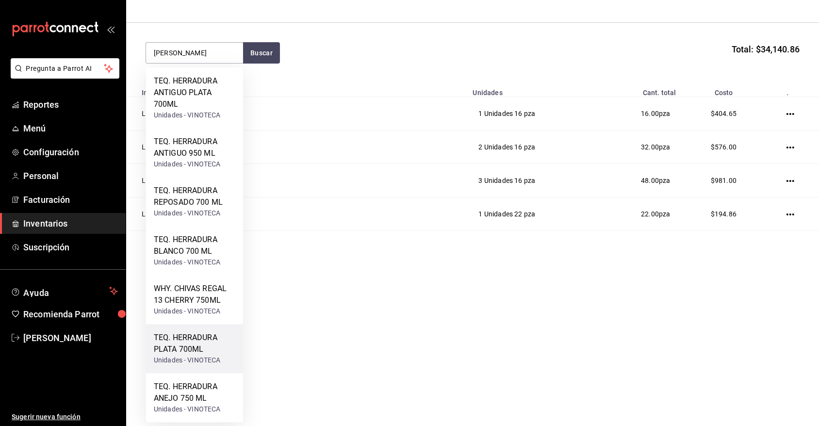
click at [197, 346] on div "TEQ. HERRADURA PLATA 700ML" at bounding box center [195, 343] width 82 height 23
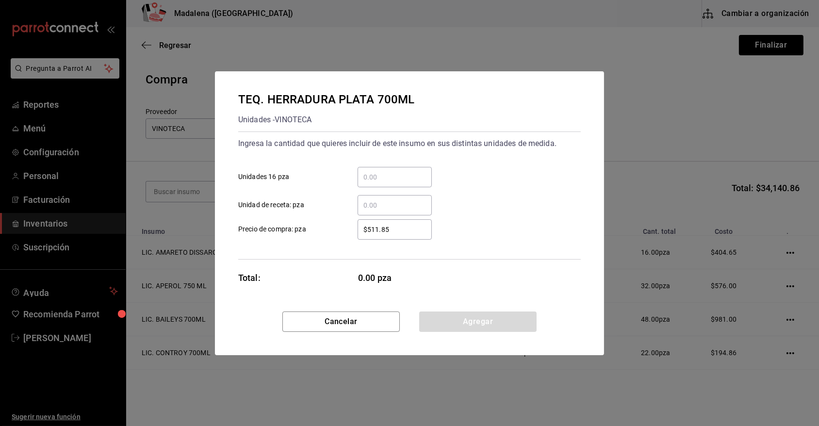
scroll to position [0, 0]
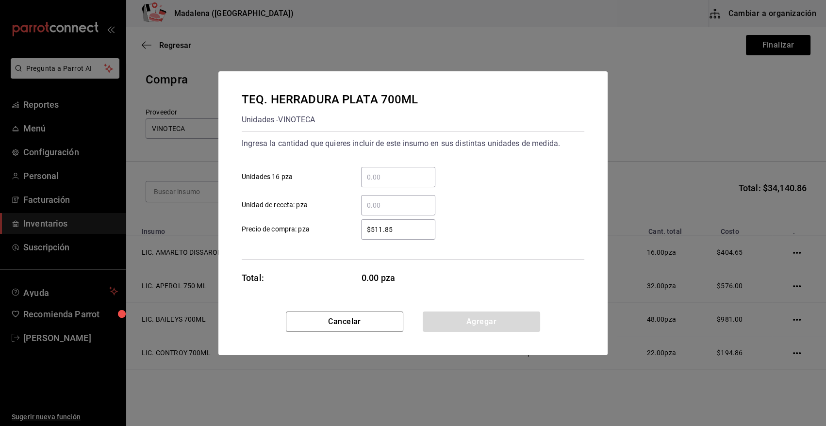
click at [371, 183] on div "​" at bounding box center [398, 177] width 74 height 20
click at [371, 183] on input "​ Unidades 16 pza" at bounding box center [398, 177] width 74 height 12
type input "2"
type input "$3"
type input "$440"
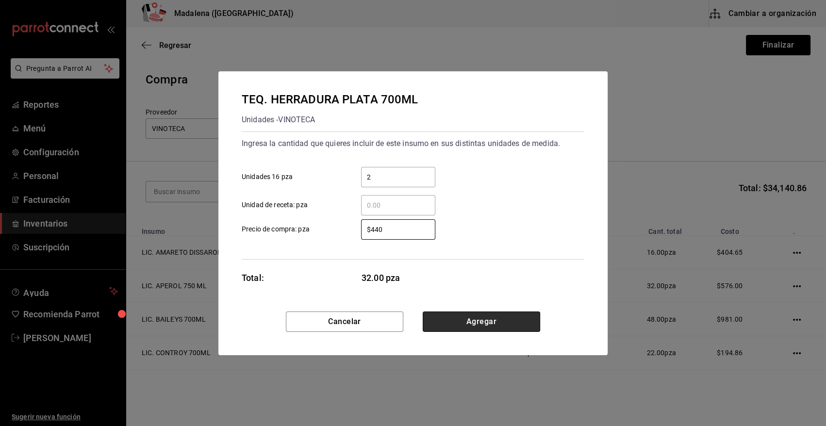
click at [504, 323] on button "Agregar" at bounding box center [481, 321] width 117 height 20
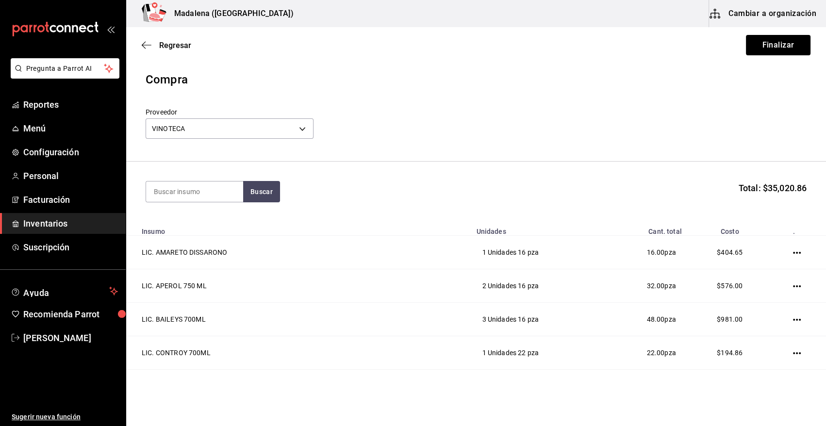
drag, startPoint x: 156, startPoint y: 179, endPoint x: 155, endPoint y: 184, distance: 5.4
click at [156, 179] on section "Buscar Total: $35,020.86" at bounding box center [476, 192] width 700 height 60
type input "k"
click at [209, 194] on input at bounding box center [194, 191] width 97 height 20
type input "black"
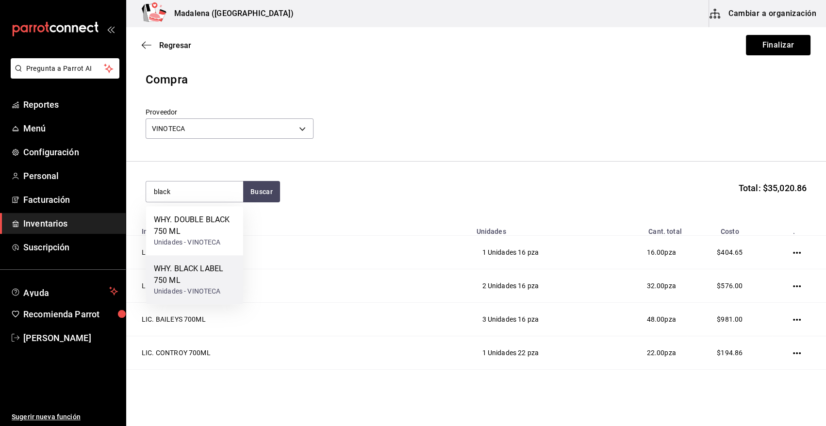
click at [211, 272] on div "WHY. BLACK LABEL 750 ML" at bounding box center [195, 274] width 82 height 23
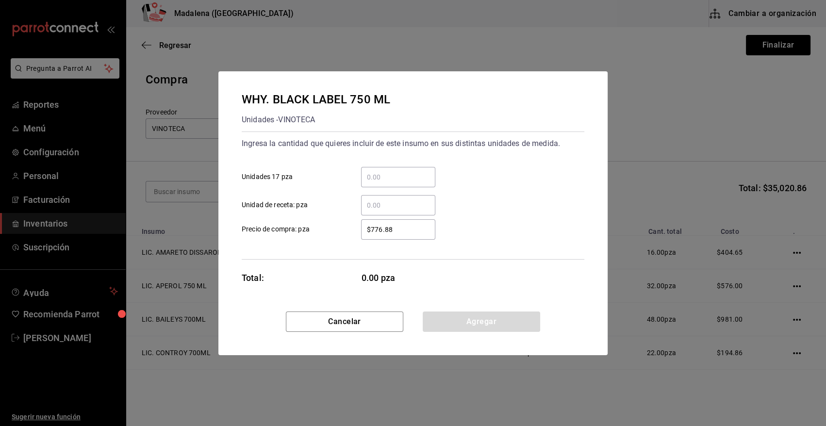
click at [397, 171] on input "​ Unidades 17 pza" at bounding box center [398, 177] width 74 height 12
type input "2"
type input "$835"
click at [477, 324] on button "Agregar" at bounding box center [481, 321] width 117 height 20
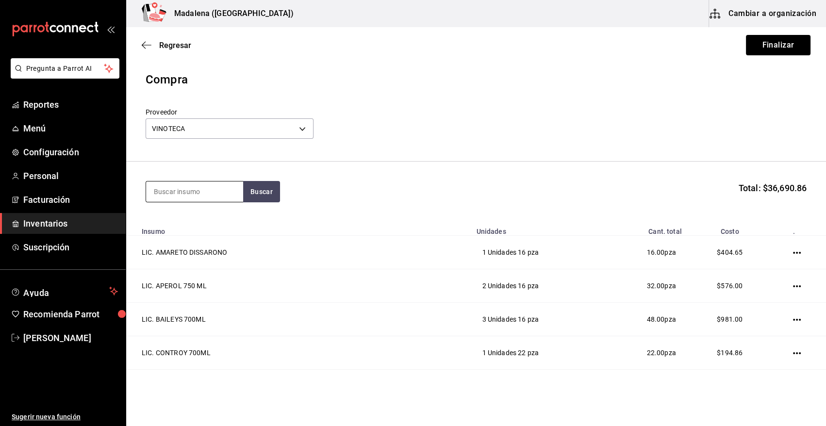
click at [168, 188] on input at bounding box center [194, 191] width 97 height 20
type input "buch"
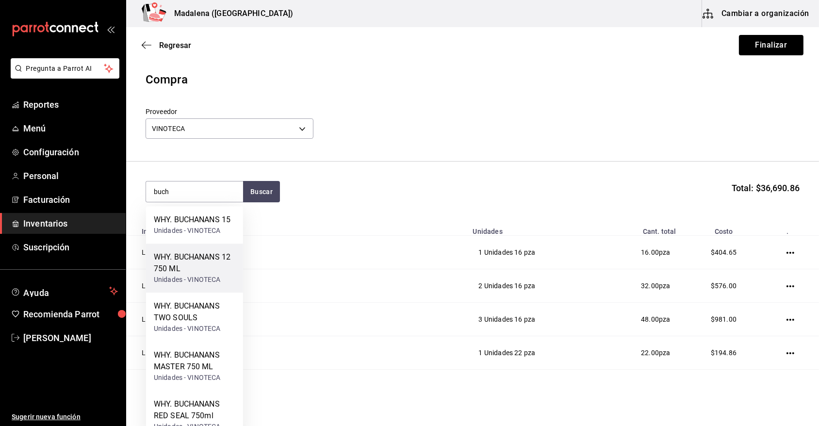
click at [178, 266] on div "WHY. BUCHANANS 12 750 ML" at bounding box center [195, 262] width 82 height 23
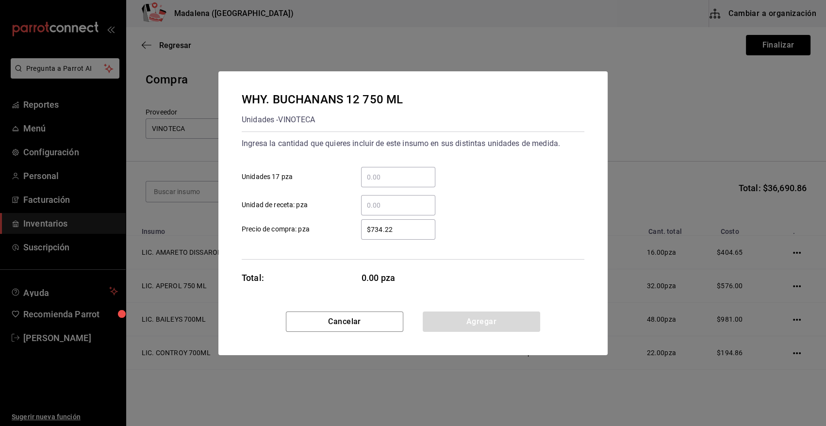
click at [408, 174] on input "​ Unidades 17 pza" at bounding box center [398, 177] width 74 height 12
type input "2"
type input "$638"
click at [467, 318] on button "Agregar" at bounding box center [481, 321] width 117 height 20
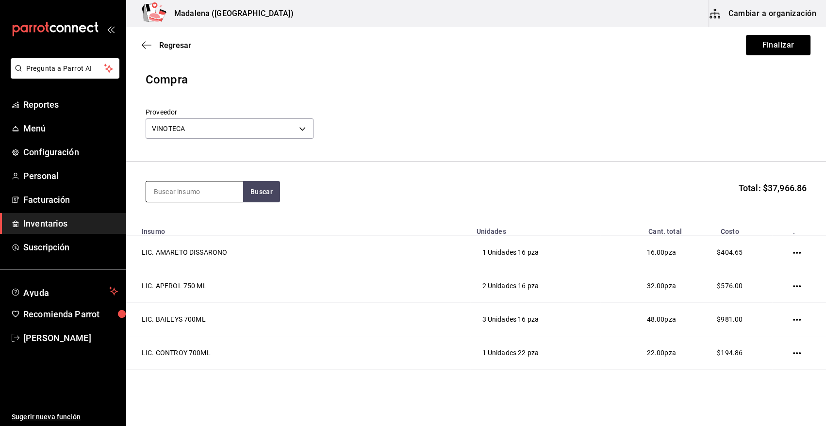
click at [174, 194] on input at bounding box center [194, 191] width 97 height 20
type input "bull"
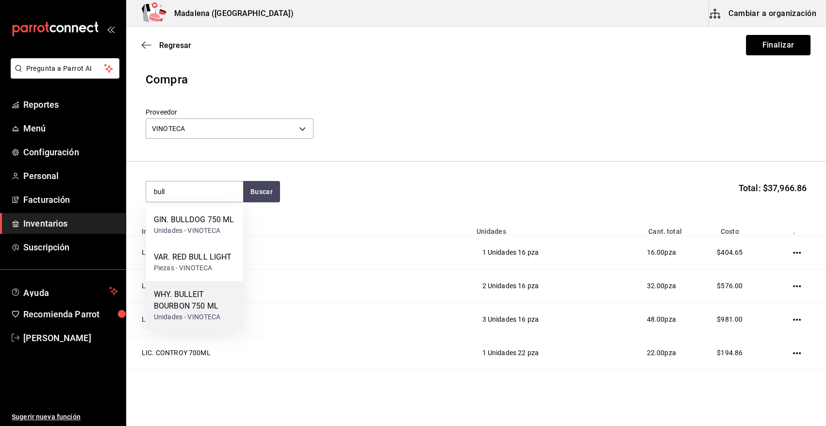
click at [212, 307] on div "WHY. BULLEIT BOURBON 750 ML" at bounding box center [195, 300] width 82 height 23
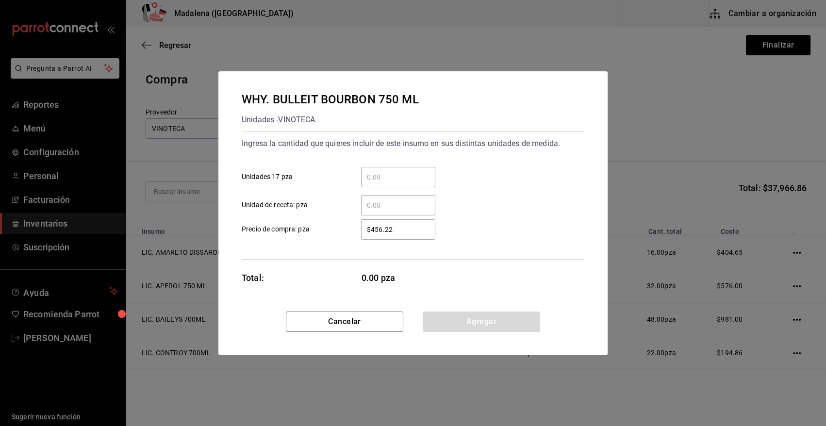
click at [369, 180] on input "​ Unidades 17 pza" at bounding box center [398, 177] width 74 height 12
type input "1"
type input "$604.51"
click at [466, 310] on div "WHY. BULLEIT BOURBON 750 ML Unidades - VINOTECA Ingresa la cantidad que quieres…" at bounding box center [412, 191] width 389 height 240
click at [468, 326] on button "Agregar" at bounding box center [481, 321] width 117 height 20
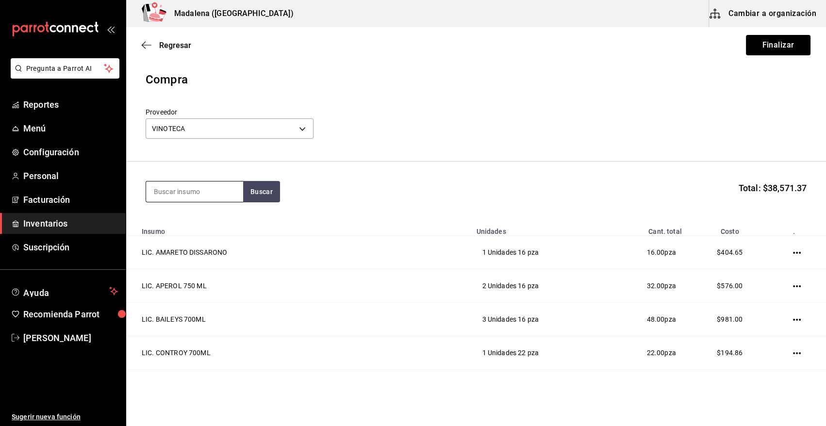
click at [186, 197] on input at bounding box center [194, 191] width 97 height 20
type input "[PERSON_NAME]"
click at [188, 222] on div "WHY. BUSHMILLS" at bounding box center [187, 220] width 67 height 12
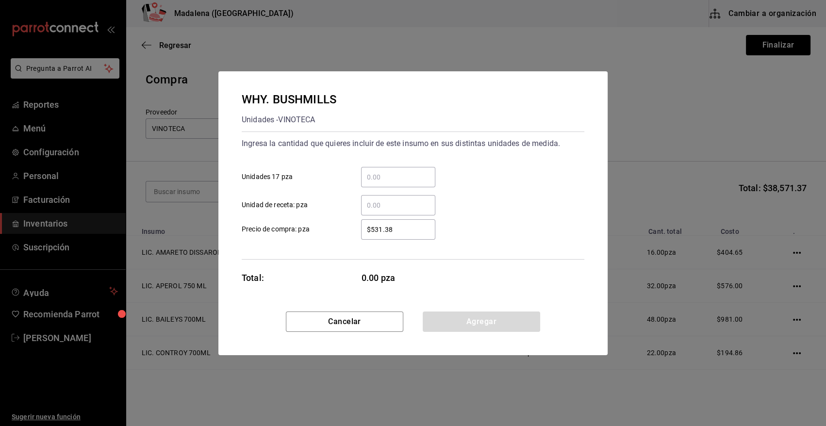
click at [383, 178] on input "​ Unidades 17 pza" at bounding box center [398, 177] width 74 height 12
type input "1"
type input "$856.28"
click at [447, 331] on div "Cancelar Agregar" at bounding box center [412, 333] width 389 height 44
click at [447, 328] on button "Agregar" at bounding box center [481, 321] width 117 height 20
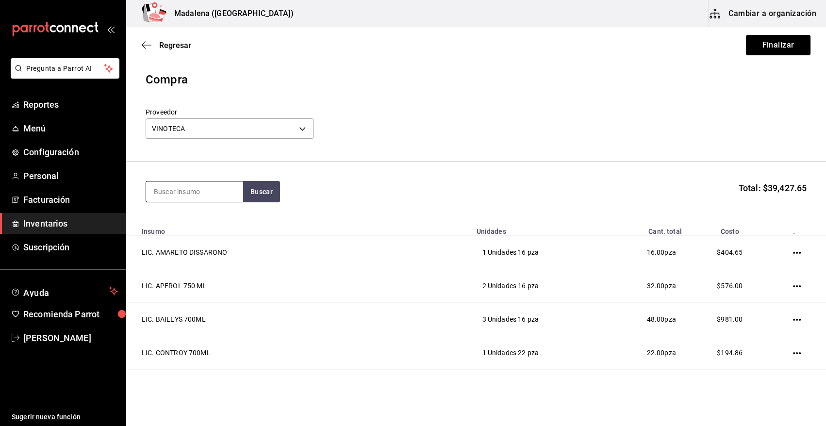
click at [225, 188] on input at bounding box center [194, 191] width 97 height 20
type input "black"
click at [212, 228] on div "WHY. DOUBLE BLACK 750 ML" at bounding box center [195, 225] width 82 height 23
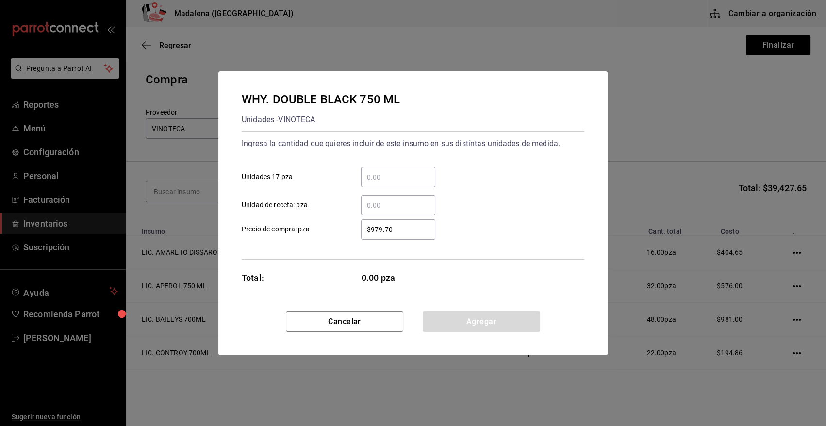
click at [419, 174] on input "​ Unidades 17 pza" at bounding box center [398, 177] width 74 height 12
type input "1"
type input "$1,311.26"
click at [494, 322] on button "Agregar" at bounding box center [481, 321] width 117 height 20
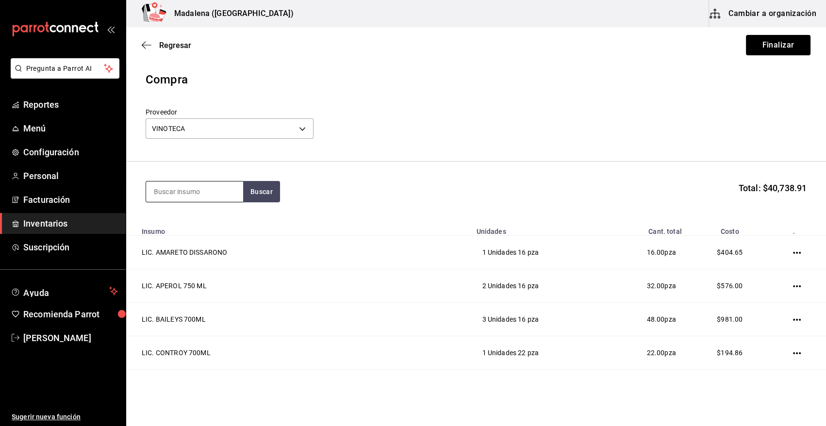
click at [220, 190] on input at bounding box center [194, 191] width 97 height 20
type input "maker"
click at [206, 232] on div "WHY. MAKERS MARK 750ML" at bounding box center [195, 225] width 82 height 23
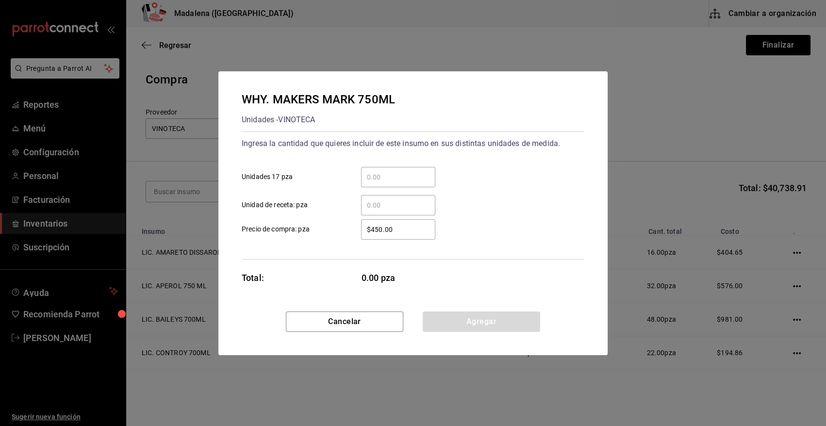
click at [405, 175] on input "​ Unidades 17 pza" at bounding box center [398, 177] width 74 height 12
type input "1"
type input "$500"
click at [497, 316] on button "Agregar" at bounding box center [481, 321] width 117 height 20
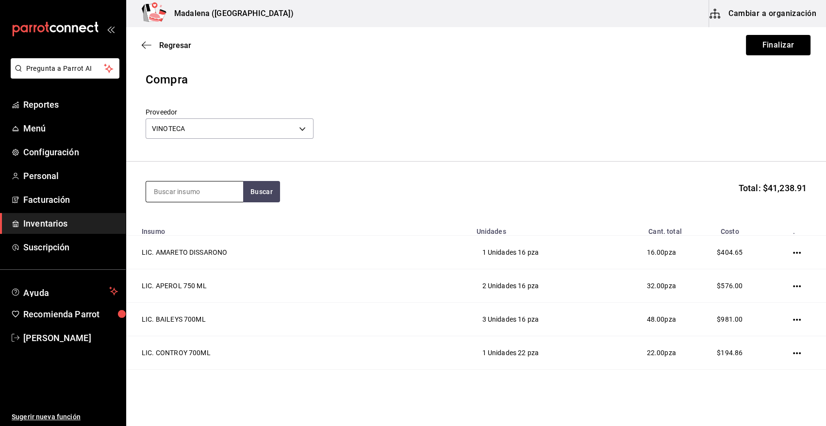
click at [212, 189] on input at bounding box center [194, 191] width 97 height 20
type input "abs"
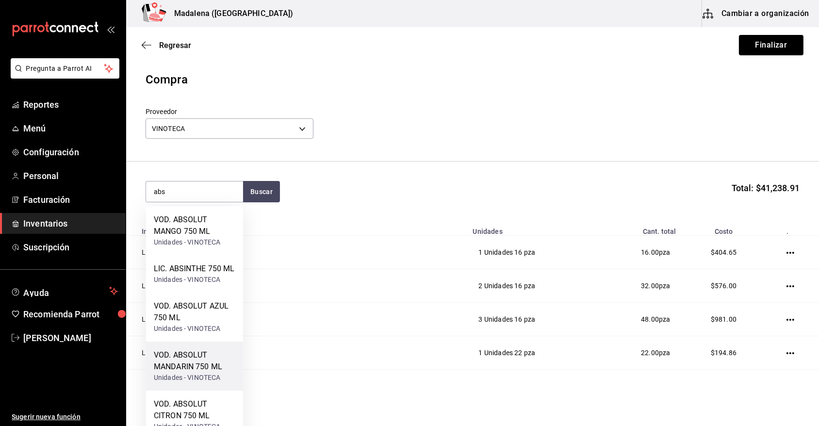
scroll to position [64, 0]
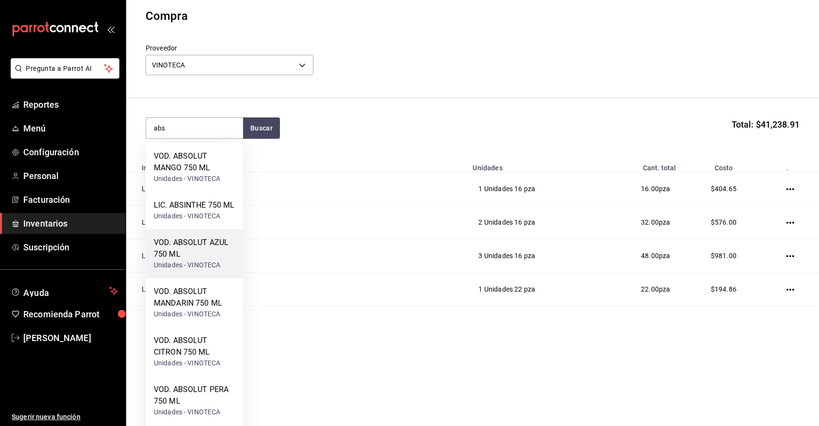
click at [212, 246] on div "VOD. ABSOLUT AZUL 750 ML" at bounding box center [195, 248] width 82 height 23
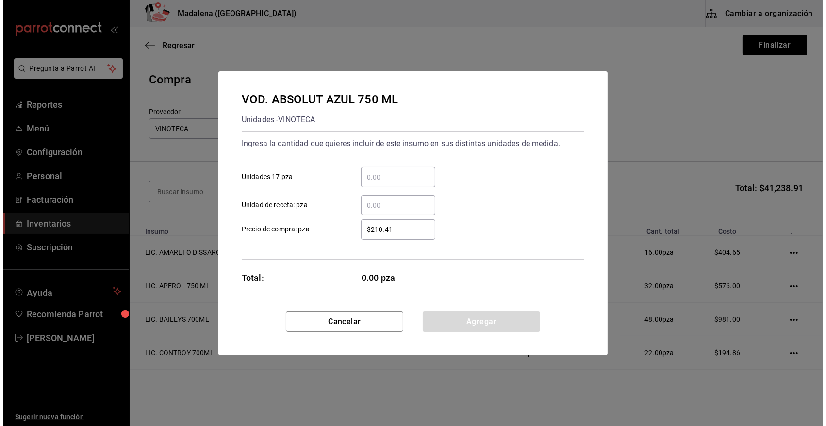
scroll to position [0, 0]
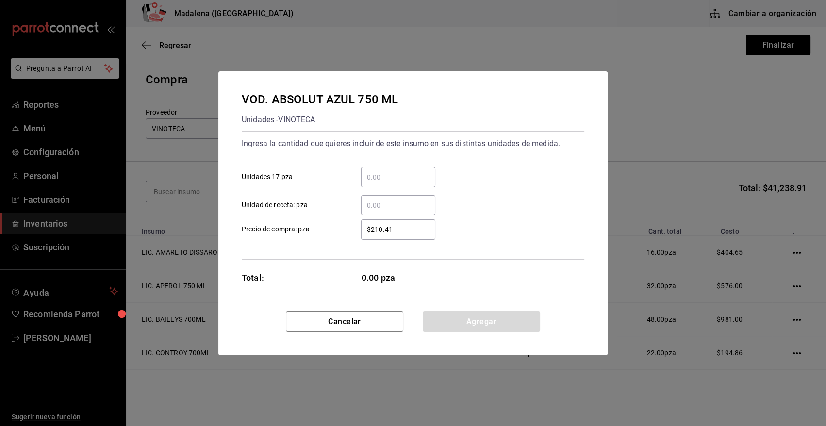
click at [400, 177] on input "​ Unidades 17 pza" at bounding box center [398, 177] width 74 height 12
type input "1"
type input "$196.49"
click at [483, 327] on button "Agregar" at bounding box center [481, 321] width 117 height 20
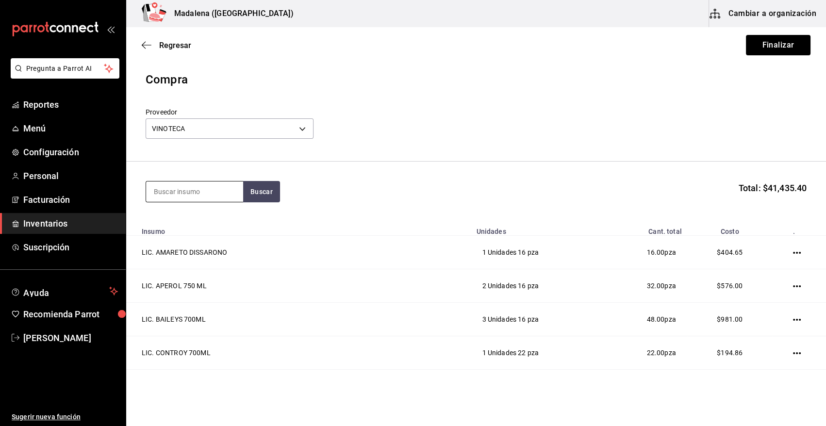
click at [202, 197] on input at bounding box center [194, 191] width 97 height 20
type input "belve"
click at [203, 233] on div "VOD. BELVEDERE 700 ML" at bounding box center [195, 225] width 82 height 23
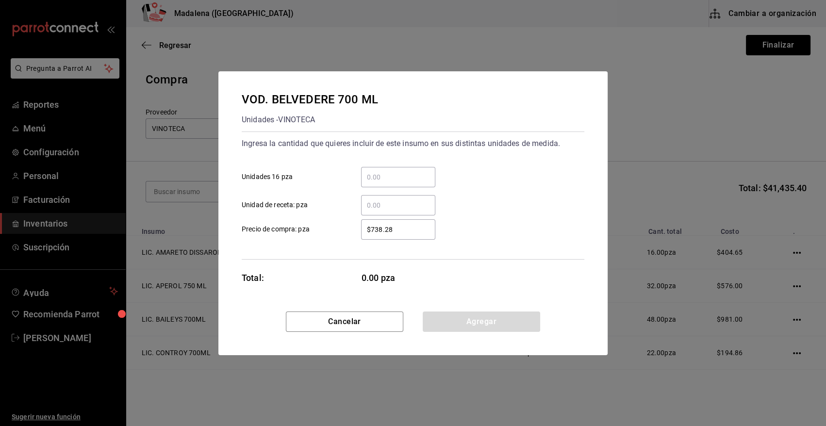
click at [422, 172] on input "​ Unidades 16 pza" at bounding box center [398, 177] width 74 height 12
type input "1"
type input "$697.35"
click at [502, 326] on button "Agregar" at bounding box center [481, 321] width 117 height 20
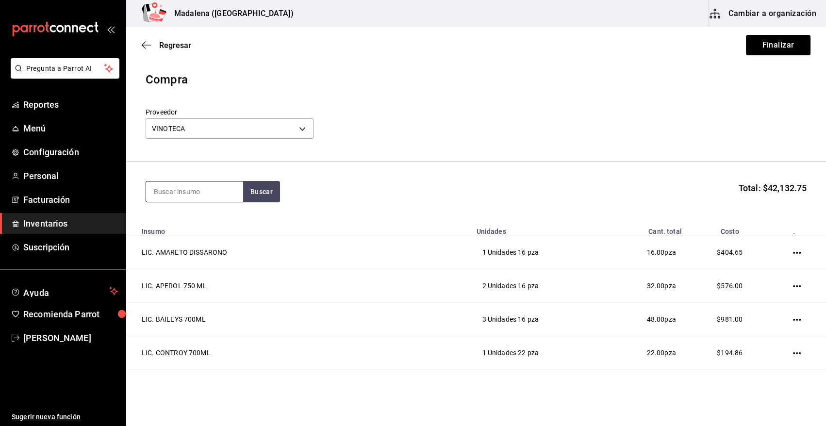
click at [214, 191] on input at bounding box center [194, 191] width 97 height 20
type input "grey"
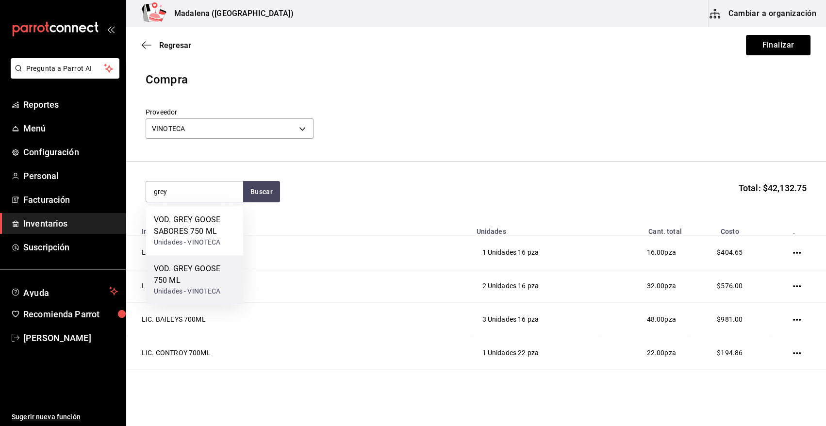
click at [210, 274] on div "VOD. GREY GOOSE 750 ML" at bounding box center [195, 274] width 82 height 23
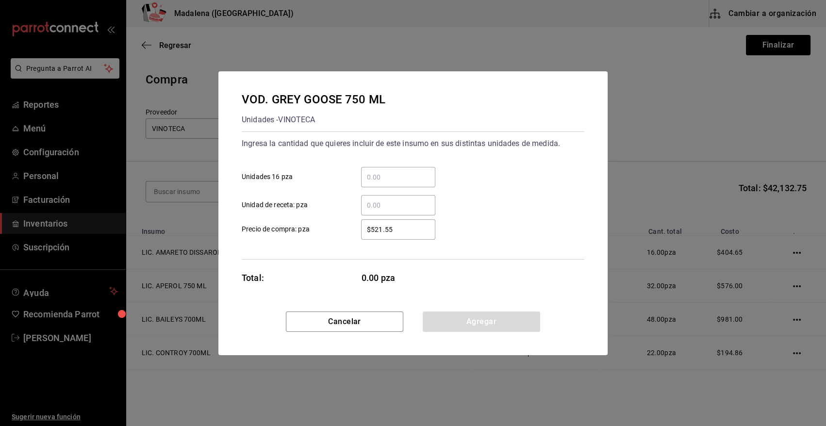
click at [393, 173] on input "​ Unidades 16 pza" at bounding box center [398, 177] width 74 height 12
click at [454, 321] on button "Agregar" at bounding box center [481, 321] width 117 height 20
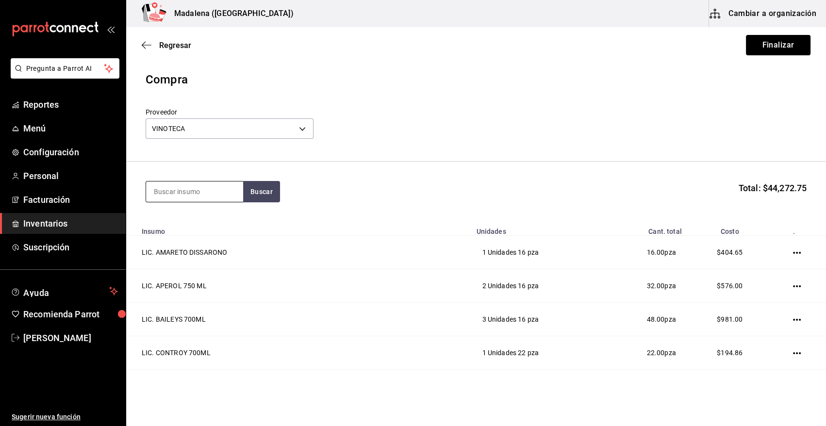
click at [161, 189] on input at bounding box center [194, 191] width 97 height 20
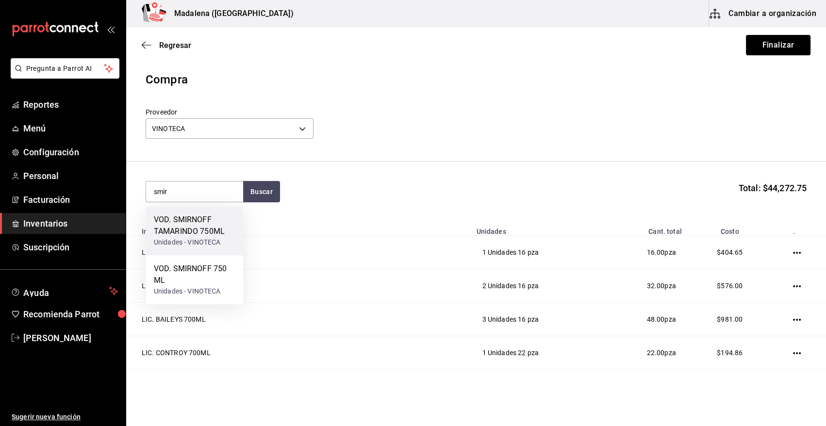
click at [193, 240] on div "Unidades - VINOTECA" at bounding box center [195, 242] width 82 height 10
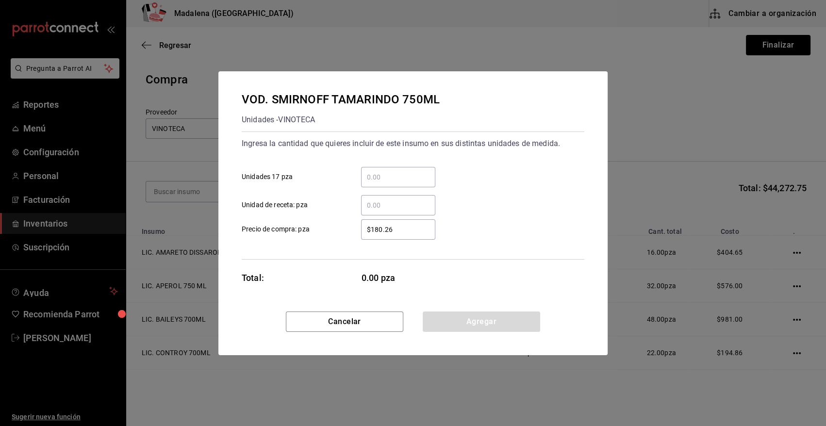
click at [413, 179] on input "​ Unidades 17 pza" at bounding box center [398, 177] width 74 height 12
click at [476, 315] on button "Agregar" at bounding box center [481, 321] width 117 height 20
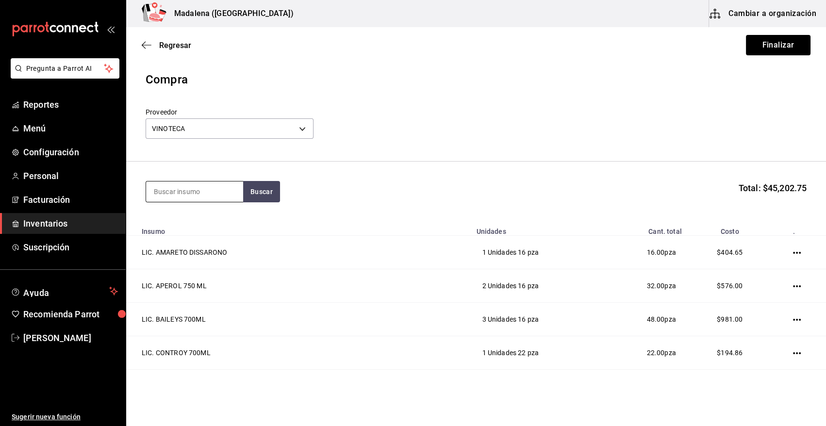
click at [238, 189] on input at bounding box center [194, 191] width 97 height 20
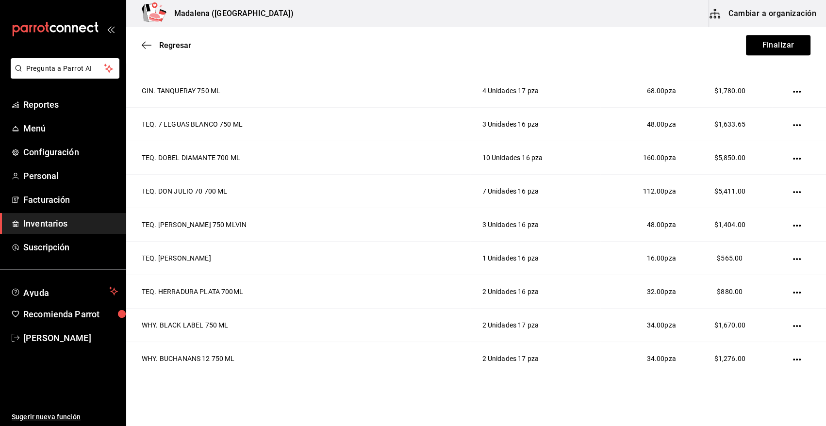
scroll to position [998, 0]
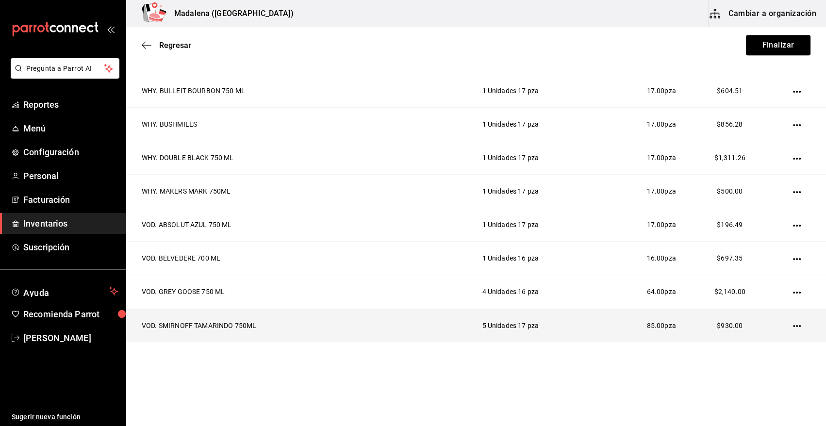
drag, startPoint x: 787, startPoint y: 323, endPoint x: 787, endPoint y: 329, distance: 6.3
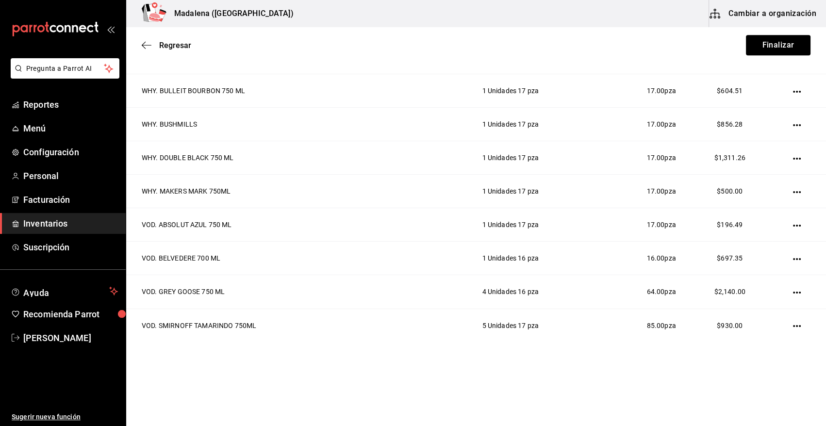
click at [793, 324] on icon "button" at bounding box center [797, 326] width 8 height 8
click at [751, 309] on span "Editar" at bounding box center [737, 311] width 35 height 12
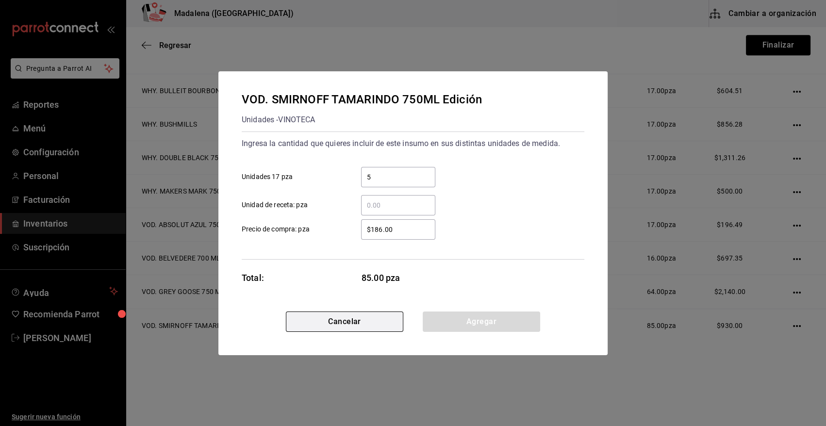
click at [348, 325] on button "Cancelar" at bounding box center [344, 321] width 117 height 20
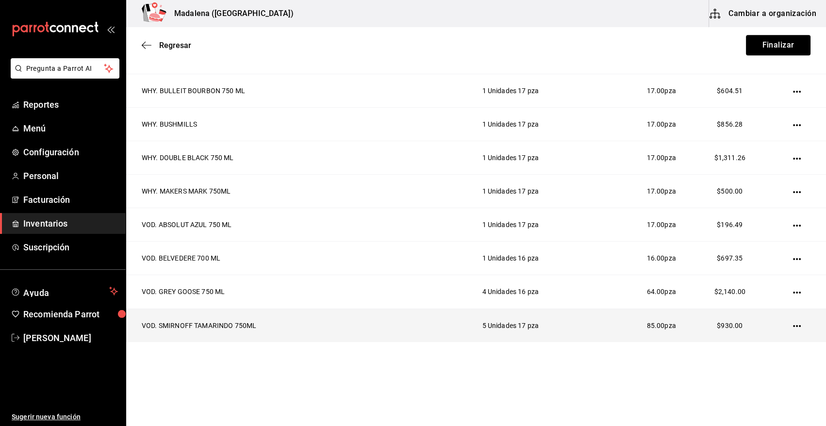
click at [793, 325] on icon "button" at bounding box center [797, 326] width 8 height 8
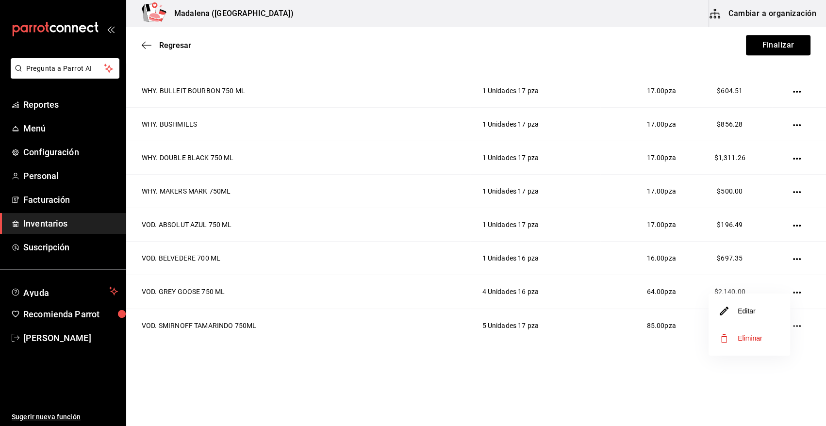
click at [747, 337] on span "Eliminar" at bounding box center [749, 338] width 25 height 8
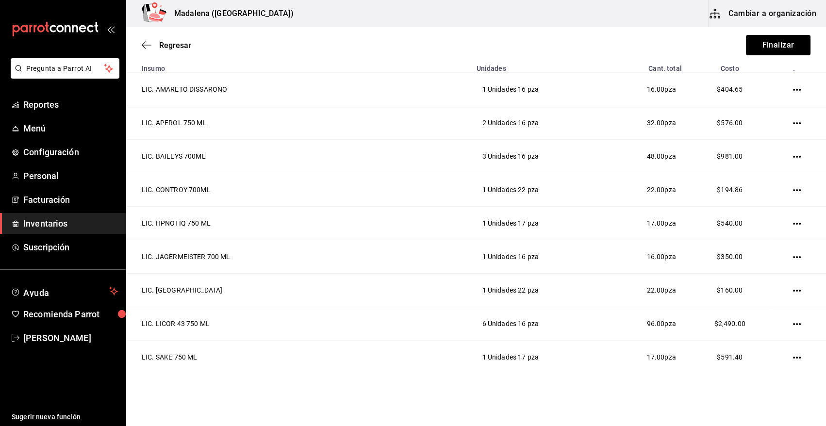
scroll to position [0, 0]
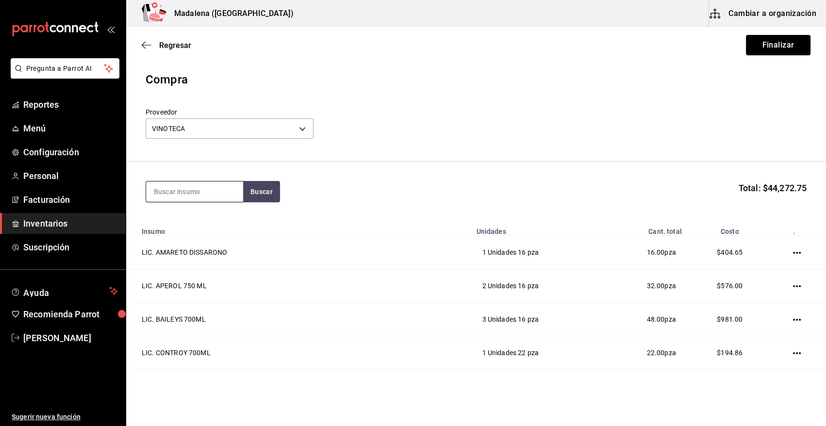
click at [187, 188] on input at bounding box center [194, 191] width 97 height 20
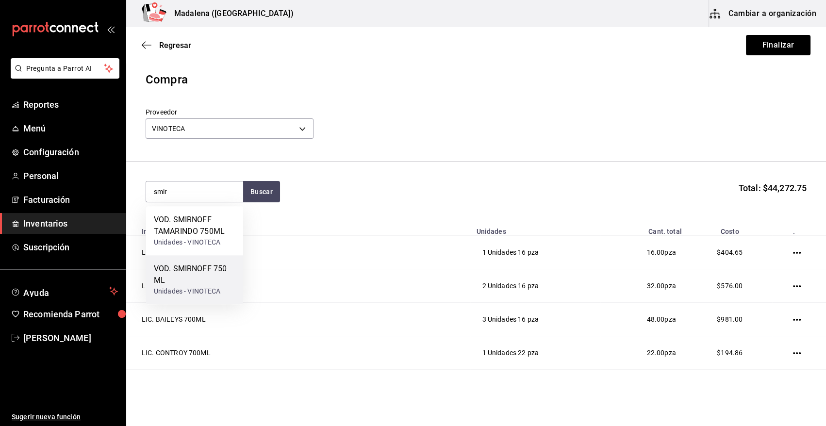
click at [190, 273] on div "VOD. SMIRNOFF 750 ML" at bounding box center [195, 274] width 82 height 23
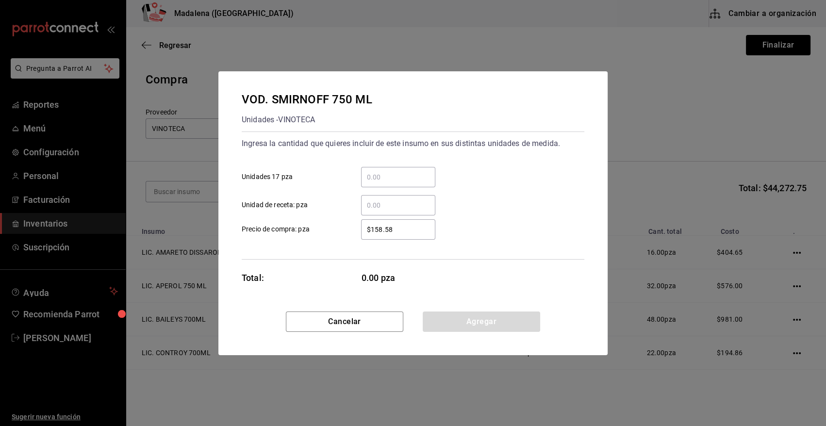
click at [379, 177] on input "​ Unidades 17 pza" at bounding box center [398, 177] width 74 height 12
click at [436, 318] on button "Agregar" at bounding box center [481, 321] width 117 height 20
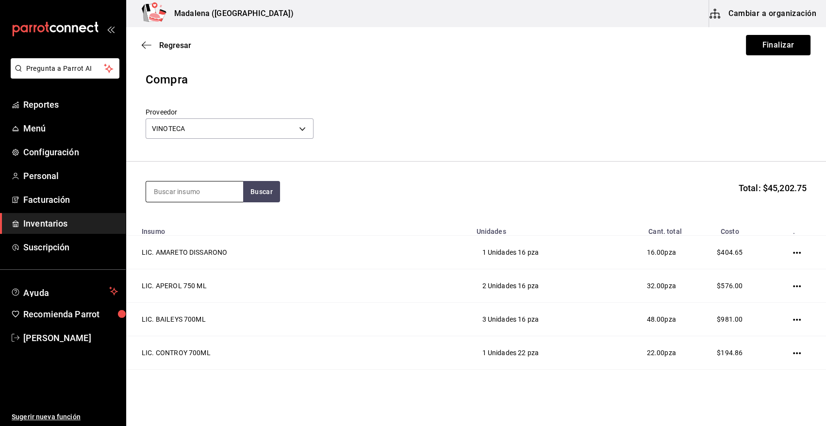
click at [211, 192] on input at bounding box center [194, 191] width 97 height 20
click at [186, 229] on div "VOD. SMIRNOFF TAMARINDO 750ML" at bounding box center [195, 225] width 82 height 23
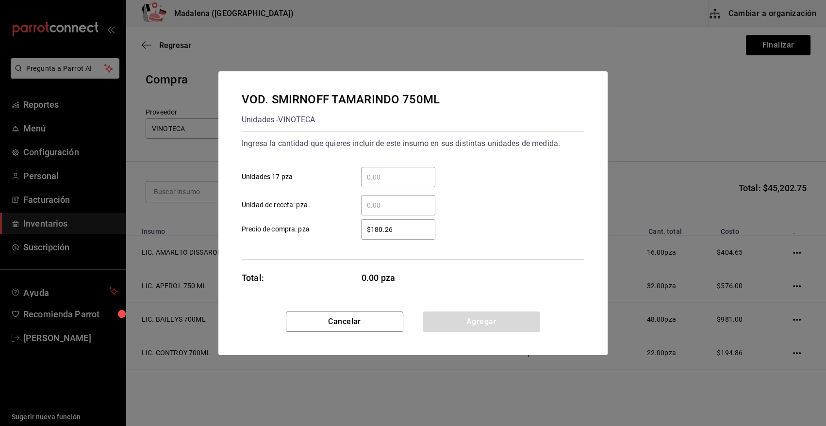
click at [390, 173] on input "​ Unidades 17 pza" at bounding box center [398, 177] width 74 height 12
click at [473, 326] on button "Agregar" at bounding box center [481, 321] width 117 height 20
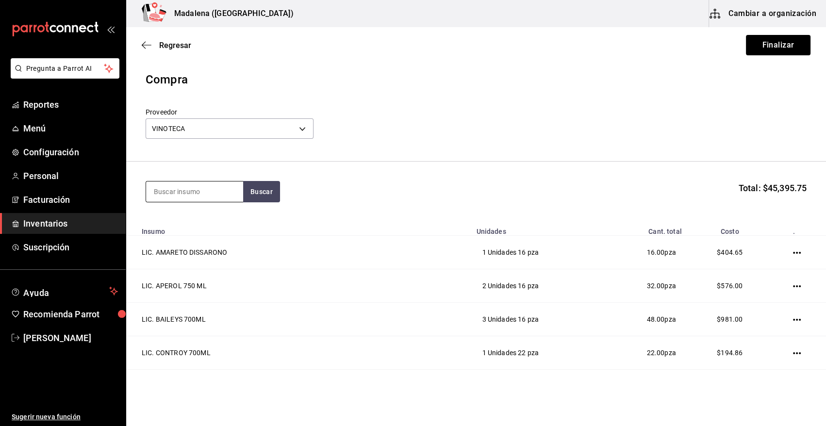
click at [196, 201] on input at bounding box center [194, 191] width 97 height 20
click at [197, 241] on div "VOD. TITOS 750 ML Unidades - VINOTECA" at bounding box center [194, 224] width 97 height 37
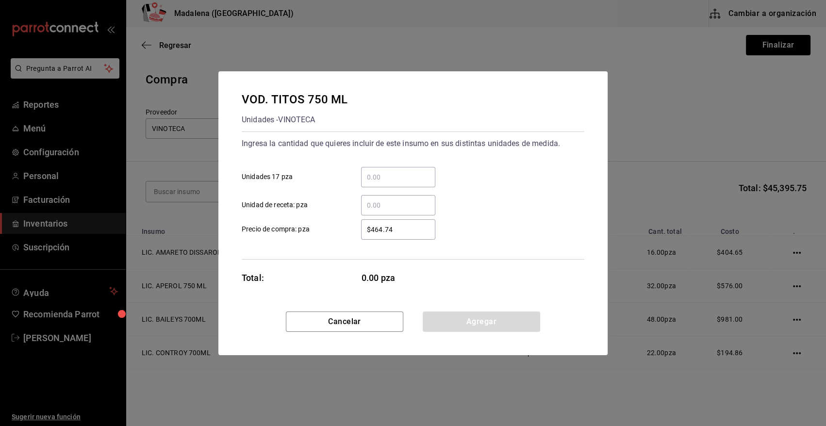
drag, startPoint x: 432, startPoint y: 176, endPoint x: 417, endPoint y: 176, distance: 15.0
click at [419, 176] on input "​ Unidades 17 pza" at bounding box center [398, 177] width 74 height 12
drag, startPoint x: 473, startPoint y: 313, endPoint x: 458, endPoint y: 312, distance: 14.6
click at [473, 313] on button "Agregar" at bounding box center [481, 321] width 117 height 20
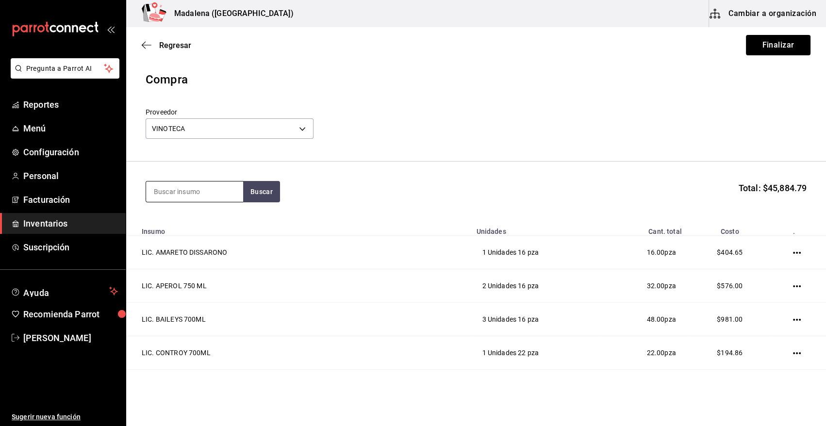
click at [213, 188] on input at bounding box center [194, 191] width 97 height 20
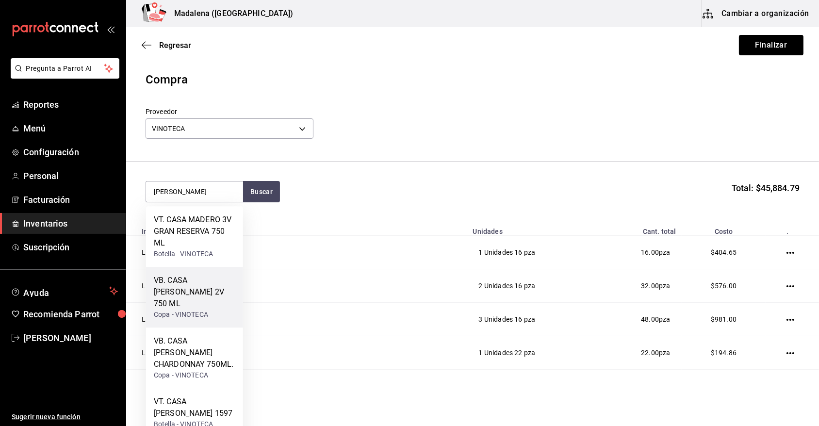
click at [203, 310] on div "Copa - VINOTECA" at bounding box center [195, 315] width 82 height 10
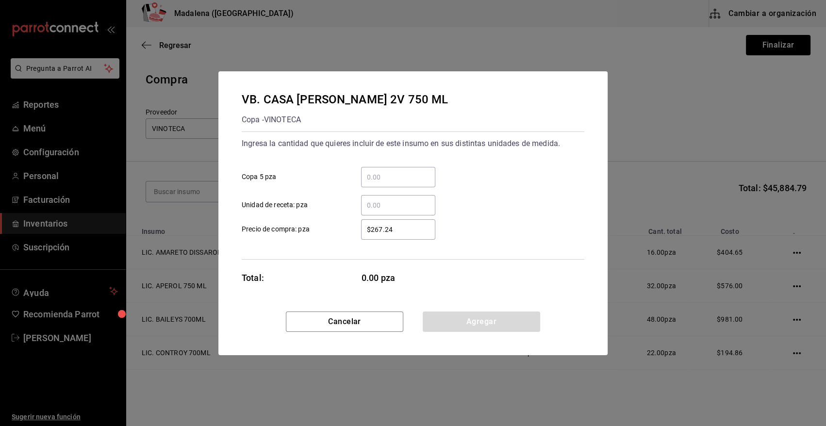
click at [395, 175] on input "​ Copa 5 pza" at bounding box center [398, 177] width 74 height 12
click at [504, 323] on button "Agregar" at bounding box center [481, 321] width 117 height 20
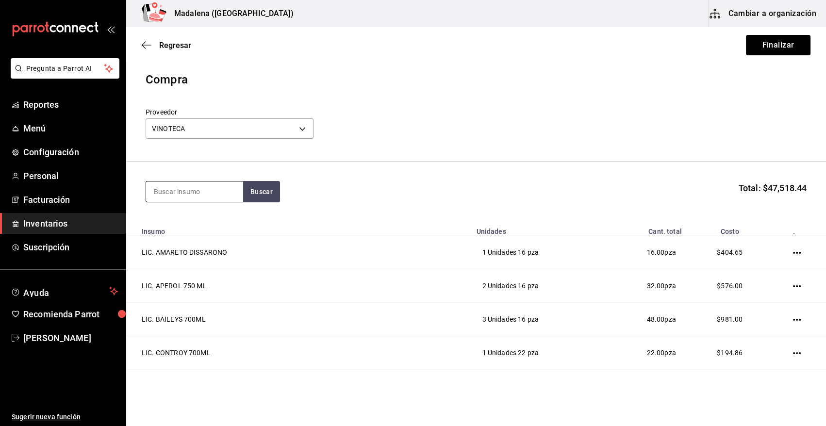
click at [202, 190] on input at bounding box center [194, 191] width 97 height 20
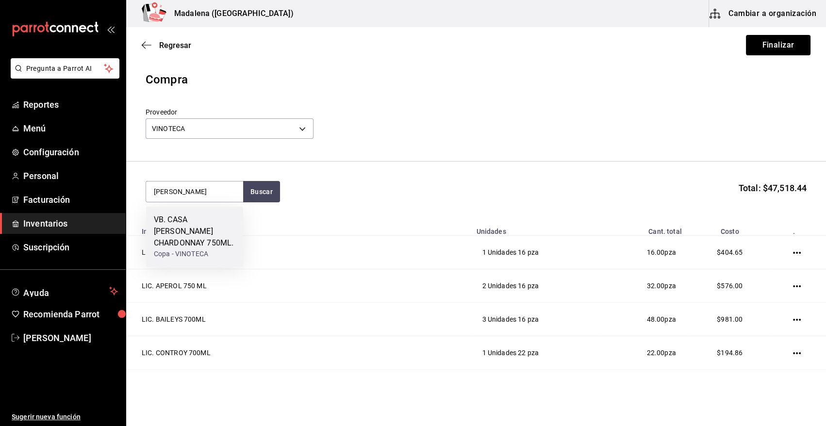
click at [213, 231] on div "VB. CASA [PERSON_NAME] CHARDONNAY 750ML." at bounding box center [195, 231] width 82 height 35
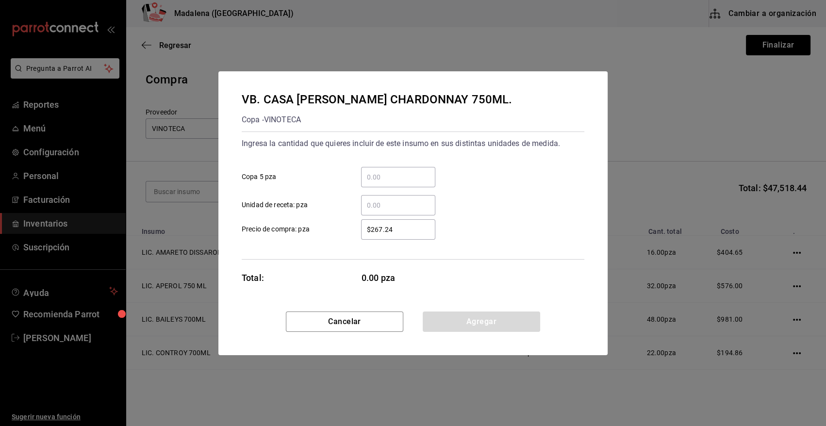
click at [393, 173] on input "​ Copa 5 pza" at bounding box center [398, 177] width 74 height 12
click at [479, 323] on button "Agregar" at bounding box center [481, 321] width 117 height 20
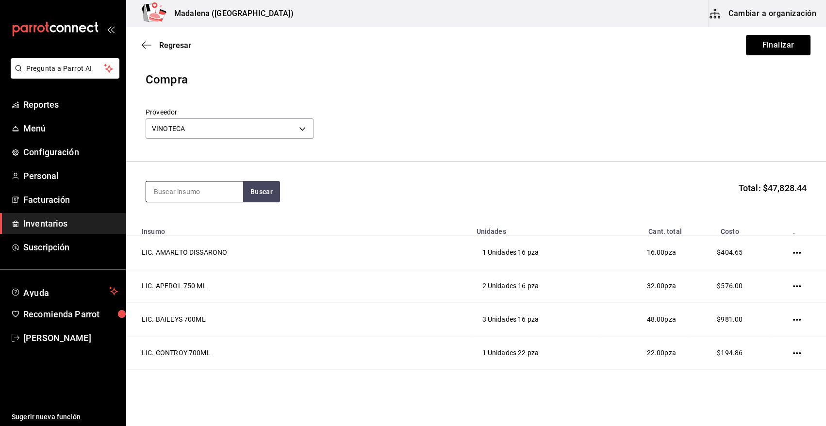
click at [192, 189] on input at bounding box center [194, 191] width 97 height 20
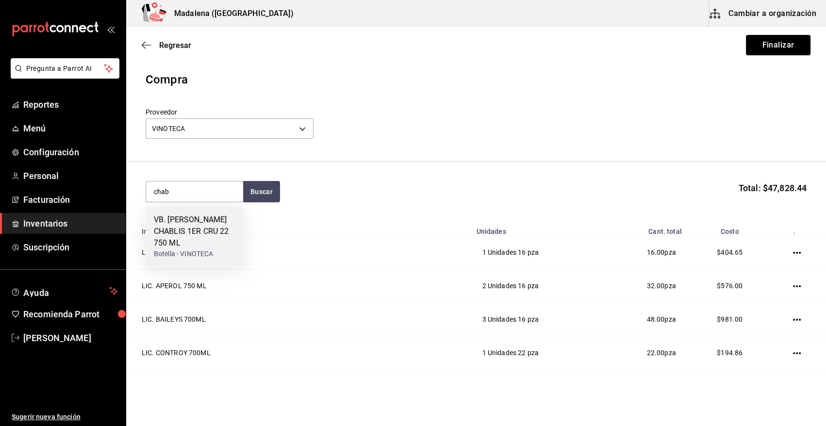
click at [187, 229] on div "VB. [PERSON_NAME] CHABLIS 1ER CRU 22 750 ML" at bounding box center [195, 231] width 82 height 35
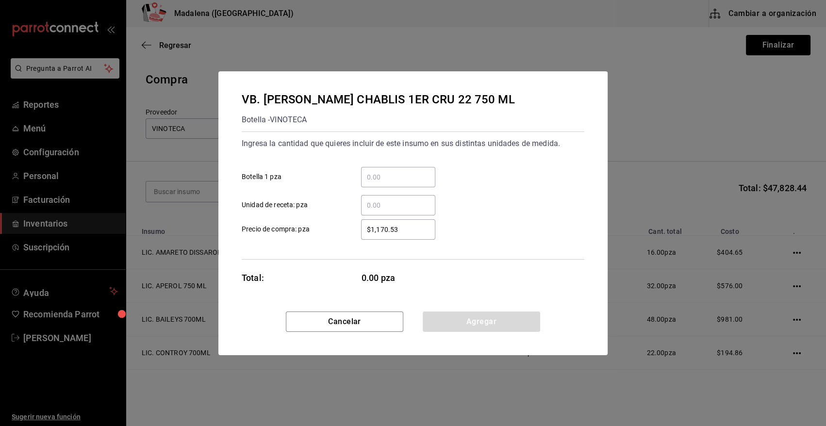
click at [405, 182] on input "​ Botella 1 pza" at bounding box center [398, 177] width 74 height 12
click at [462, 317] on button "Agregar" at bounding box center [481, 321] width 117 height 20
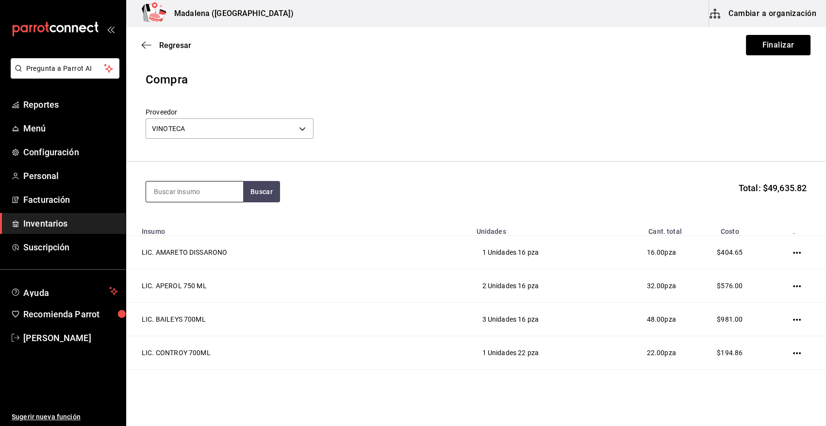
click at [194, 196] on input at bounding box center [194, 191] width 97 height 20
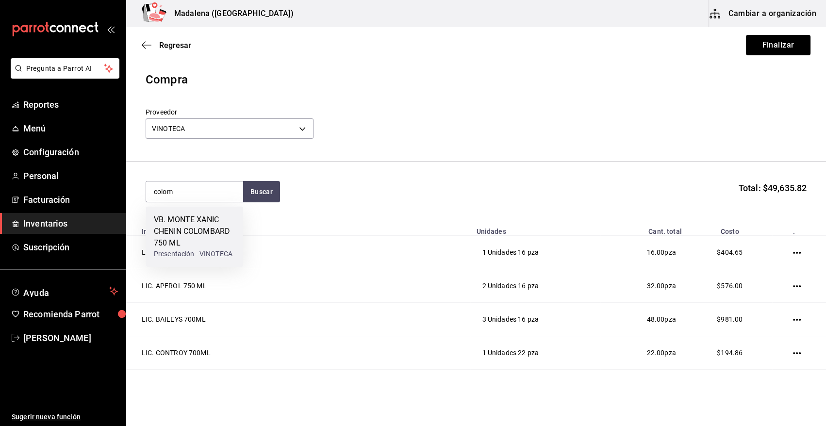
click at [182, 229] on div "VB. MONTE XANIC CHENIN COLOMBARD 750 ML" at bounding box center [195, 231] width 82 height 35
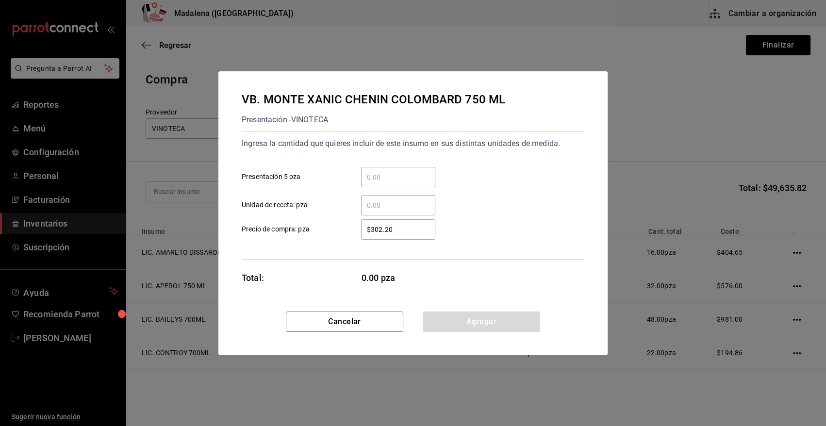
click at [406, 180] on input "​ Presentación 5 pza" at bounding box center [398, 177] width 74 height 12
click at [479, 323] on button "Agregar" at bounding box center [481, 321] width 117 height 20
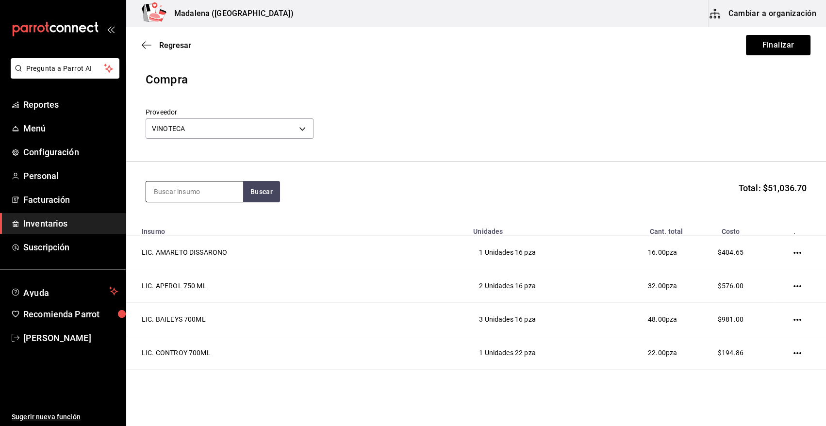
click at [202, 187] on input at bounding box center [194, 191] width 97 height 20
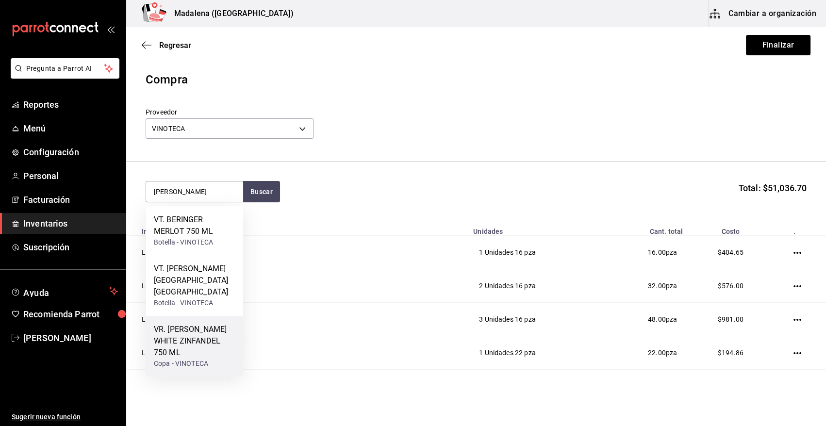
click at [207, 325] on div "VR. [PERSON_NAME] WHITE ZINFANDEL 750 ML" at bounding box center [195, 341] width 82 height 35
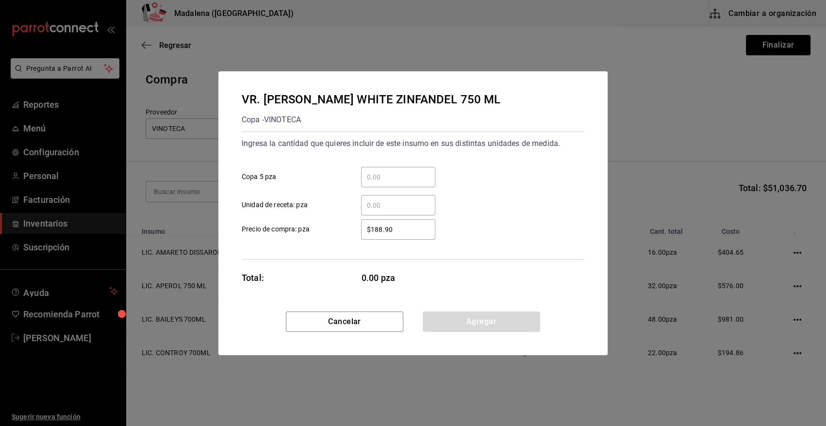
click at [419, 179] on input "​ Copa 5 pza" at bounding box center [398, 177] width 74 height 12
click at [508, 318] on button "Agregar" at bounding box center [481, 321] width 117 height 20
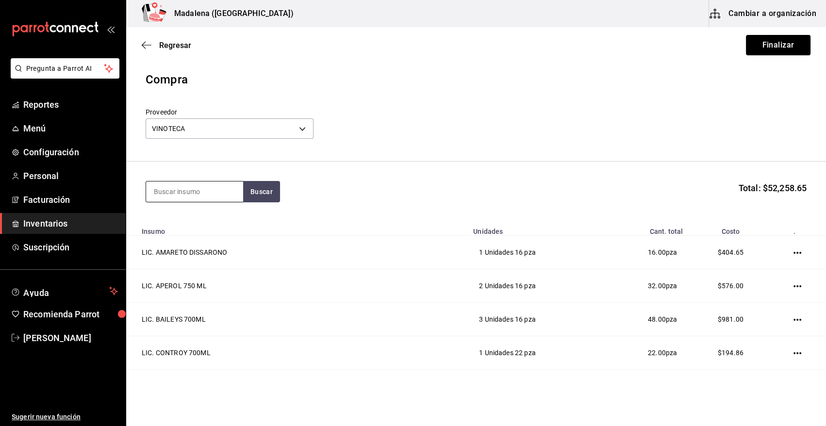
click at [190, 192] on input at bounding box center [194, 191] width 97 height 20
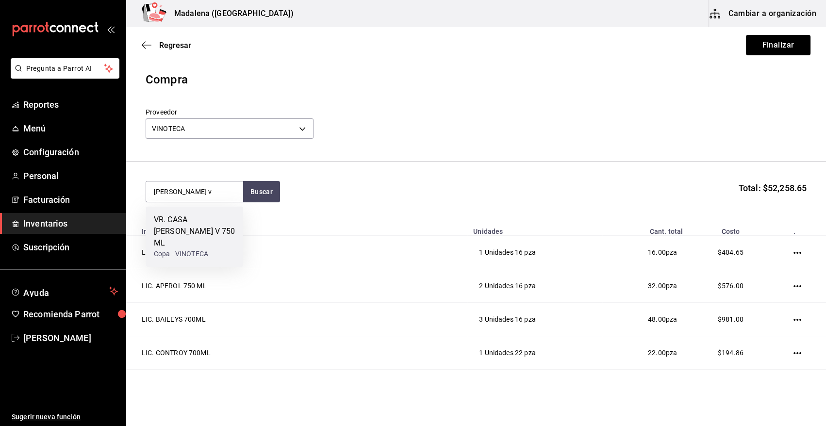
click at [173, 231] on div "VR. CASA [PERSON_NAME] V 750 ML" at bounding box center [195, 231] width 82 height 35
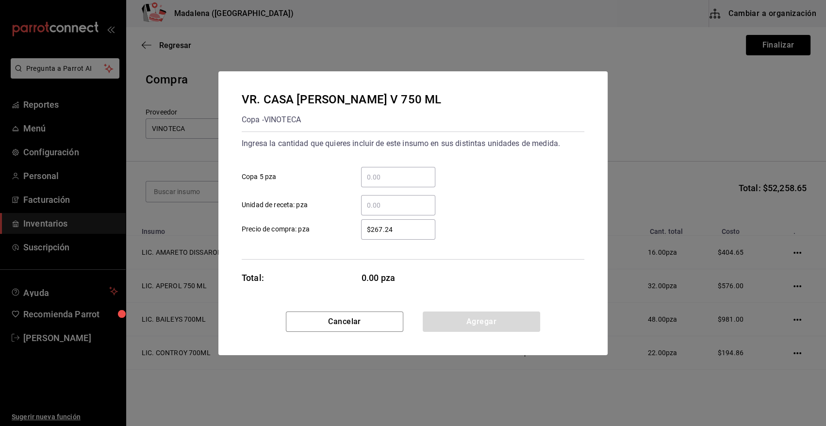
click at [377, 180] on input "​ Copa 5 pza" at bounding box center [398, 177] width 74 height 12
click at [454, 324] on button "Agregar" at bounding box center [481, 321] width 117 height 20
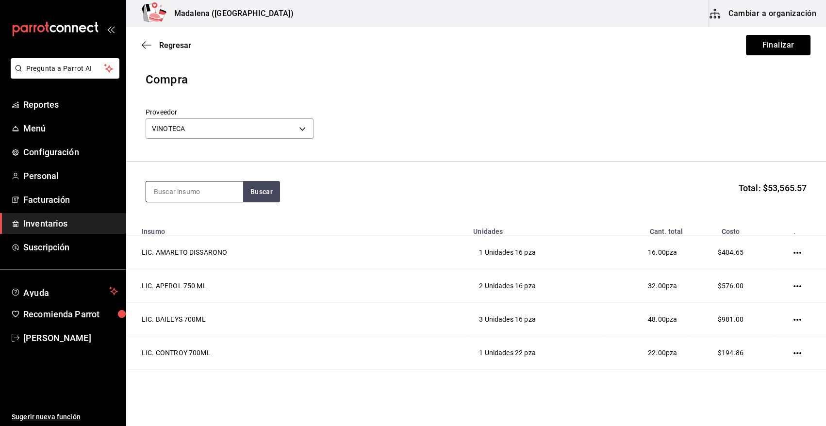
click at [193, 189] on input at bounding box center [194, 191] width 97 height 20
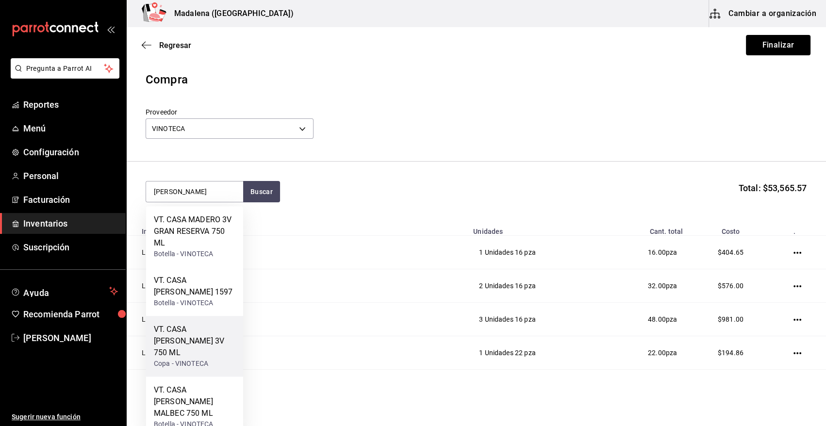
click at [210, 343] on div "VT. CASA [PERSON_NAME] 3V 750 ML" at bounding box center [195, 341] width 82 height 35
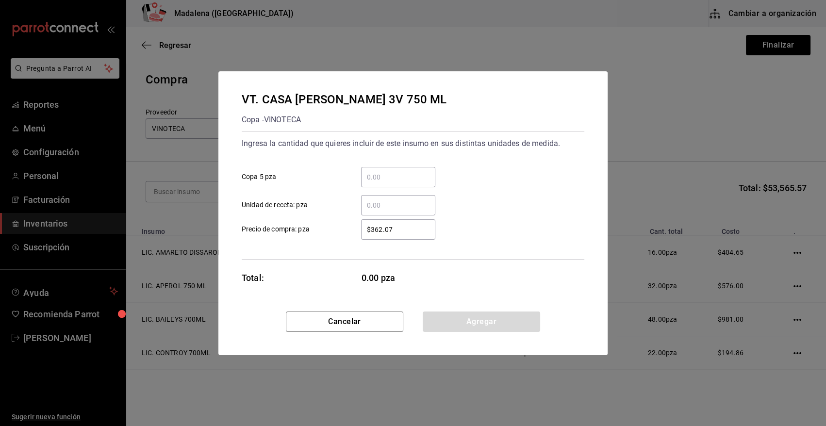
click at [407, 177] on input "​ Copa 5 pza" at bounding box center [398, 177] width 74 height 12
click at [407, 177] on input "134" at bounding box center [398, 177] width 74 height 12
click at [488, 322] on button "Agregar" at bounding box center [481, 321] width 117 height 20
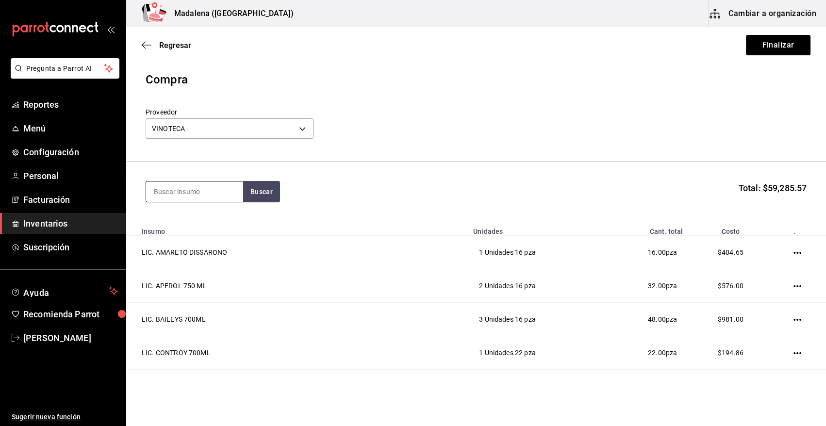
click at [213, 186] on input at bounding box center [194, 191] width 97 height 20
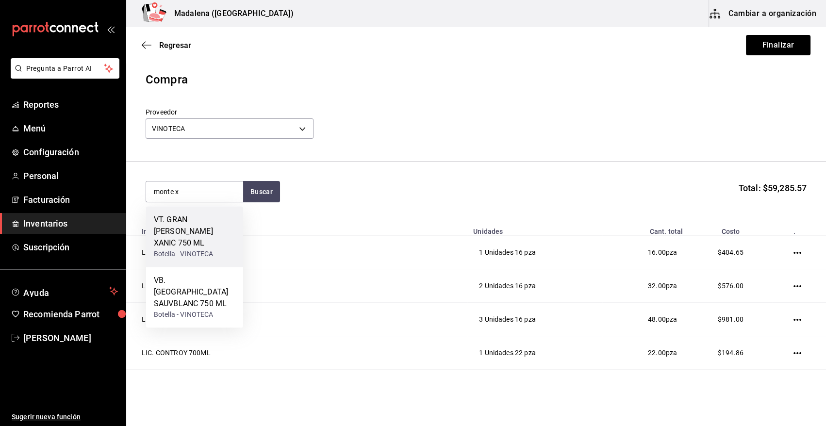
click at [193, 249] on div "Botella - VINOTECA" at bounding box center [195, 254] width 82 height 10
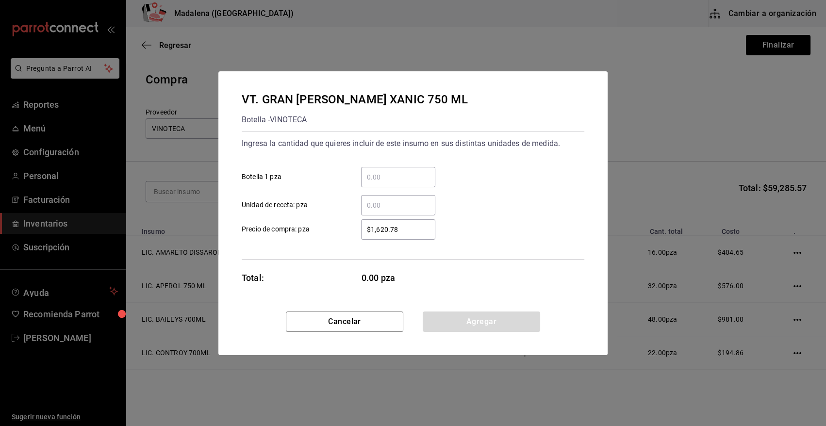
click at [398, 177] on input "​ Botella 1 pza" at bounding box center [398, 177] width 74 height 12
drag, startPoint x: 467, startPoint y: 324, endPoint x: 375, endPoint y: 261, distance: 110.6
click at [467, 324] on button "Agregar" at bounding box center [481, 321] width 117 height 20
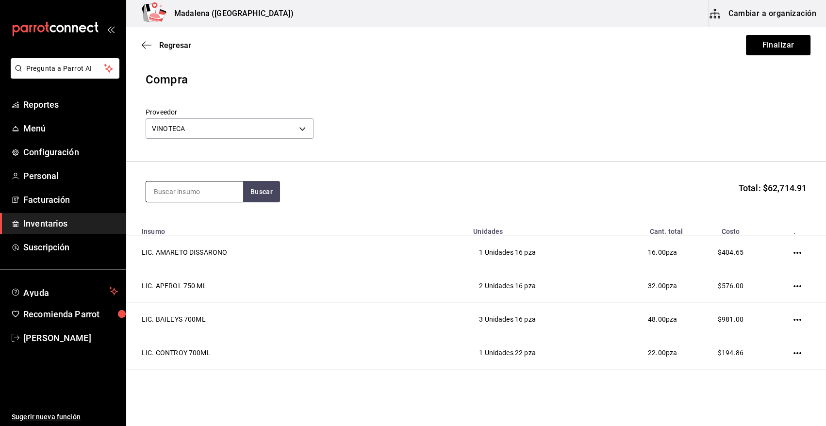
click at [214, 190] on input at bounding box center [194, 191] width 97 height 20
click at [201, 229] on div "Copa - VINOTECA" at bounding box center [186, 231] width 65 height 10
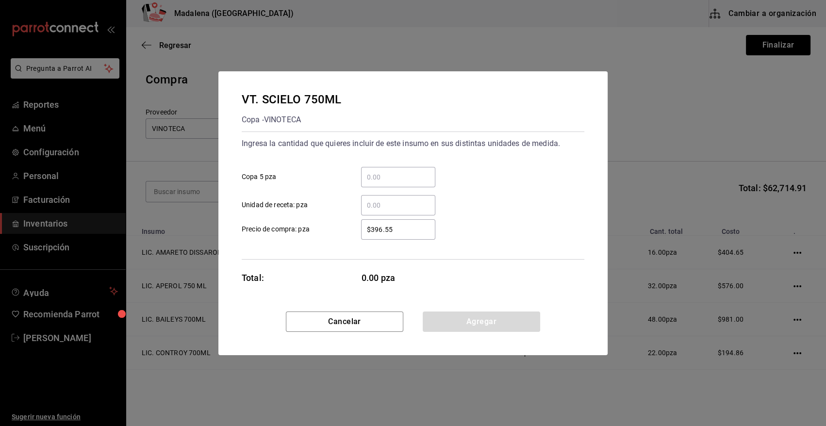
click at [422, 173] on input "​ Copa 5 pza" at bounding box center [398, 177] width 74 height 12
click at [449, 315] on button "Agregar" at bounding box center [481, 321] width 117 height 20
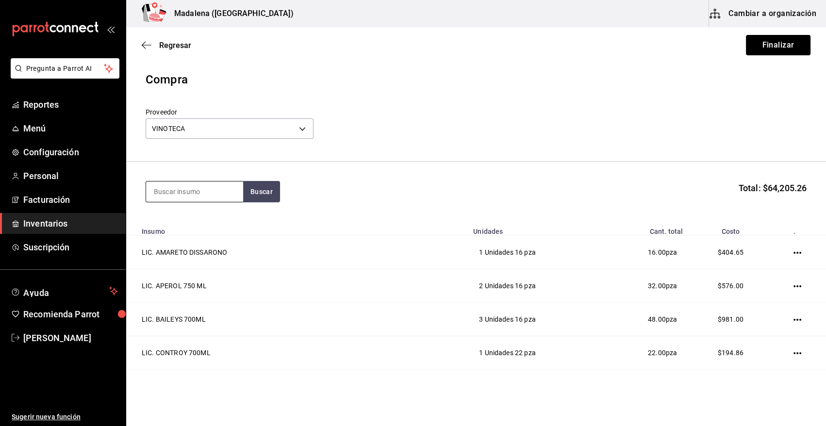
click at [215, 188] on input at bounding box center [194, 191] width 97 height 20
click at [203, 218] on div "CHA. MOET MINI 200 ML" at bounding box center [195, 225] width 82 height 23
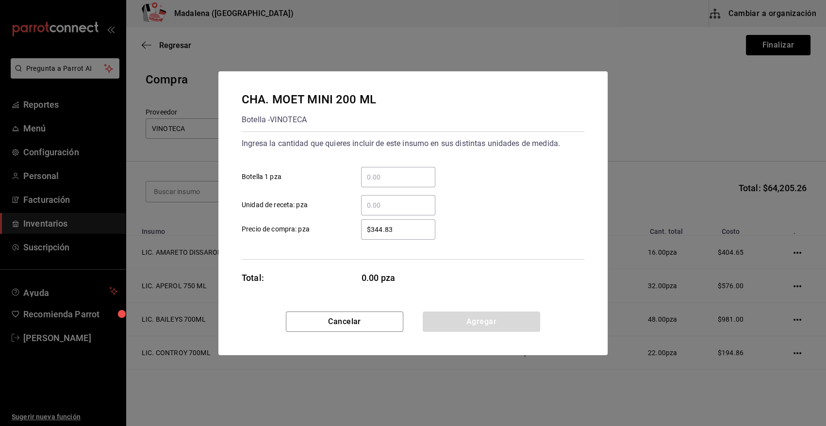
click at [408, 172] on input "​ Botella 1 pza" at bounding box center [398, 177] width 74 height 12
click at [514, 320] on button "Agregar" at bounding box center [481, 321] width 117 height 20
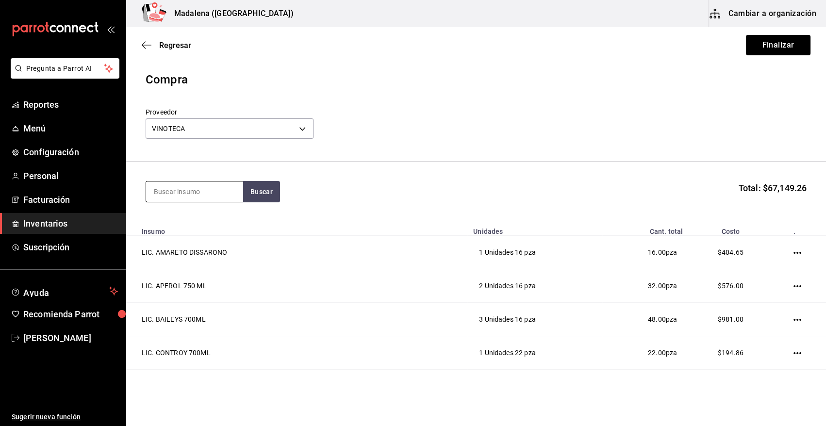
click at [232, 194] on input at bounding box center [194, 191] width 97 height 20
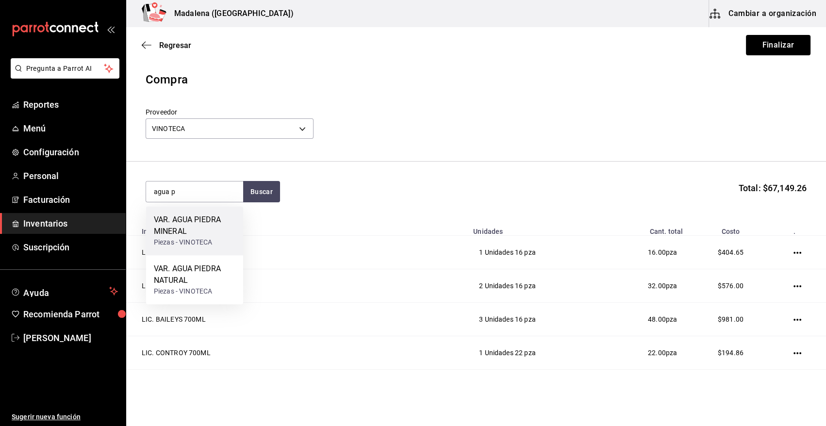
click at [165, 231] on div "VAR. AGUA PIEDRA MINERAL" at bounding box center [195, 225] width 82 height 23
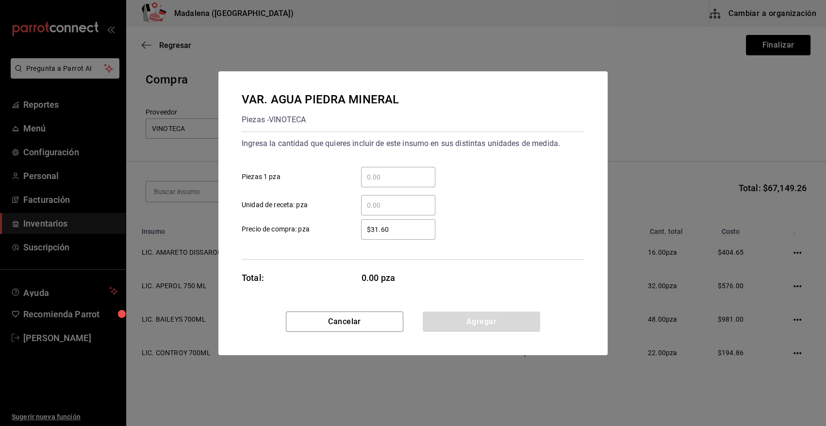
click at [414, 179] on input "​ Piezas 1 pza" at bounding box center [398, 177] width 74 height 12
click at [479, 319] on button "Agregar" at bounding box center [481, 321] width 117 height 20
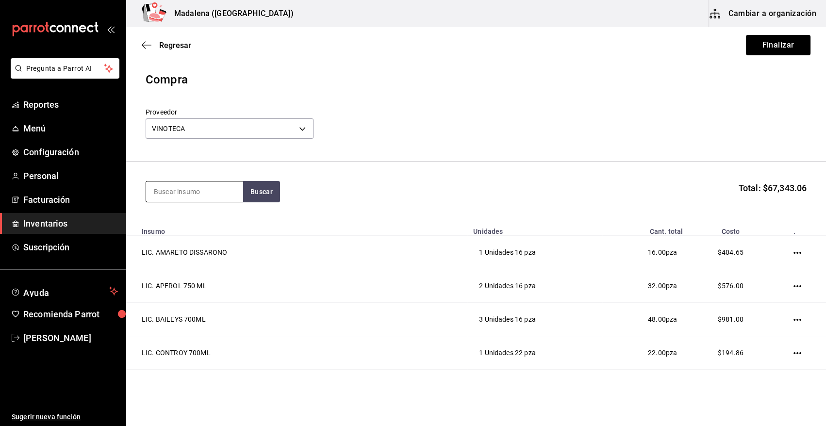
click at [186, 192] on input at bounding box center [194, 191] width 97 height 20
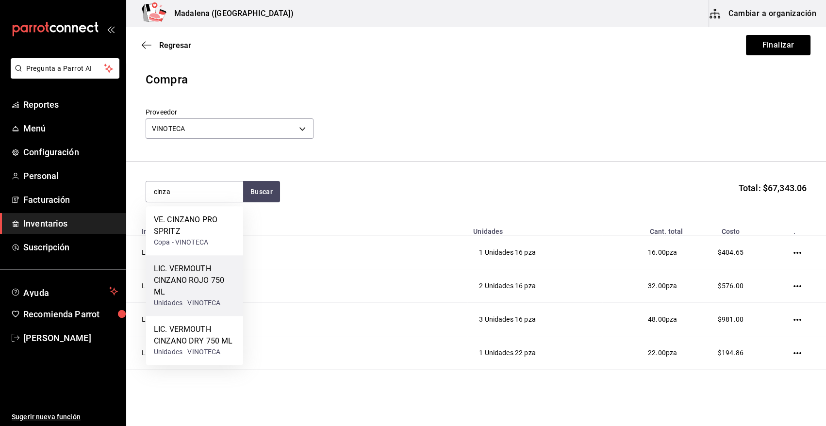
click at [217, 294] on div "LIC. VERMOUTH CINZANO ROJO 750 ML" at bounding box center [195, 280] width 82 height 35
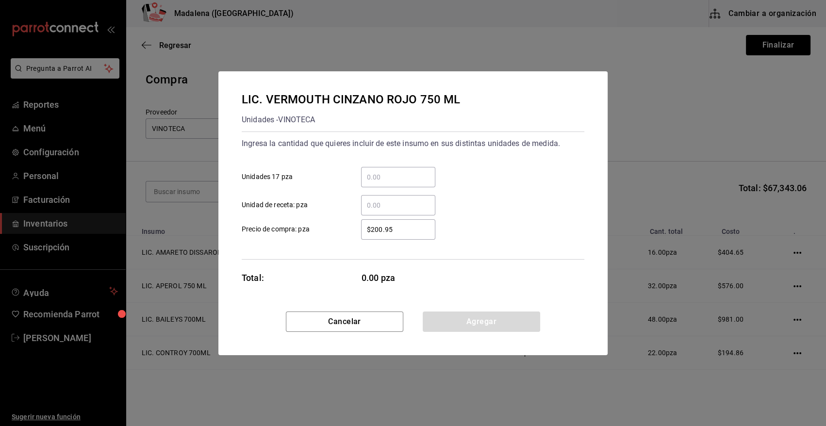
click at [410, 182] on input "​ Unidades 17 pza" at bounding box center [398, 177] width 74 height 12
click at [498, 324] on button "Agregar" at bounding box center [481, 321] width 117 height 20
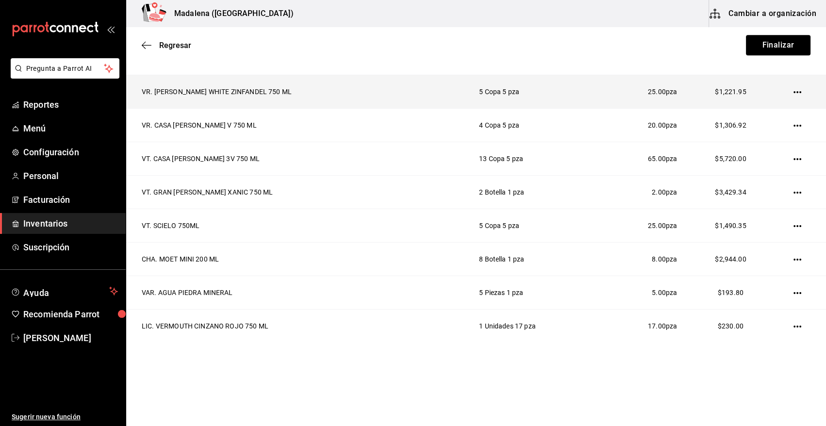
scroll to position [1363, 0]
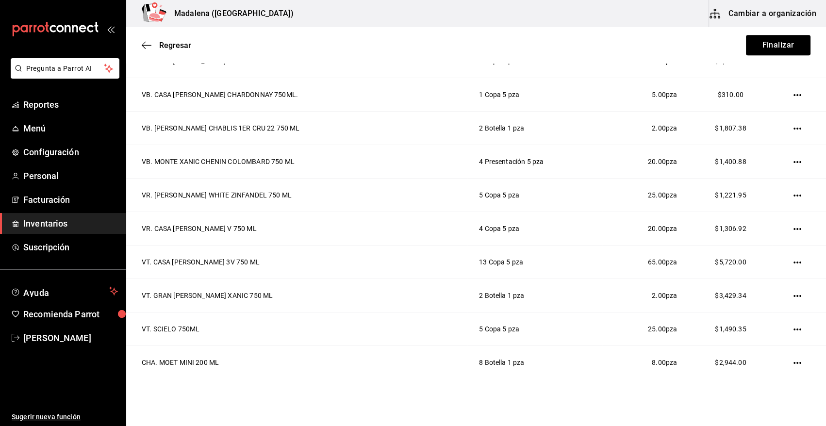
click at [793, 159] on icon "button" at bounding box center [797, 162] width 8 height 8
click at [750, 147] on span "Editar" at bounding box center [739, 146] width 35 height 12
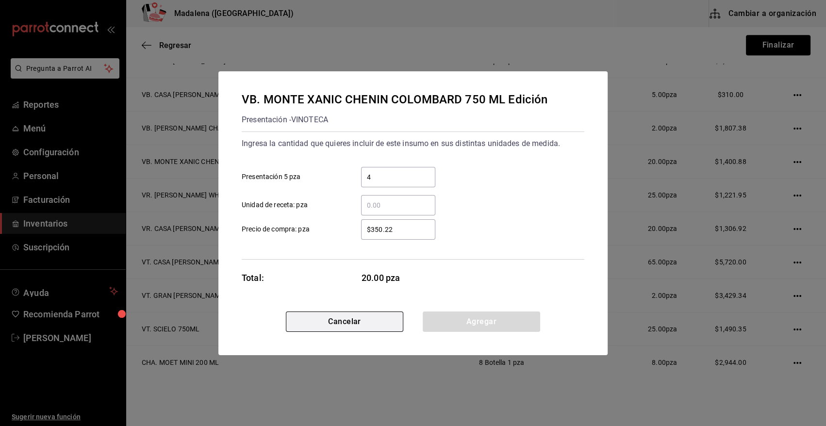
click at [383, 321] on button "Cancelar" at bounding box center [344, 321] width 117 height 20
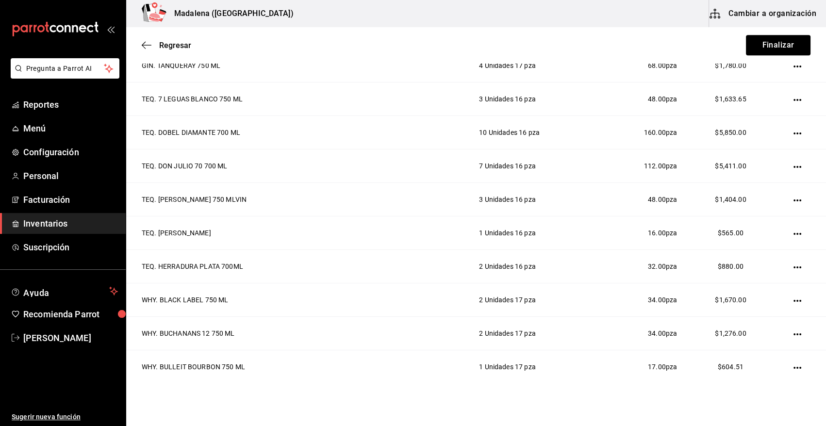
scroll to position [1467, 0]
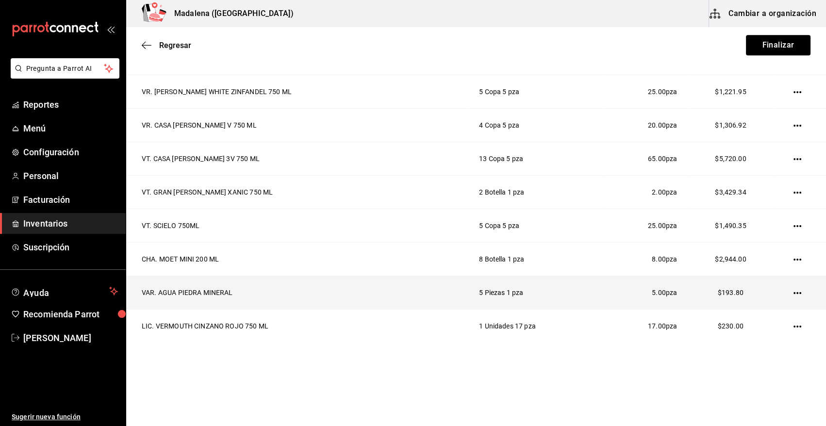
click at [793, 292] on icon "button" at bounding box center [797, 293] width 8 height 2
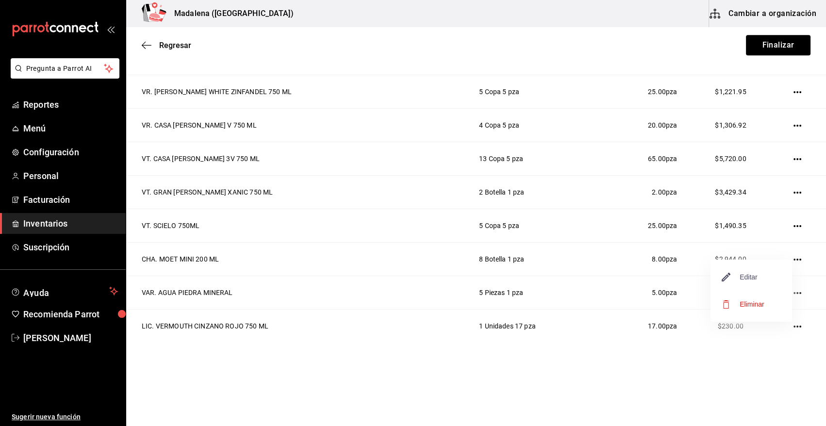
click at [751, 274] on span "Editar" at bounding box center [739, 277] width 35 height 12
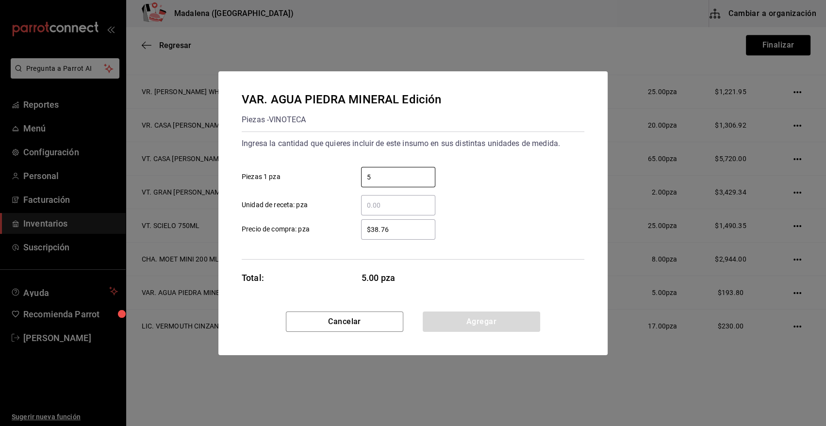
drag, startPoint x: 375, startPoint y: 177, endPoint x: 343, endPoint y: 189, distance: 34.4
click at [343, 189] on div "5 ​ Piezas 1 pza ​ Unidad de receta: pza" at bounding box center [409, 187] width 350 height 56
click at [453, 317] on button "Agregar" at bounding box center [481, 321] width 117 height 20
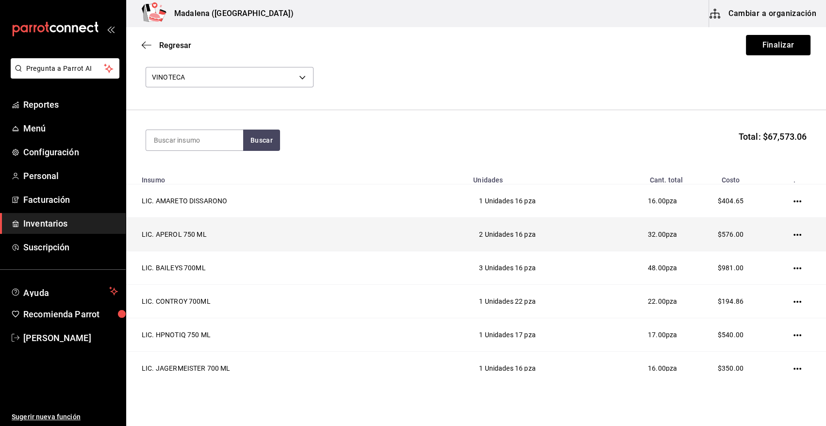
scroll to position [155, 0]
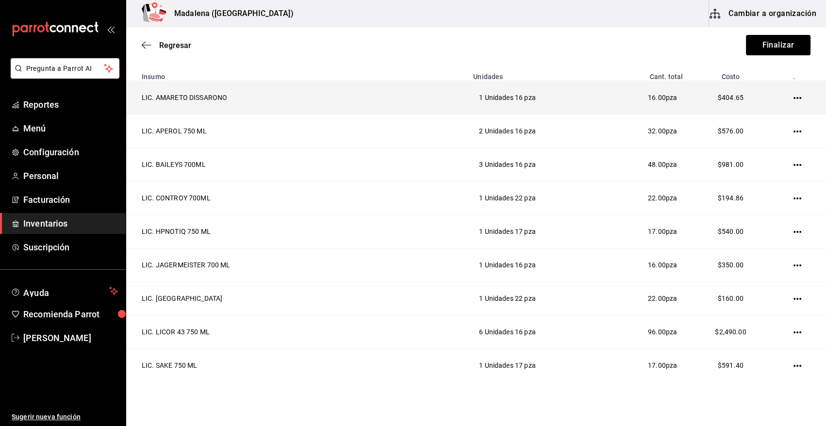
click at [793, 96] on icon "button" at bounding box center [797, 98] width 8 height 8
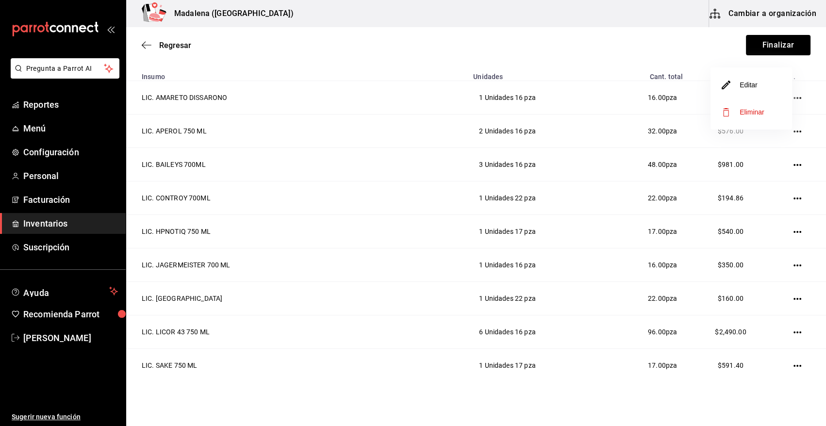
click at [747, 91] on li "Editar" at bounding box center [751, 84] width 82 height 27
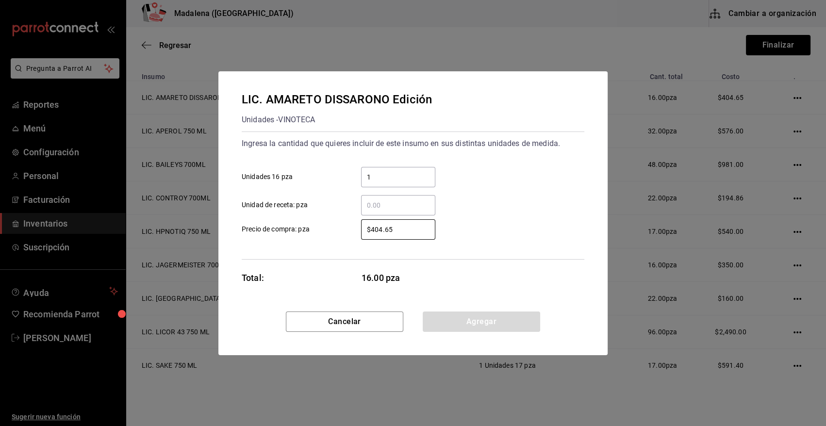
drag, startPoint x: 314, startPoint y: 219, endPoint x: 265, endPoint y: 223, distance: 49.2
click at [265, 223] on label "$404.65 ​ Precio de compra: pza" at bounding box center [339, 229] width 194 height 20
click at [460, 315] on button "Agregar" at bounding box center [481, 321] width 117 height 20
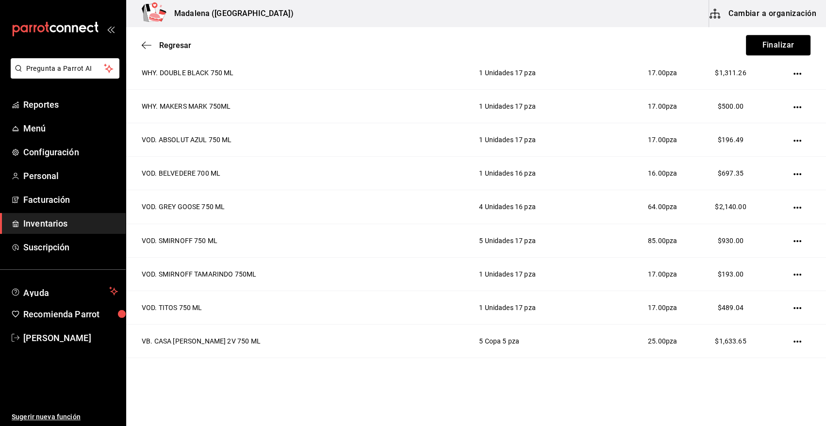
scroll to position [1467, 0]
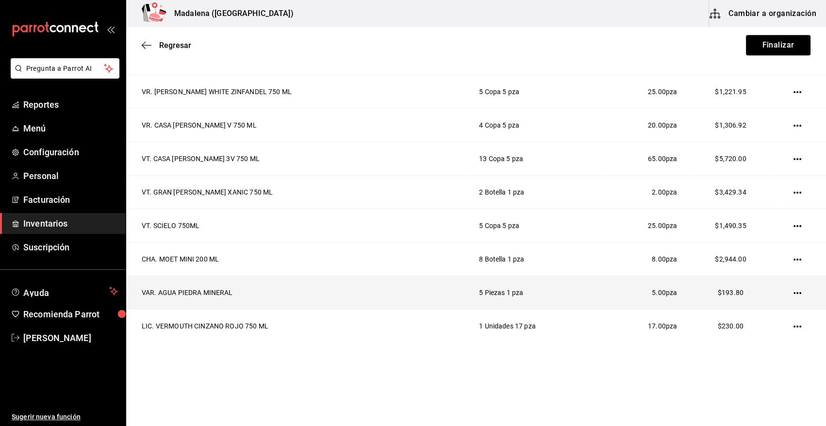
click at [793, 289] on icon "button" at bounding box center [797, 293] width 8 height 8
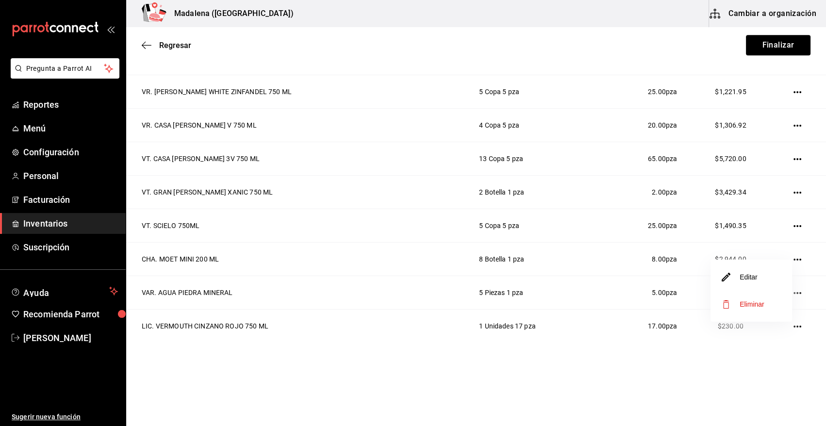
click at [753, 304] on span "Eliminar" at bounding box center [751, 304] width 25 height 8
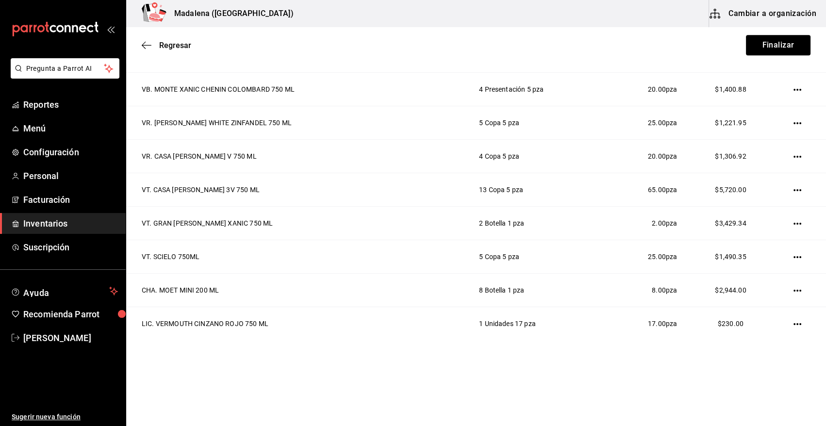
scroll to position [1433, 0]
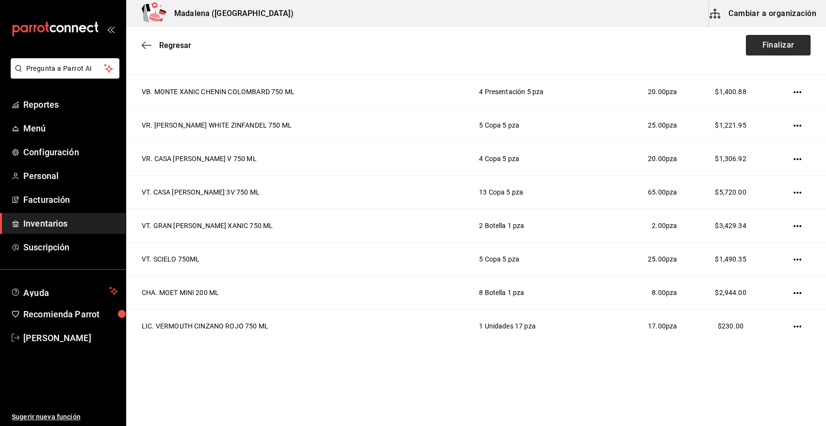
click at [771, 47] on button "Finalizar" at bounding box center [778, 45] width 65 height 20
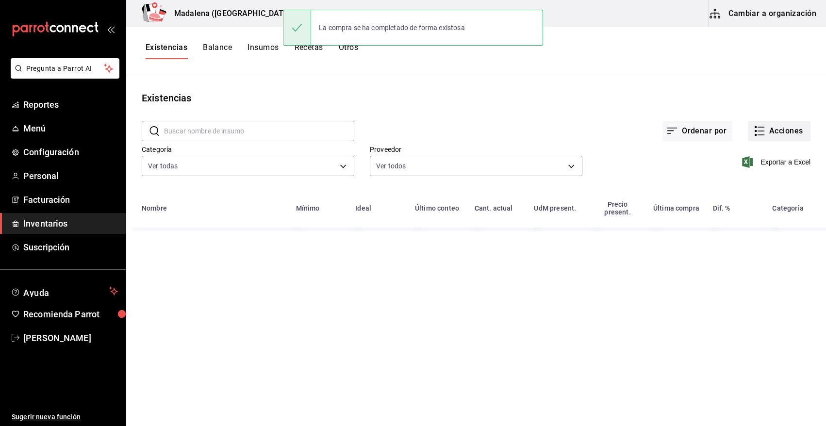
click at [771, 137] on button "Acciones" at bounding box center [779, 131] width 63 height 20
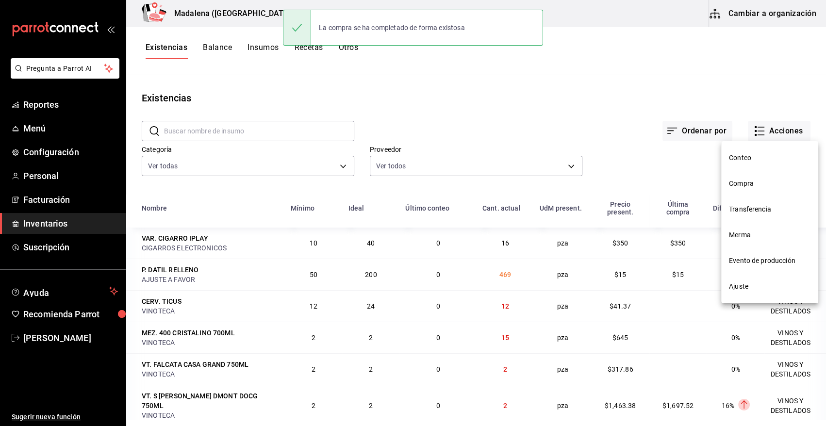
click at [752, 187] on span "Compra" at bounding box center [770, 184] width 82 height 10
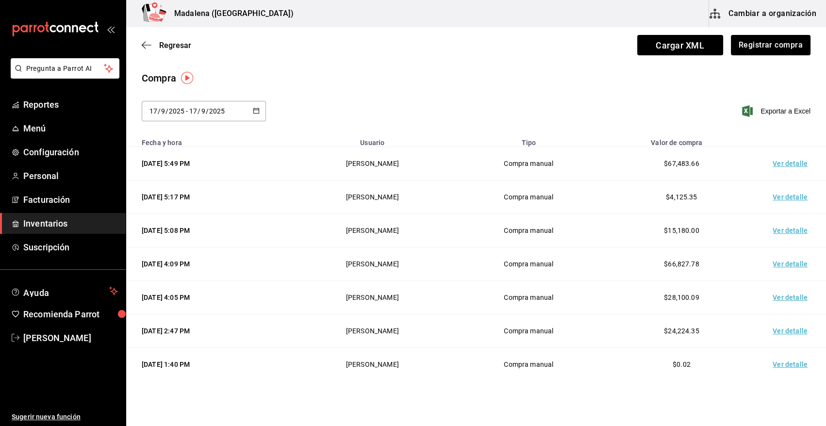
click at [778, 162] on td "Ver detalle" at bounding box center [792, 163] width 68 height 33
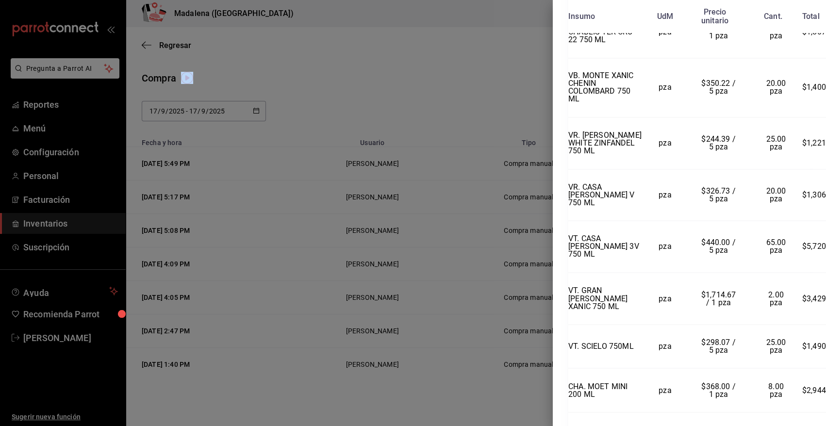
scroll to position [2155, 0]
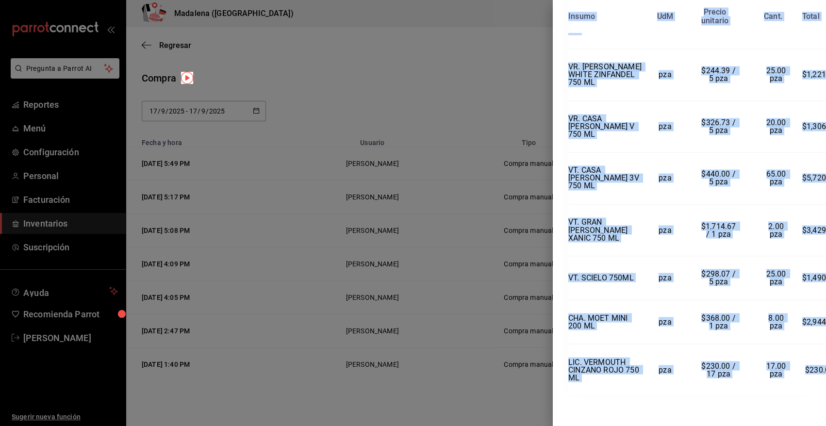
drag, startPoint x: 568, startPoint y: 23, endPoint x: 818, endPoint y: 369, distance: 427.0
click at [818, 369] on div "Compra Proveedor VINOTECA Usuario [PERSON_NAME] Fecha y hora [DATE] 5:49:17 Tot…" at bounding box center [689, 213] width 273 height 426
copy div "Compra Proveedor VINOTECA Usuario [PERSON_NAME] Fecha y hora [DATE] 5:49:17 Tot…"
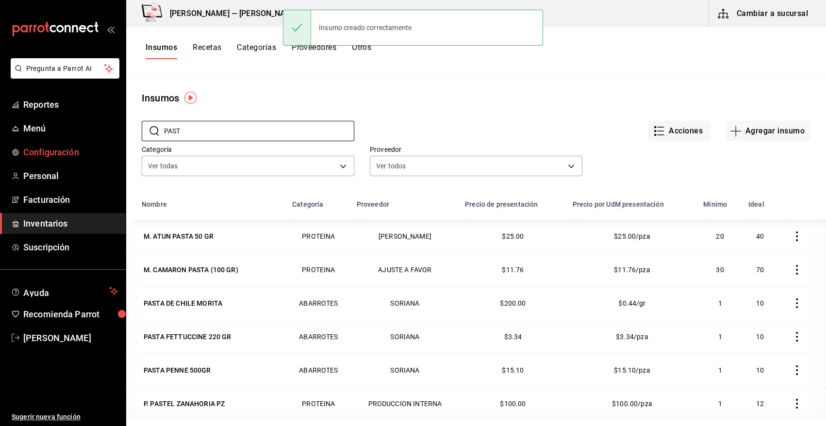
drag, startPoint x: 212, startPoint y: 133, endPoint x: 57, endPoint y: 150, distance: 155.3
click at [59, 150] on div "Pregunta a Parrot AI Reportes Menú Configuración Personal Facturación Inventari…" at bounding box center [413, 209] width 826 height 419
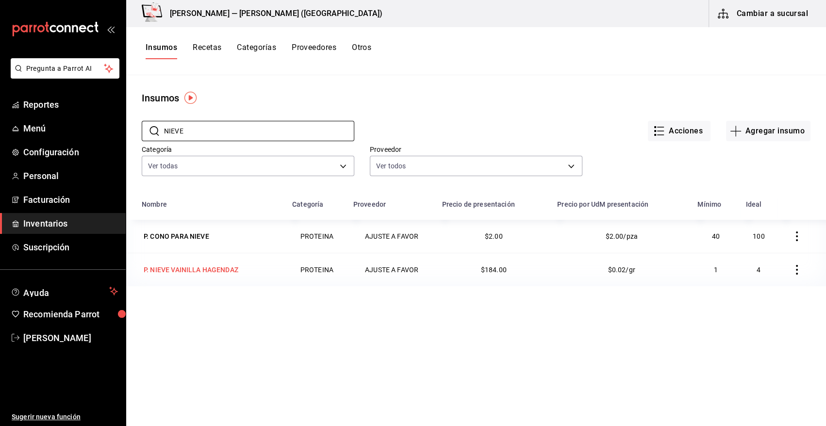
type input "NIEVE"
click at [206, 271] on div "P. NIEVE VAINILLA HAGENDAZ" at bounding box center [191, 270] width 95 height 10
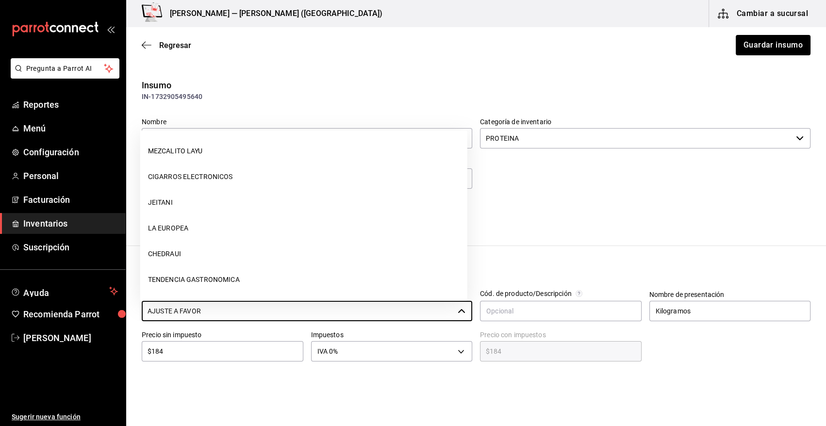
scroll to position [488, 0]
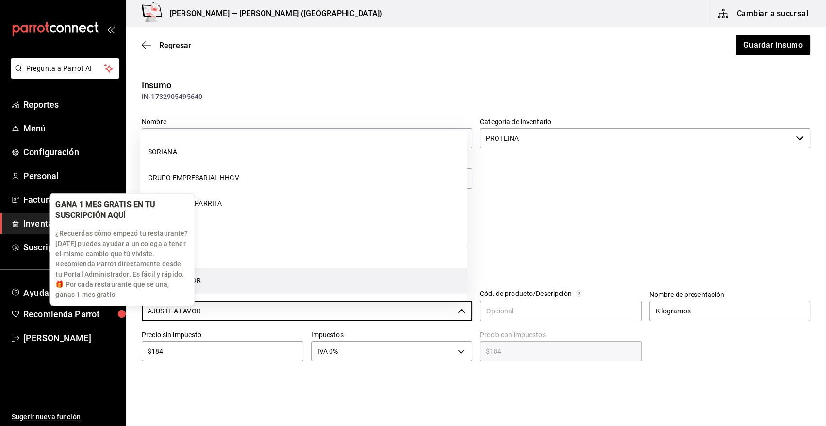
drag, startPoint x: 231, startPoint y: 315, endPoint x: 79, endPoint y: 309, distance: 152.9
click at [79, 309] on body "Pregunta a Parrot AI Reportes Menú Configuración Personal Facturación Inventari…" at bounding box center [413, 185] width 826 height 371
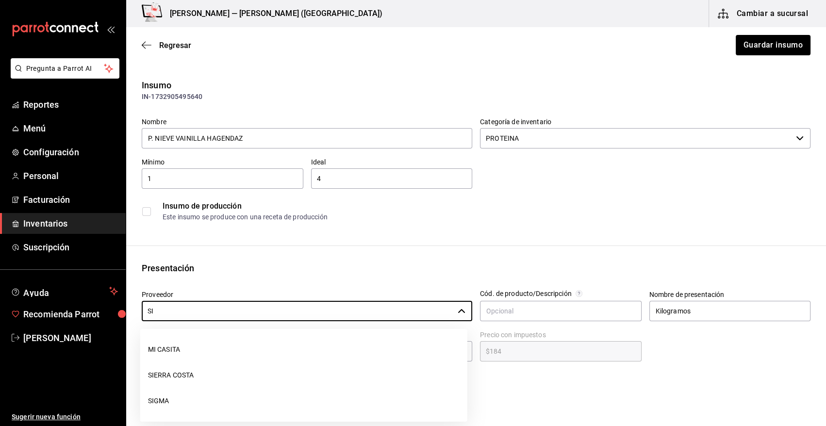
scroll to position [0, 0]
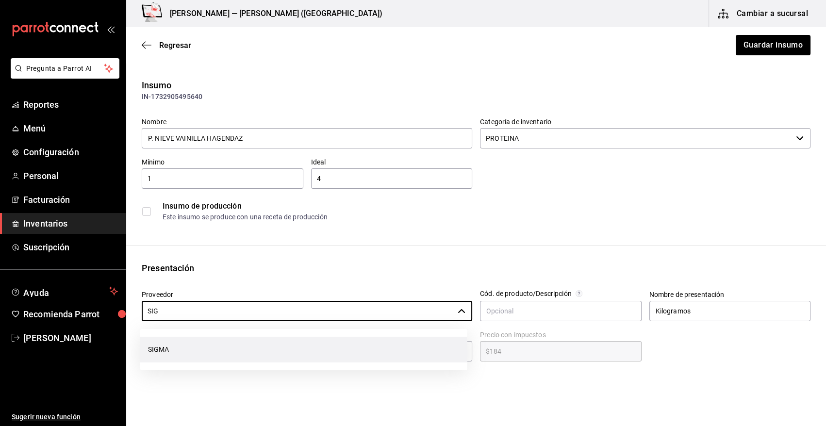
drag, startPoint x: 159, startPoint y: 352, endPoint x: 164, endPoint y: 347, distance: 7.2
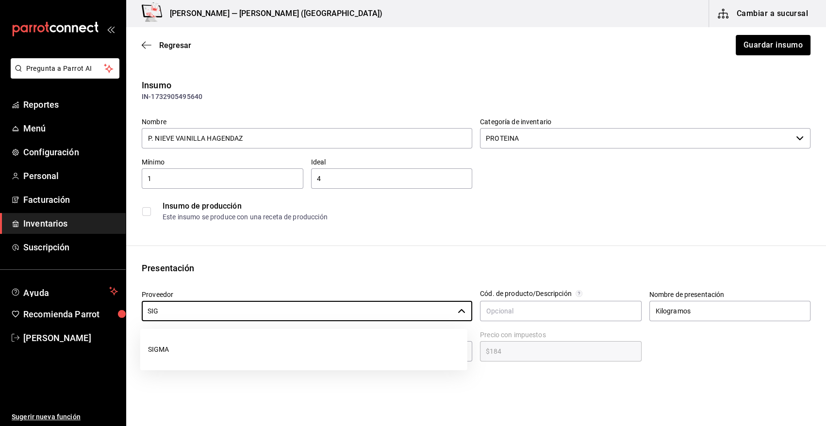
click at [159, 352] on li "SIGMA" at bounding box center [303, 350] width 327 height 26
type input "SIGMA"
click at [771, 44] on button "Guardar insumo" at bounding box center [772, 45] width 76 height 20
